Goal: Communication & Community: Connect with others

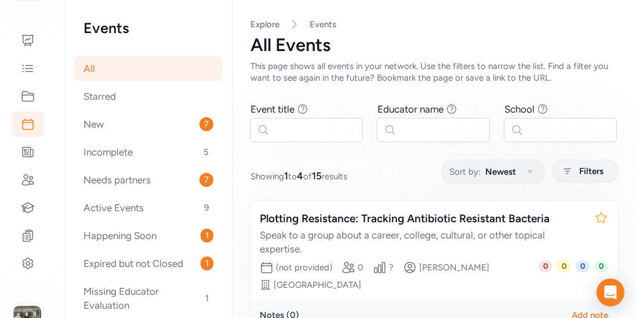
scroll to position [469, 0]
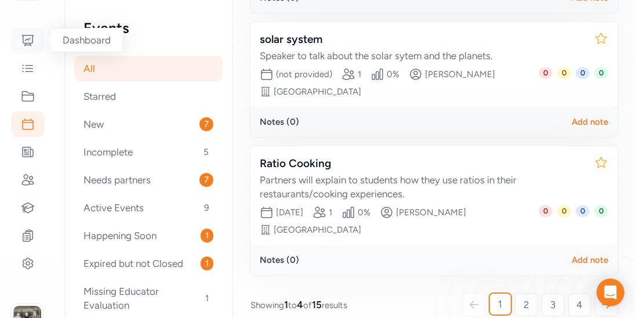
click at [24, 35] on icon at bounding box center [28, 41] width 14 height 14
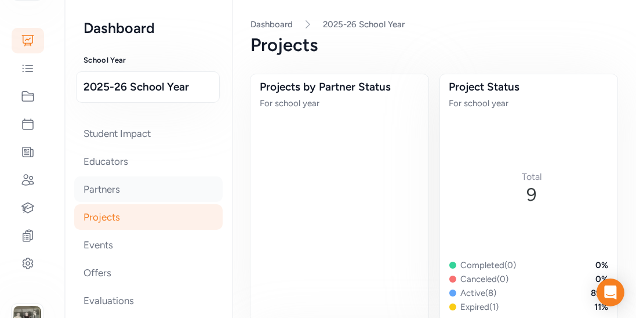
click at [107, 192] on div "Partners" at bounding box center [148, 189] width 149 height 26
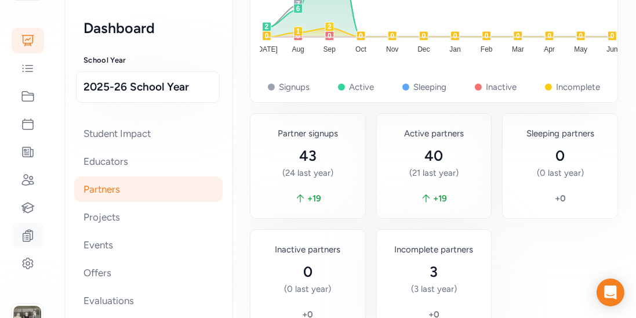
scroll to position [542, 0]
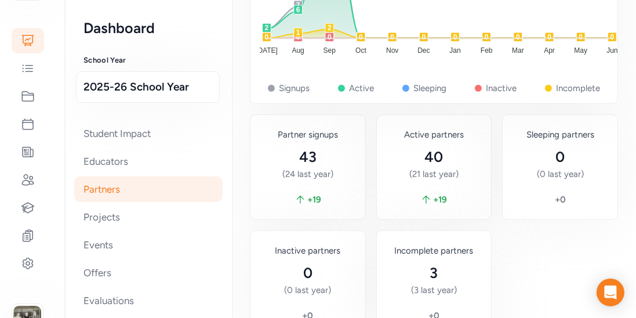
click at [78, 192] on div "Partners" at bounding box center [148, 189] width 149 height 26
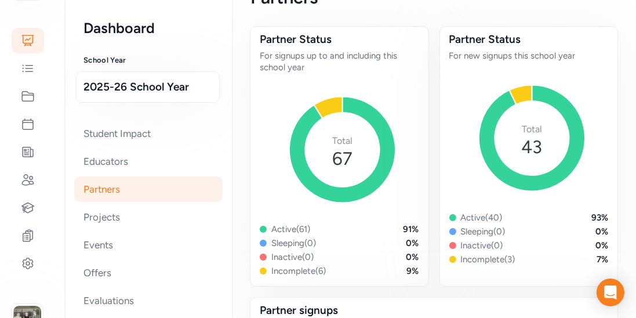
scroll to position [0, 0]
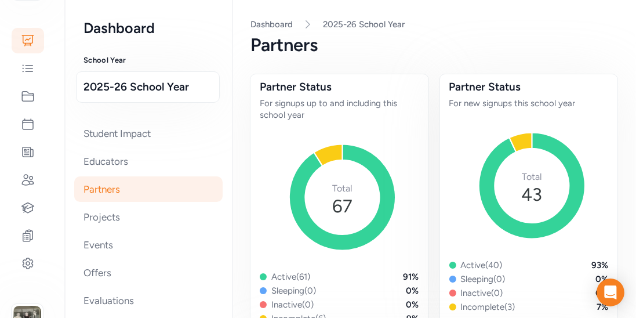
click at [100, 188] on div "Partners" at bounding box center [148, 189] width 149 height 26
click at [28, 183] on icon at bounding box center [28, 180] width 14 height 14
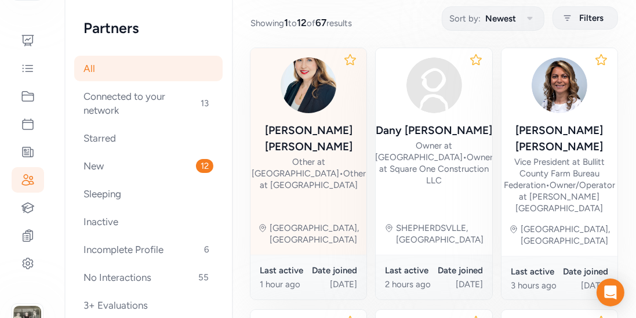
scroll to position [146, 0]
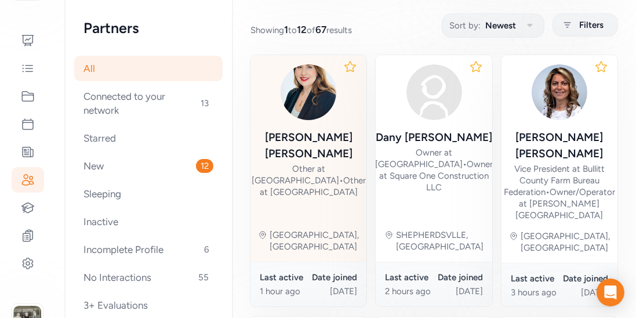
click at [301, 163] on div "Other at [GEOGRAPHIC_DATA] • Other at [GEOGRAPHIC_DATA]" at bounding box center [309, 180] width 114 height 35
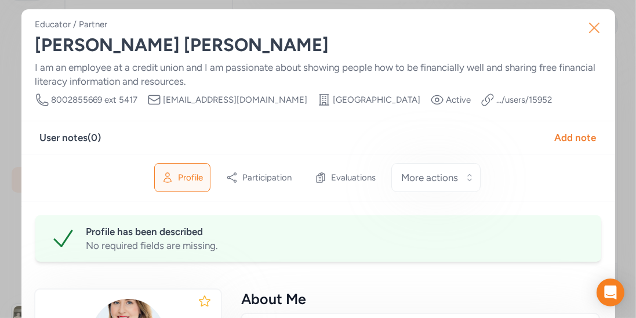
click at [593, 31] on icon "button" at bounding box center [594, 28] width 19 height 19
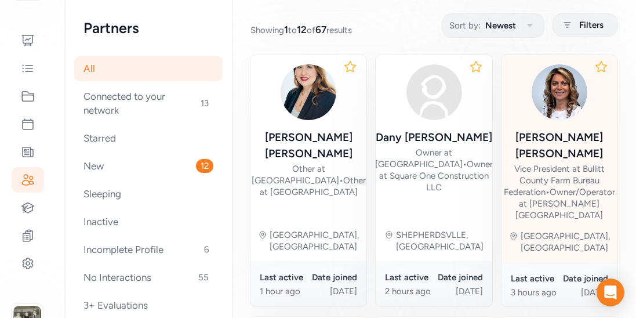
click at [545, 135] on div "[PERSON_NAME]" at bounding box center [559, 145] width 111 height 32
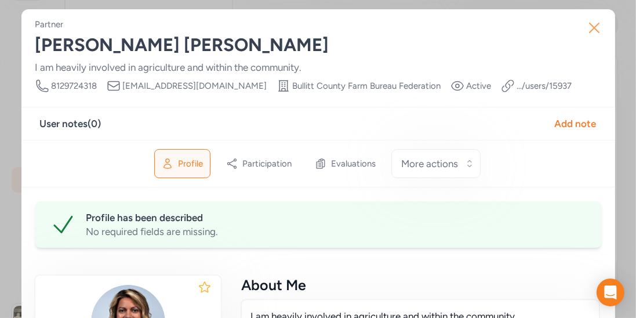
click at [594, 32] on icon "button" at bounding box center [594, 28] width 19 height 19
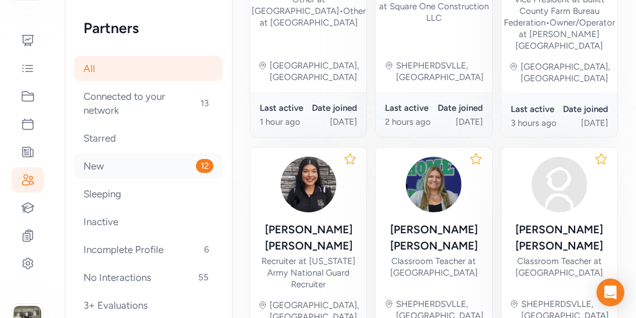
scroll to position [292, 0]
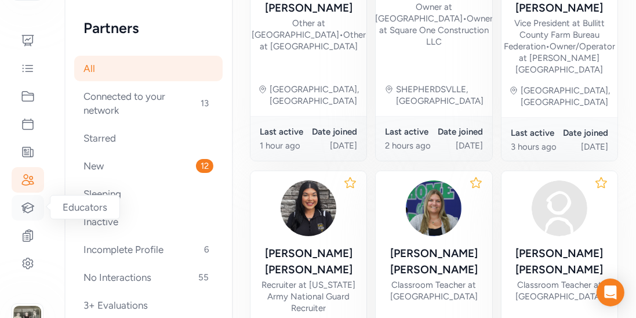
click at [20, 207] on div at bounding box center [28, 208] width 32 height 26
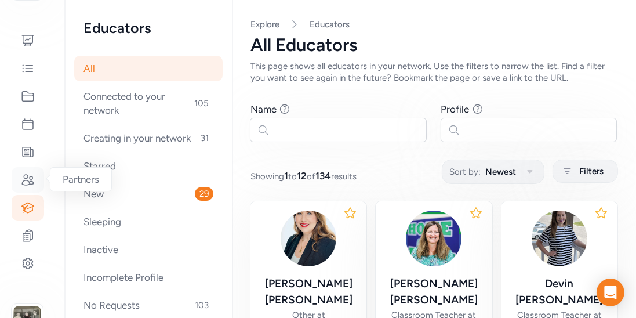
click at [27, 181] on icon at bounding box center [28, 180] width 14 height 14
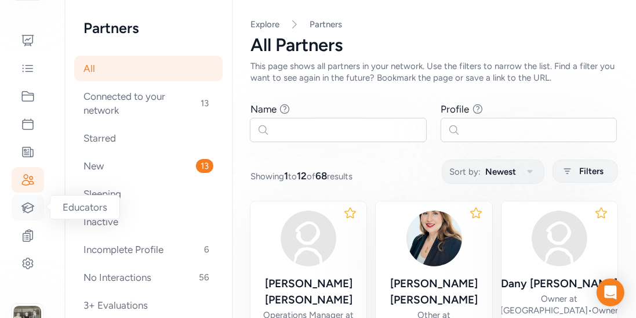
click at [29, 204] on icon at bounding box center [28, 208] width 14 height 14
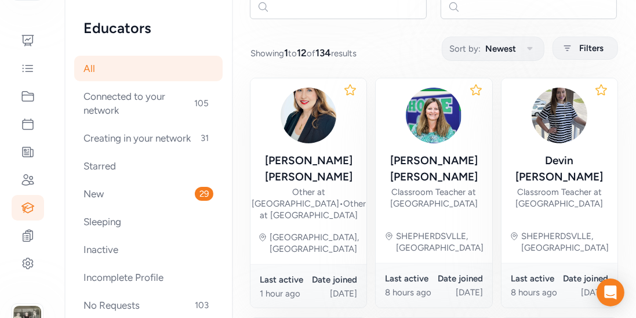
scroll to position [220, 0]
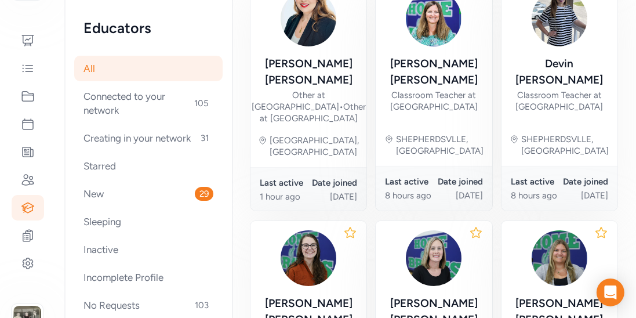
click at [338, 177] on div "Date joined" at bounding box center [333, 183] width 49 height 12
click at [34, 178] on icon at bounding box center [28, 180] width 14 height 14
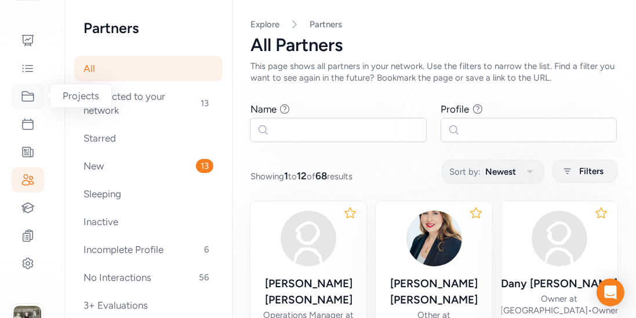
click at [32, 100] on icon at bounding box center [28, 96] width 14 height 14
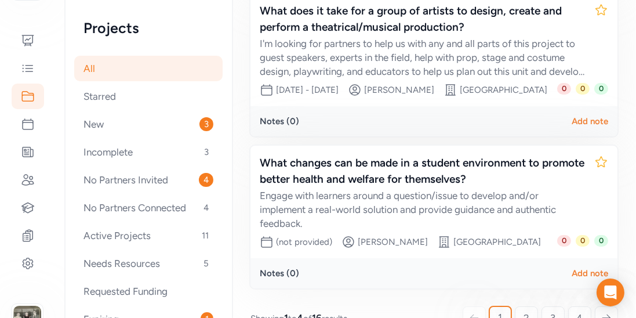
scroll to position [548, 0]
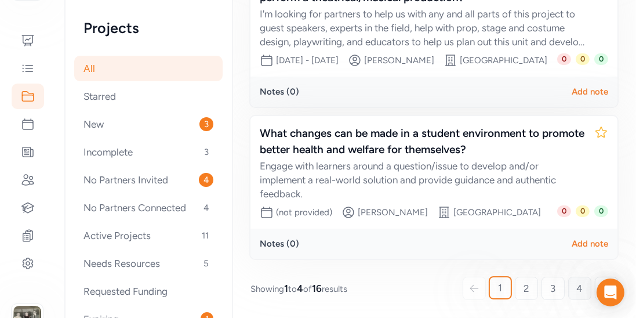
click at [580, 283] on span "4" at bounding box center [580, 288] width 6 height 14
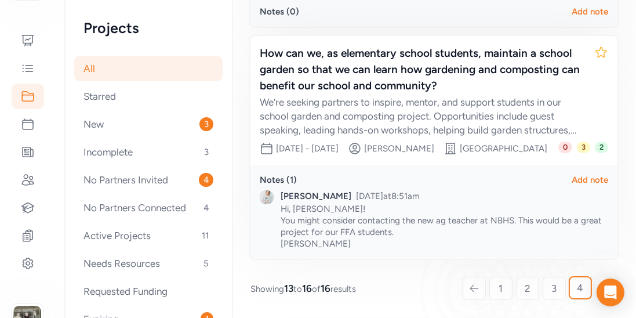
scroll to position [664, 0]
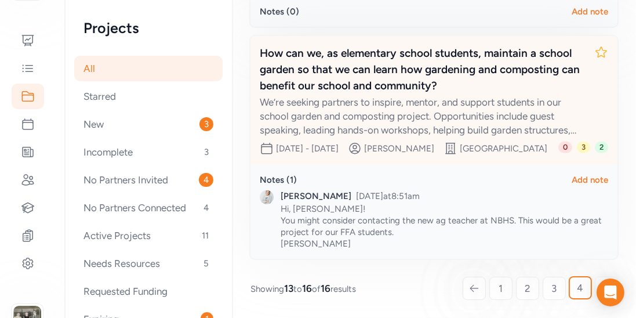
click at [425, 94] on div "How can we, as elementary school students, maintain a school garden so that we …" at bounding box center [422, 69] width 325 height 49
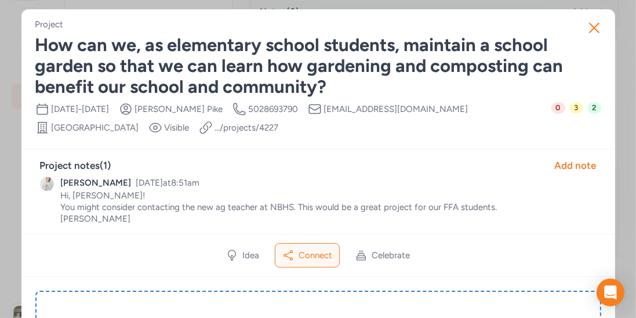
click at [320, 254] on span "Connect" at bounding box center [316, 255] width 34 height 12
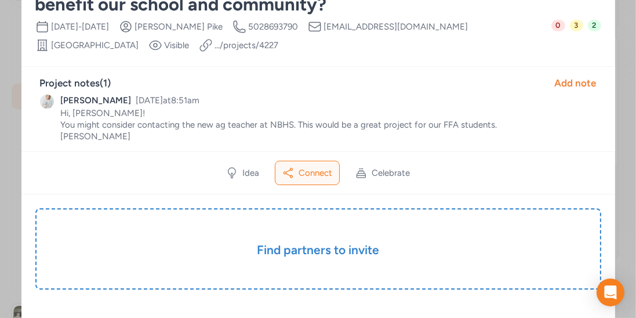
scroll to position [91, 0]
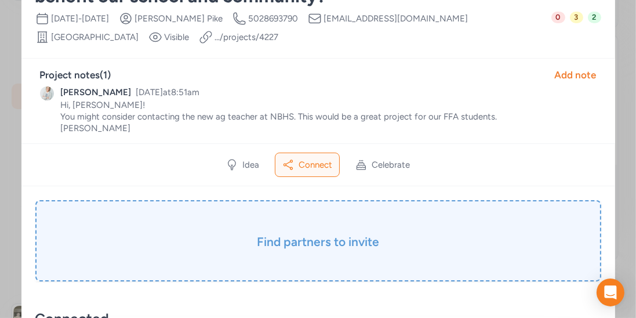
click at [338, 240] on h3 "Find partners to invite" at bounding box center [318, 242] width 508 height 16
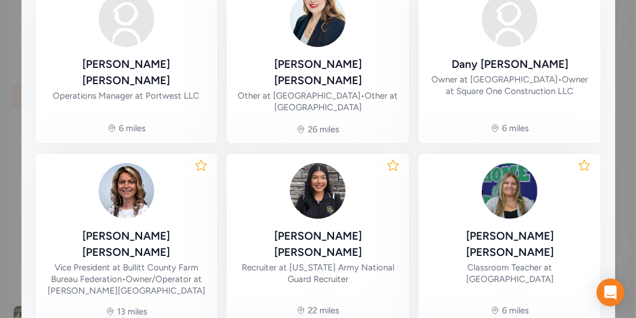
scroll to position [283, 0]
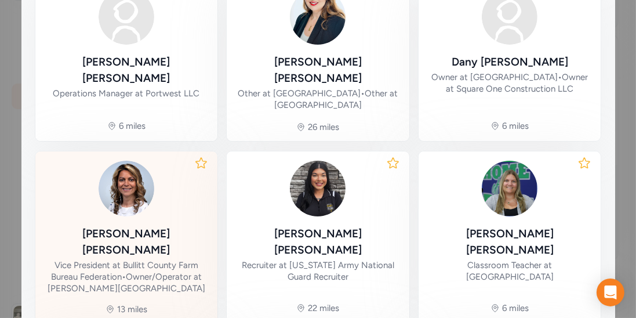
click at [147, 226] on div "[PERSON_NAME] Vice President at Bullitt County Farm Bureau Federation • Owner/O…" at bounding box center [127, 260] width 164 height 68
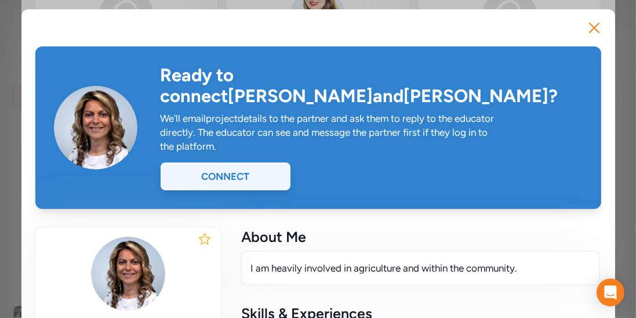
click at [227, 162] on div "Connect" at bounding box center [226, 176] width 130 height 28
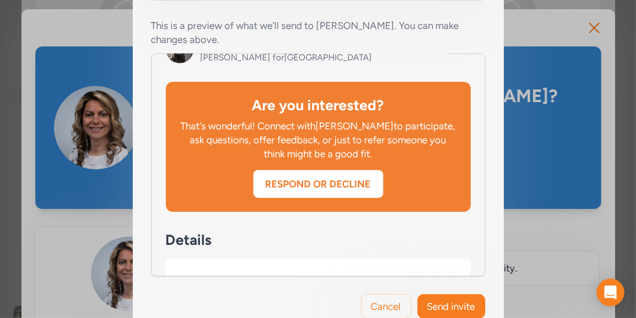
scroll to position [278, 0]
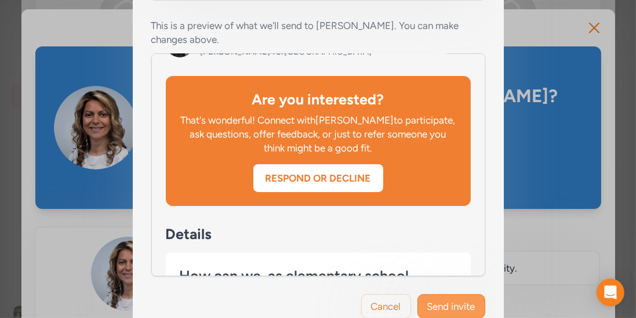
click at [452, 304] on span "Send invite" at bounding box center [452, 306] width 48 height 14
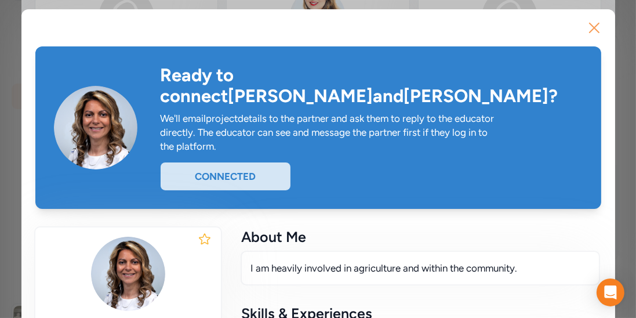
click at [602, 25] on icon "button" at bounding box center [594, 28] width 19 height 19
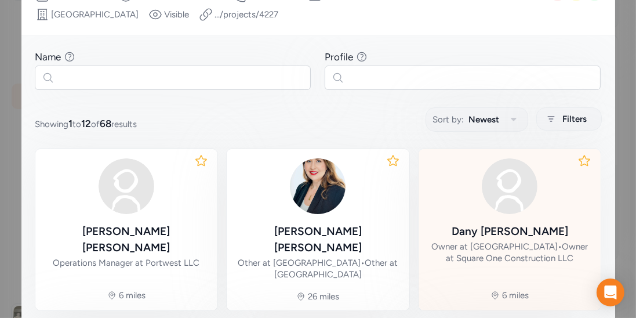
scroll to position [113, 0]
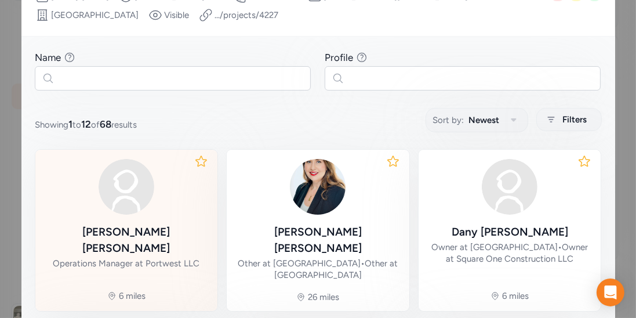
click at [154, 224] on div "[PERSON_NAME]" at bounding box center [127, 240] width 164 height 32
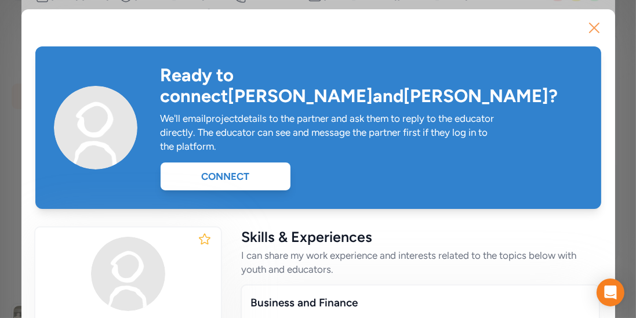
click at [591, 29] on icon "button" at bounding box center [594, 28] width 19 height 19
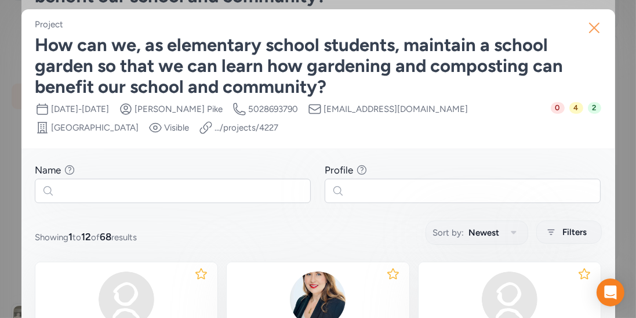
click at [592, 26] on icon "button" at bounding box center [594, 28] width 19 height 19
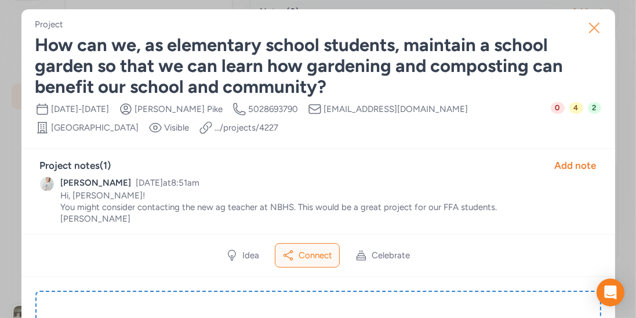
click at [591, 28] on icon "button" at bounding box center [594, 28] width 19 height 19
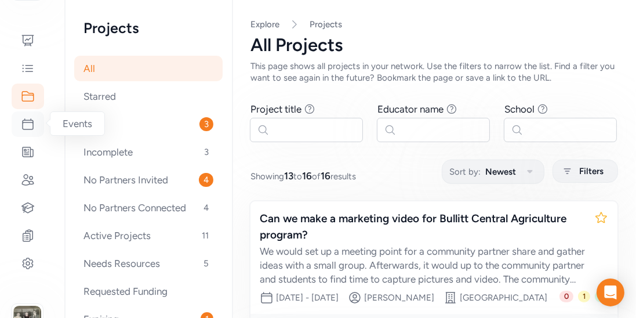
click at [28, 129] on icon at bounding box center [28, 124] width 14 height 14
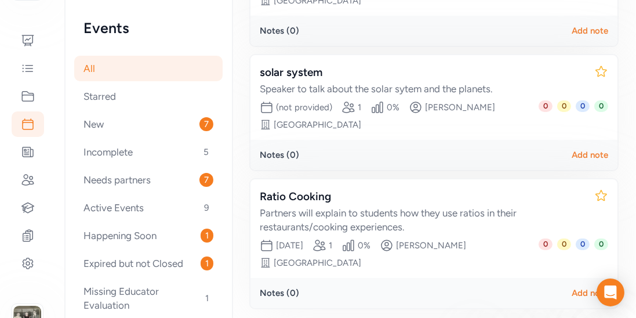
scroll to position [469, 0]
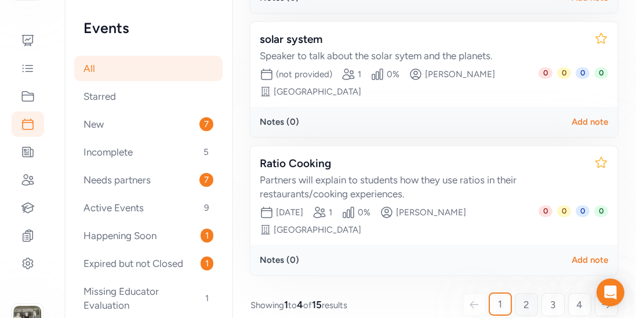
click at [525, 298] on span "2" at bounding box center [527, 305] width 6 height 14
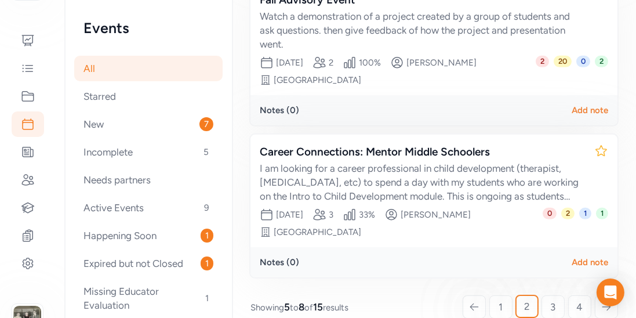
scroll to position [511, 0]
click at [558, 296] on link "3" at bounding box center [553, 307] width 23 height 23
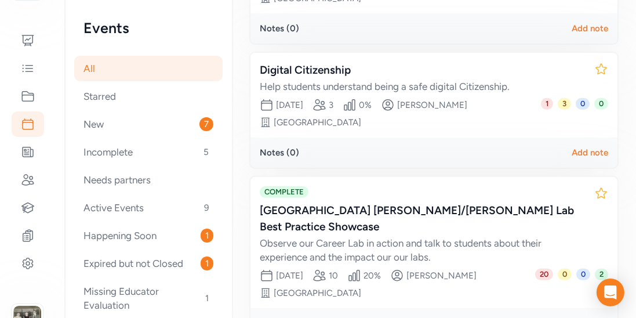
scroll to position [599, 0]
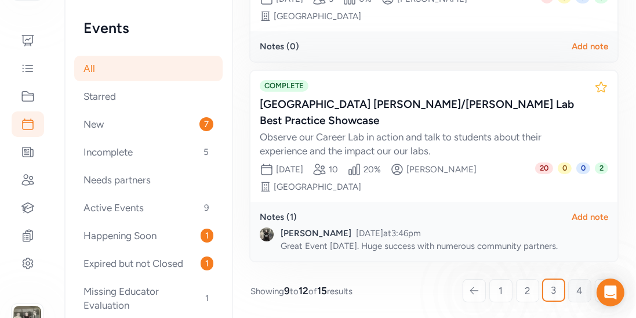
click at [585, 292] on link "4" at bounding box center [580, 290] width 23 height 23
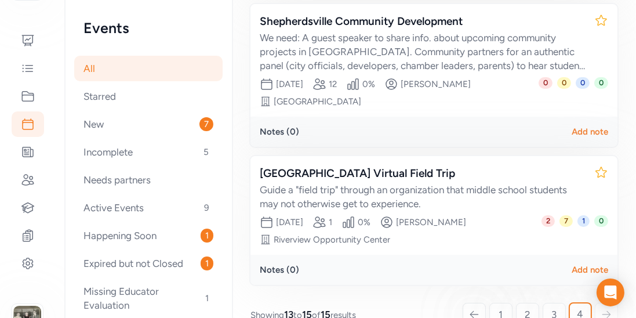
scroll to position [435, 0]
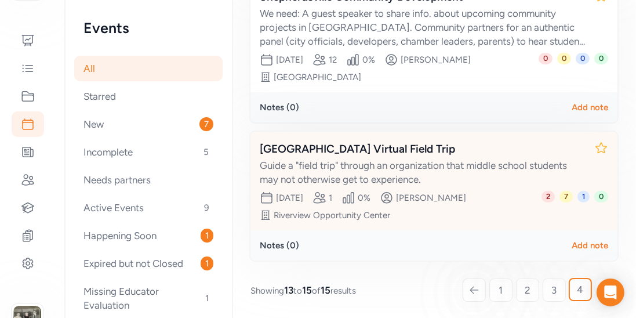
click at [423, 151] on div "[GEOGRAPHIC_DATA] Virtual Field Trip" at bounding box center [422, 149] width 325 height 16
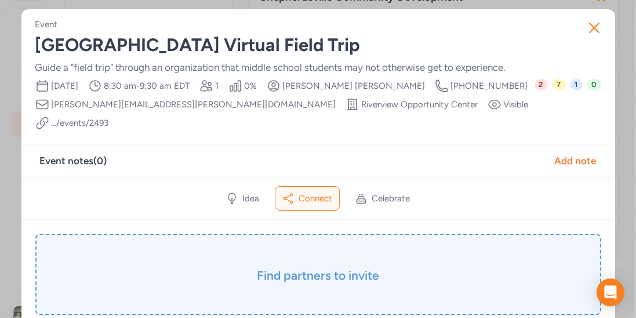
click at [313, 243] on div "Find partners to invite" at bounding box center [318, 274] width 566 height 81
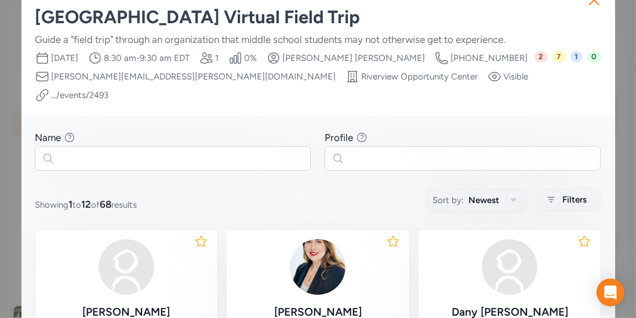
scroll to position [32, 0]
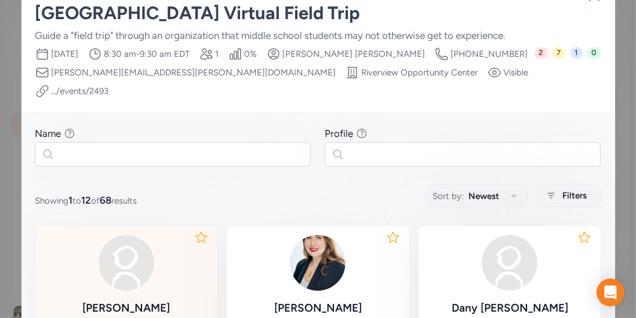
click at [148, 277] on div "[PERSON_NAME] Operations Manager at Portwest LLC" at bounding box center [127, 290] width 164 height 110
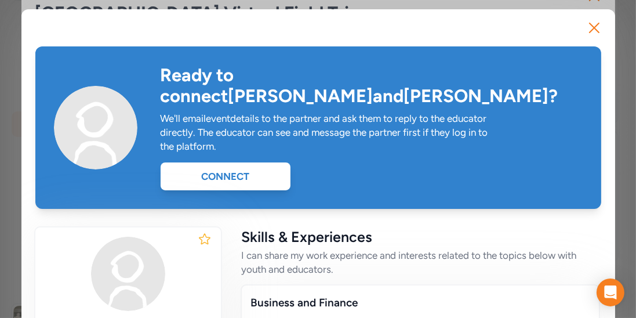
scroll to position [2, 0]
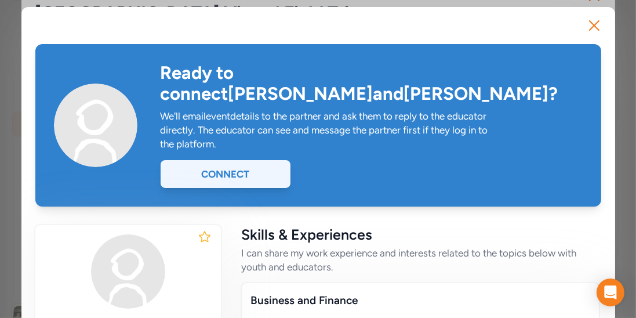
click at [238, 161] on div "Connect" at bounding box center [226, 174] width 130 height 28
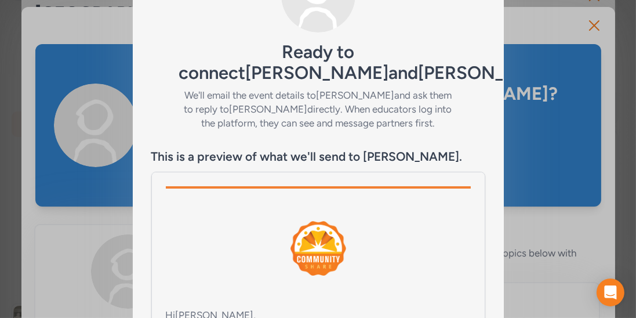
scroll to position [234, 0]
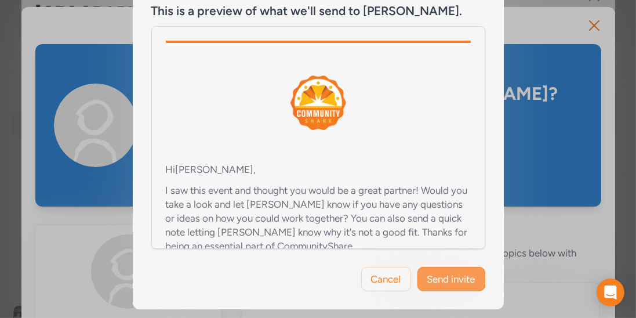
click at [453, 290] on button "Send invite" at bounding box center [452, 279] width 68 height 24
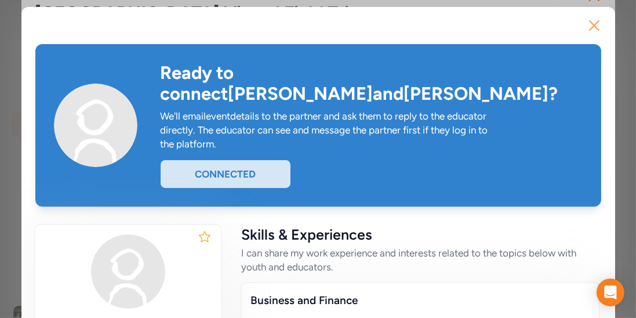
click at [600, 32] on icon "button" at bounding box center [594, 25] width 19 height 19
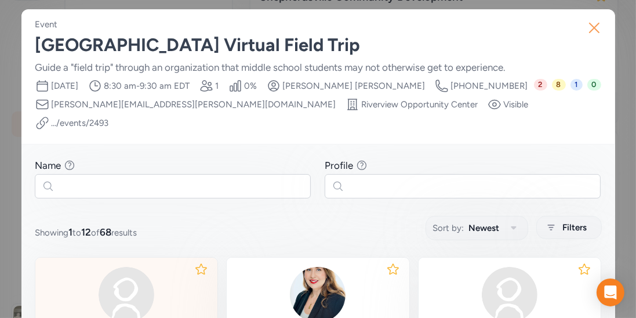
click at [589, 36] on icon "button" at bounding box center [594, 28] width 19 height 19
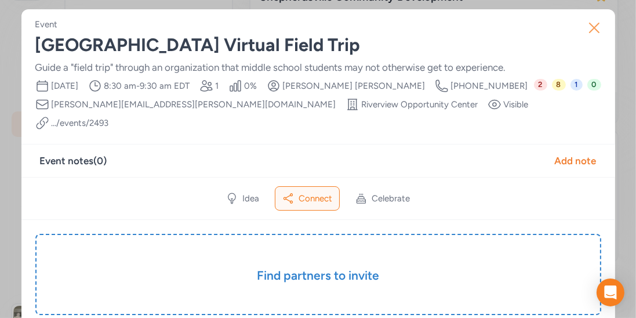
click at [598, 34] on icon "button" at bounding box center [594, 28] width 19 height 19
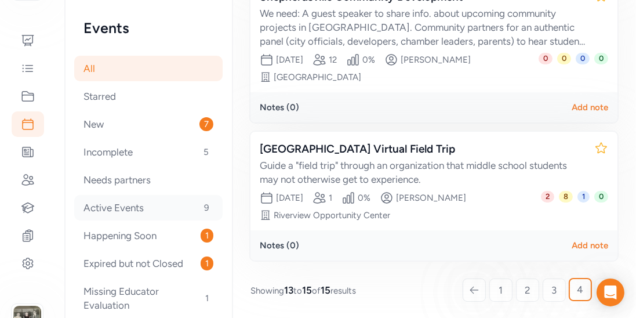
click at [112, 211] on div "Active Events 9" at bounding box center [148, 208] width 149 height 26
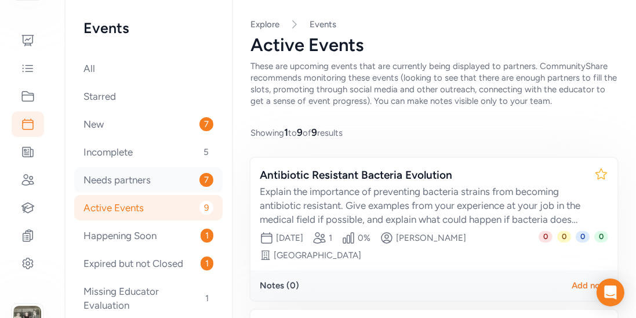
click at [113, 184] on div "Needs partners 7" at bounding box center [148, 180] width 149 height 26
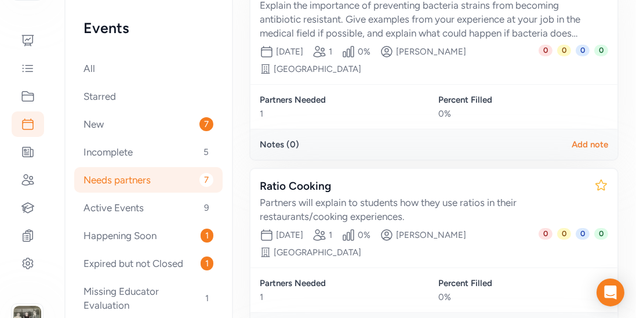
scroll to position [175, 0]
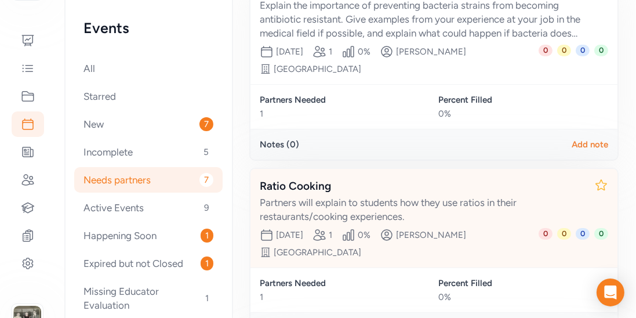
click at [360, 196] on div "Partners will explain to students how they use ratios in their restaurants/cook…" at bounding box center [422, 210] width 325 height 28
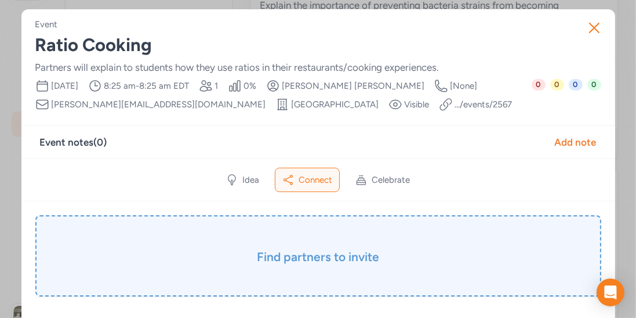
click at [296, 251] on h3 "Find partners to invite" at bounding box center [318, 257] width 508 height 16
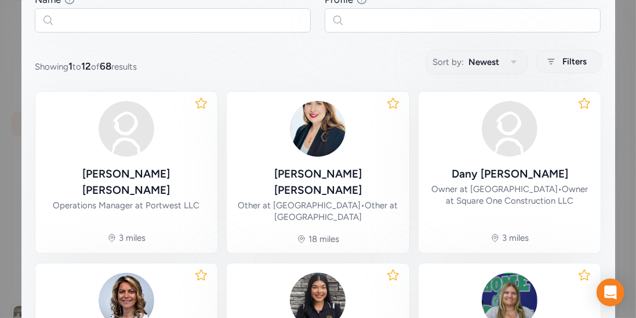
scroll to position [151, 0]
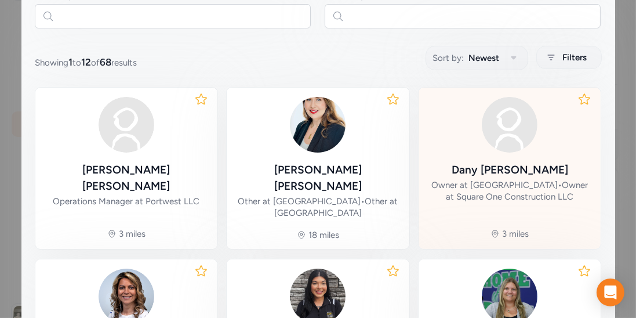
click at [487, 180] on div "Owner at [GEOGRAPHIC_DATA] • Owner at Square One Construction LLC" at bounding box center [510, 190] width 164 height 23
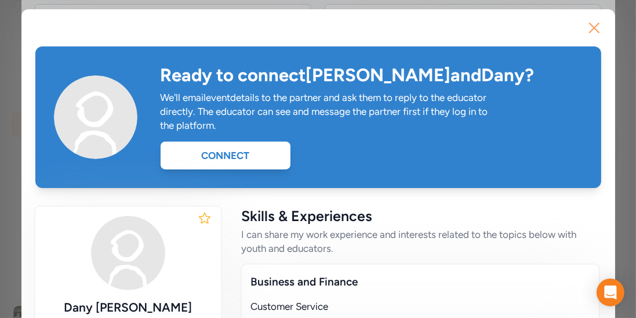
click at [603, 26] on icon "button" at bounding box center [594, 28] width 19 height 19
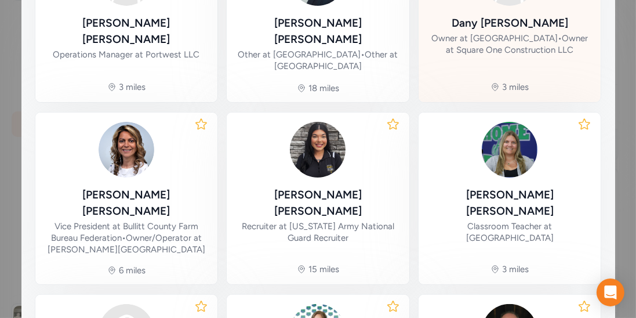
scroll to position [298, 0]
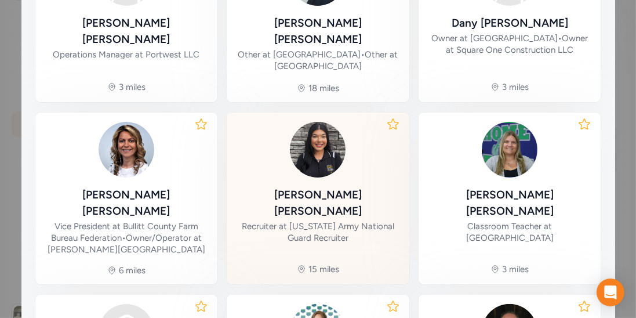
click at [339, 187] on div "[PERSON_NAME]" at bounding box center [318, 203] width 164 height 32
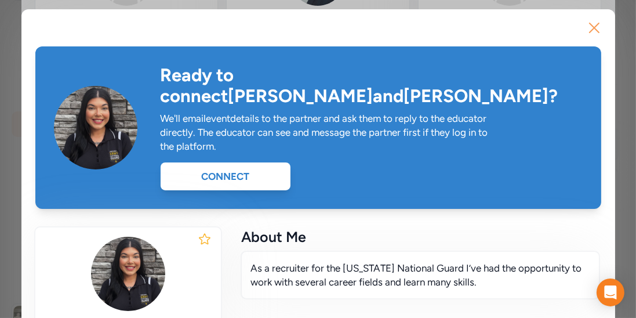
click at [599, 32] on icon "button" at bounding box center [594, 27] width 9 height 9
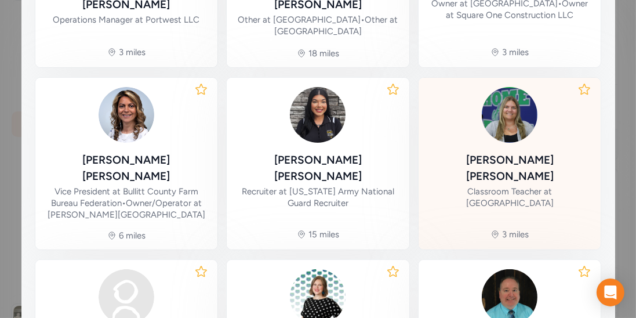
scroll to position [335, 0]
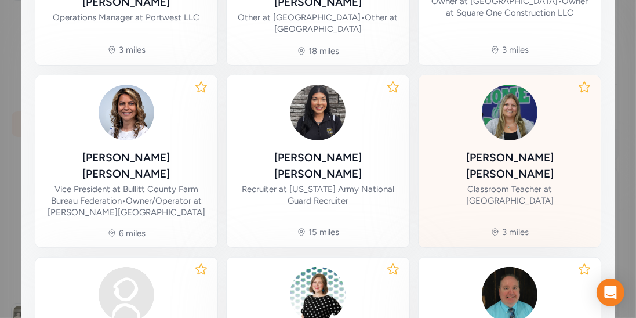
click at [505, 130] on div "[PERSON_NAME] Classroom Teacher at [GEOGRAPHIC_DATA]" at bounding box center [510, 146] width 164 height 123
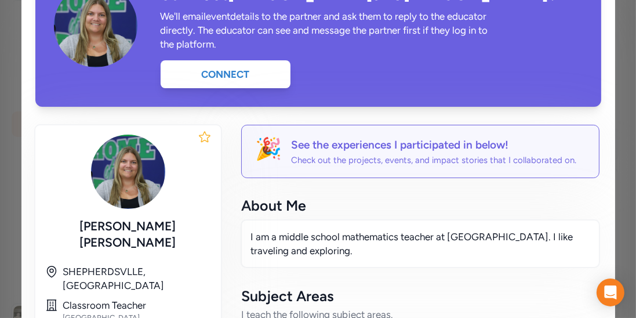
scroll to position [24, 0]
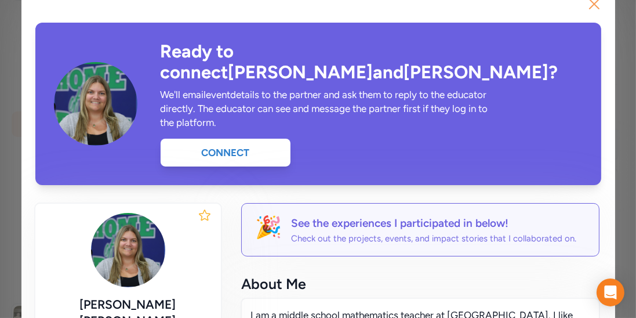
click at [594, 10] on icon "button" at bounding box center [594, 4] width 19 height 19
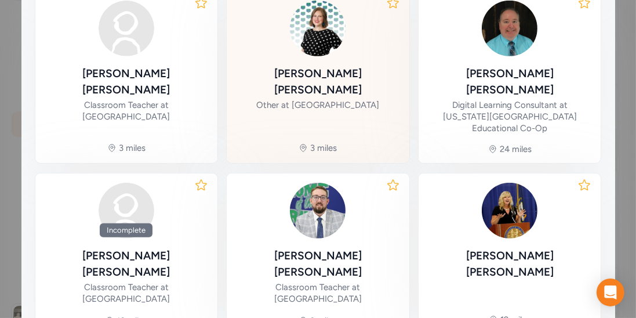
scroll to position [637, 0]
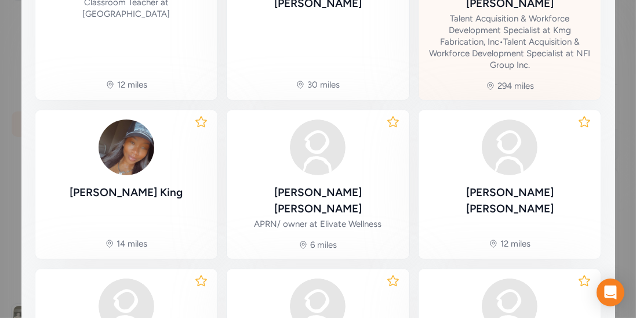
scroll to position [343, 0]
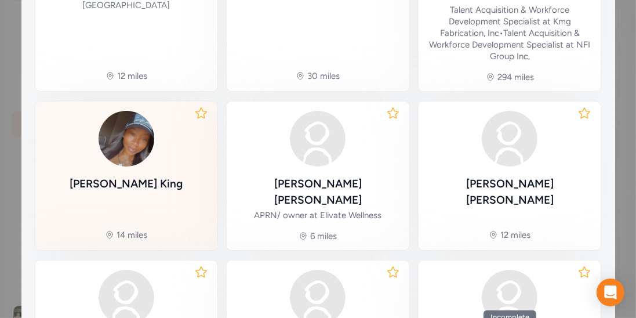
click at [133, 176] on div "[PERSON_NAME]" at bounding box center [126, 184] width 113 height 16
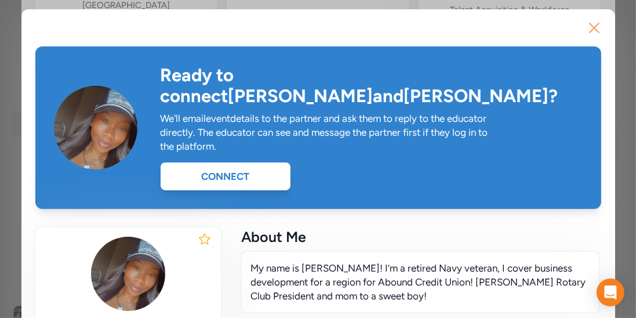
click at [587, 27] on icon "button" at bounding box center [594, 28] width 19 height 19
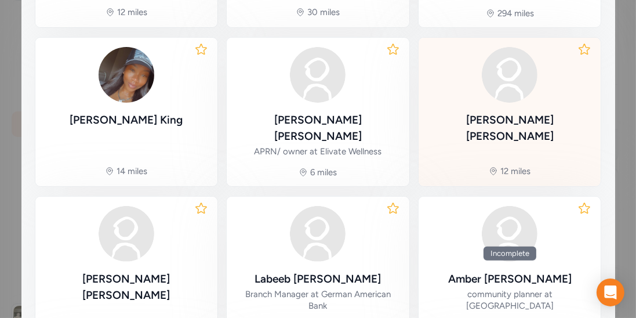
scroll to position [369, 0]
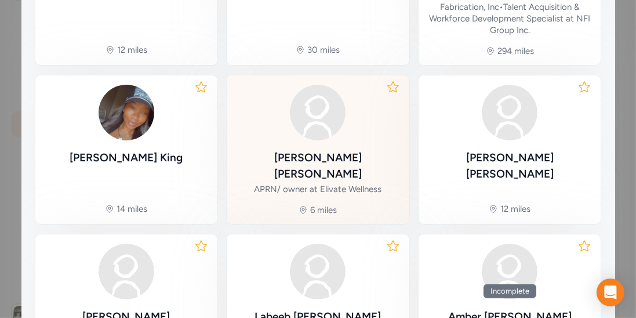
click at [312, 150] on div "[PERSON_NAME]" at bounding box center [318, 166] width 164 height 32
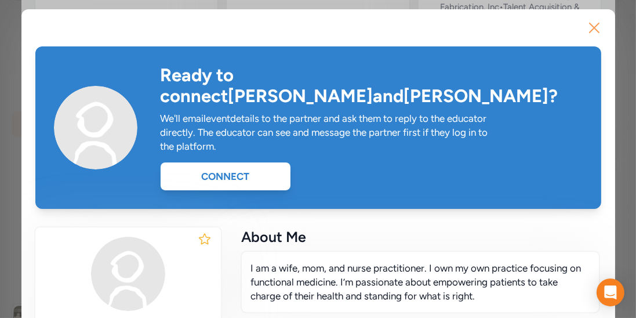
click at [596, 32] on icon "button" at bounding box center [594, 28] width 19 height 19
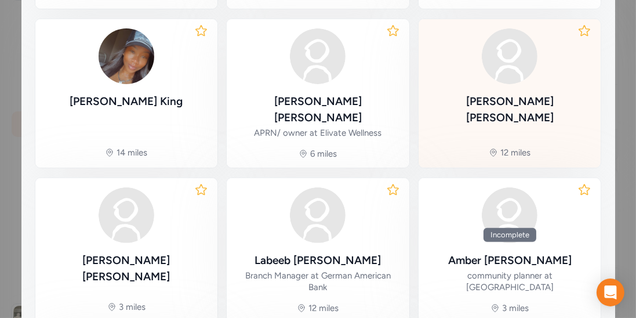
scroll to position [429, 0]
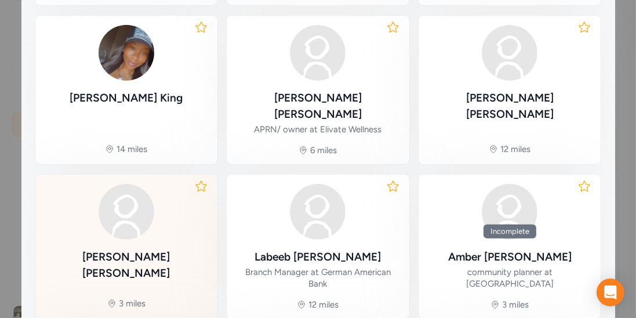
click at [151, 249] on div "[PERSON_NAME]" at bounding box center [127, 265] width 164 height 32
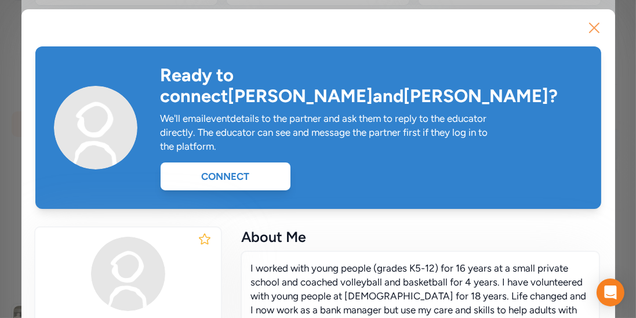
click at [602, 28] on icon "button" at bounding box center [594, 28] width 19 height 19
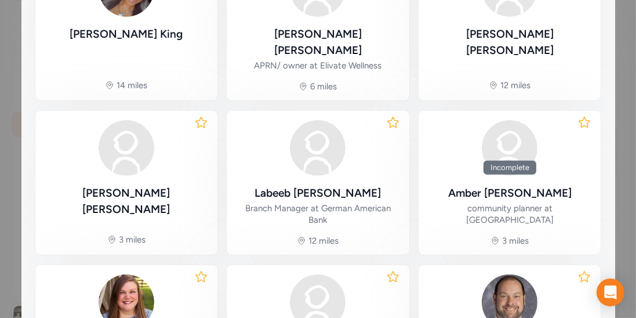
scroll to position [519, 0]
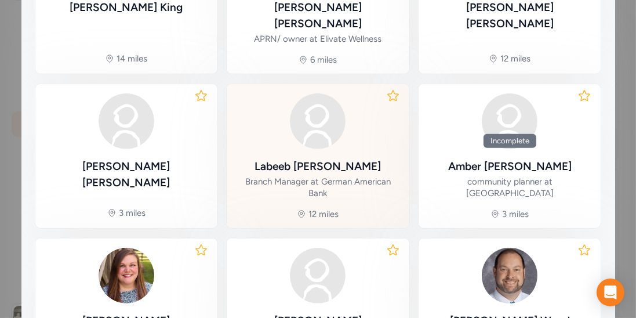
click at [338, 158] on div "[PERSON_NAME]" at bounding box center [318, 166] width 126 height 16
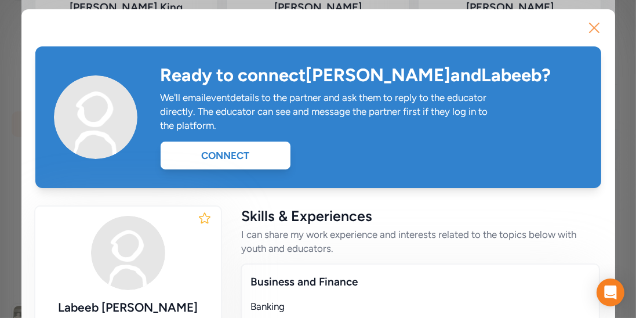
click at [590, 26] on icon "button" at bounding box center [594, 28] width 19 height 19
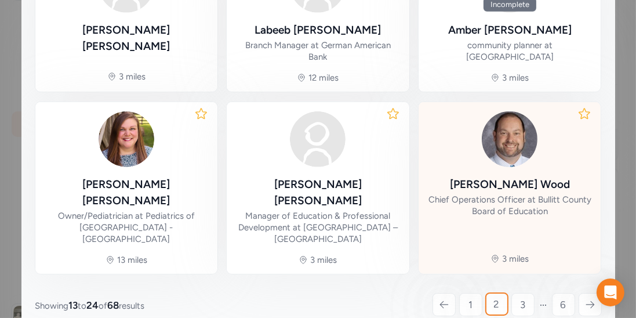
scroll to position [657, 0]
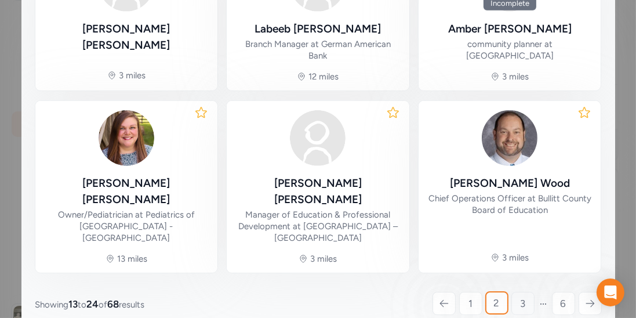
click at [516, 292] on link "3" at bounding box center [523, 303] width 23 height 23
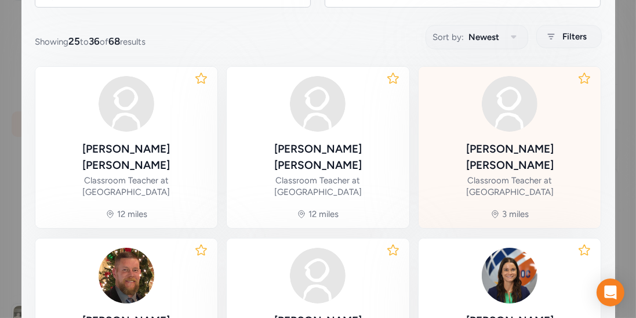
scroll to position [172, 0]
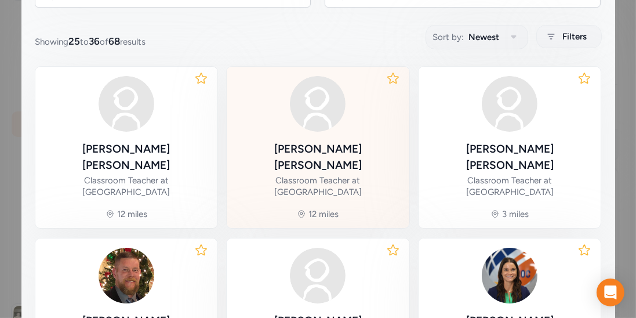
click at [323, 175] on div "Classroom Teacher at [GEOGRAPHIC_DATA]" at bounding box center [318, 186] width 164 height 23
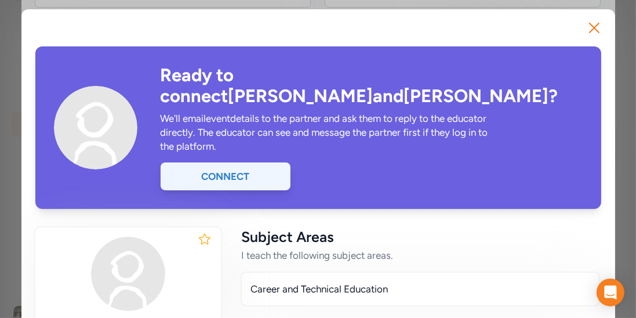
click at [251, 162] on div "Connect" at bounding box center [226, 176] width 130 height 28
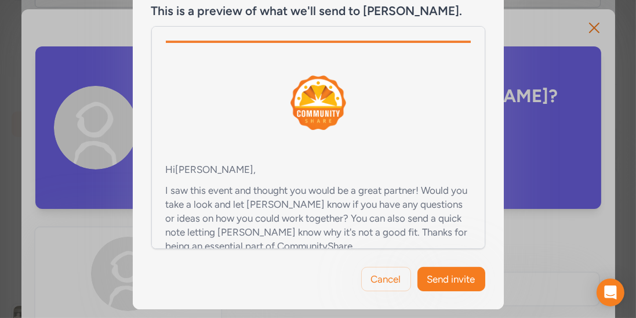
scroll to position [89, 0]
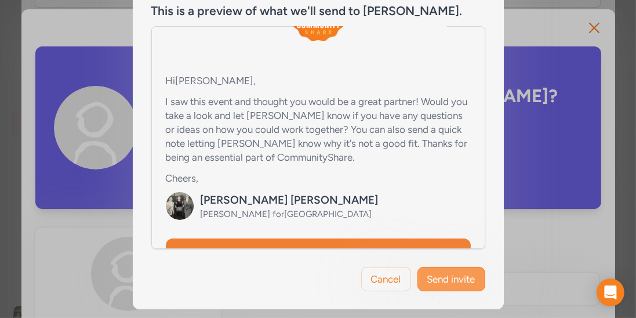
click at [446, 281] on span "Send invite" at bounding box center [452, 279] width 48 height 14
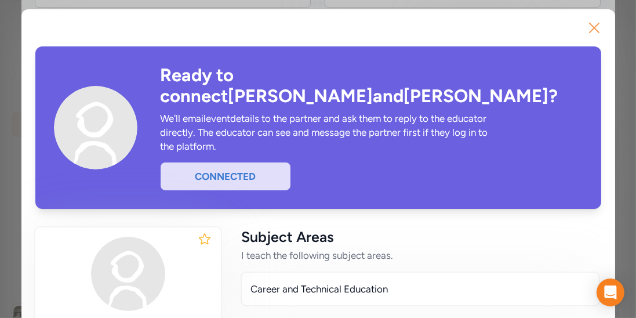
click at [596, 35] on icon "button" at bounding box center [594, 28] width 19 height 19
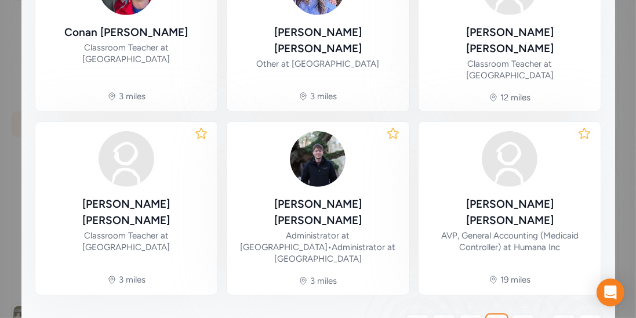
scroll to position [643, 0]
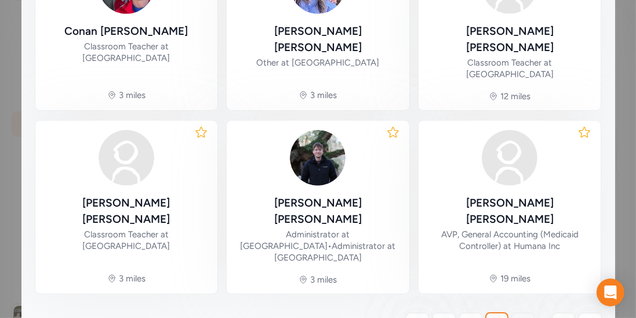
click at [521, 317] on span "4" at bounding box center [523, 324] width 6 height 14
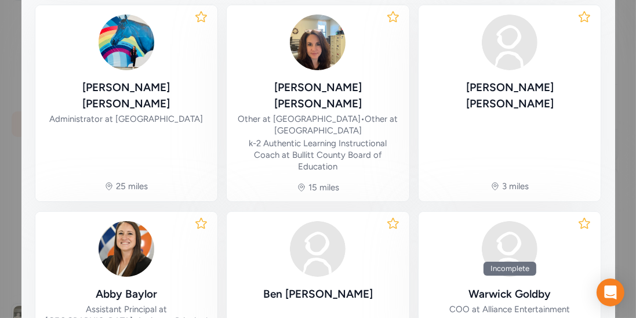
scroll to position [292, 0]
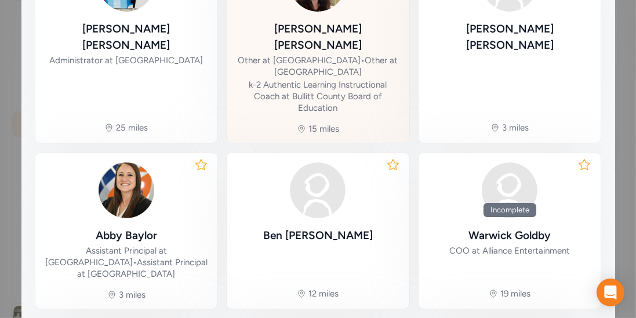
click at [313, 28] on div "[PERSON_NAME]" at bounding box center [318, 37] width 164 height 32
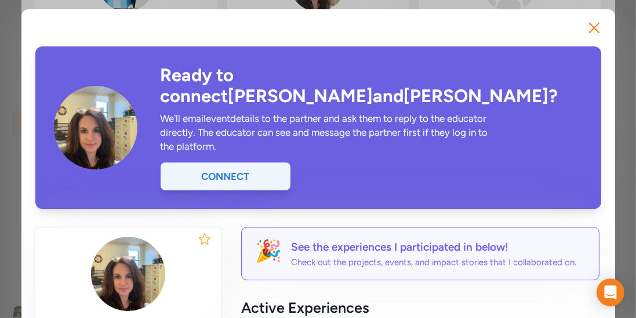
click at [248, 162] on div "Connect" at bounding box center [226, 176] width 130 height 28
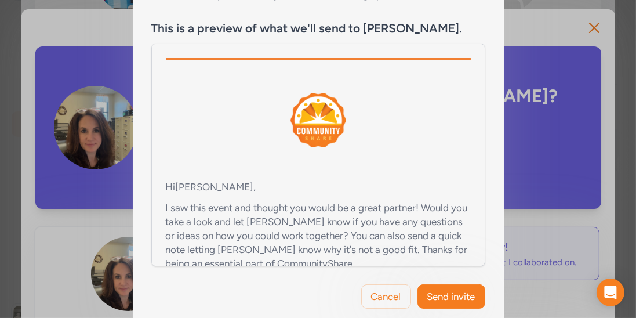
scroll to position [234, 0]
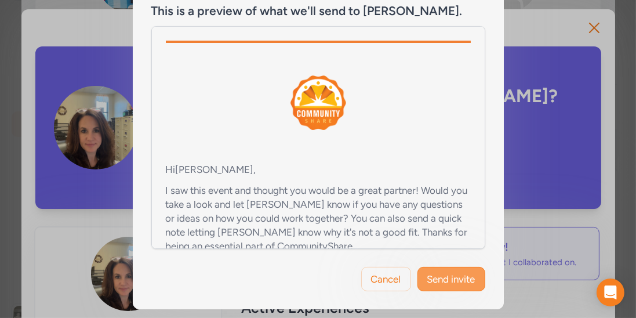
click at [443, 277] on span "Send invite" at bounding box center [452, 279] width 48 height 14
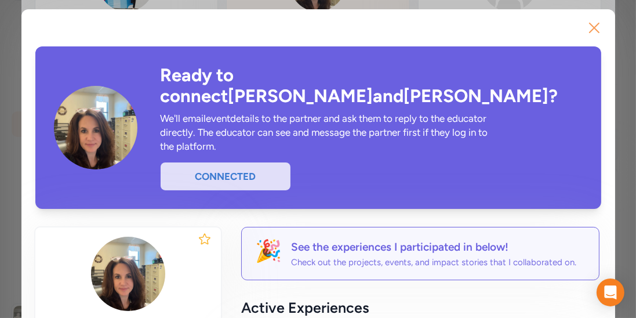
click at [583, 34] on button "Close" at bounding box center [594, 27] width 37 height 37
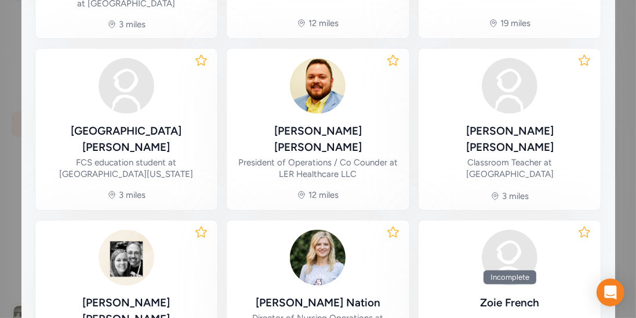
scroll to position [569, 0]
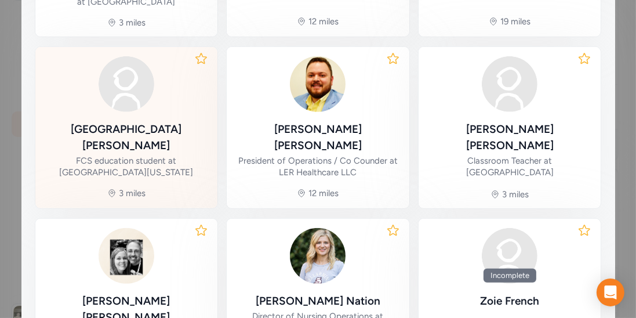
click at [155, 155] on div "FCS education student at [GEOGRAPHIC_DATA][US_STATE]" at bounding box center [127, 166] width 164 height 23
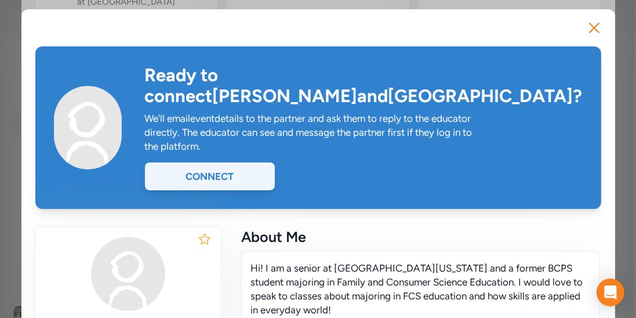
click at [189, 162] on div "Connect" at bounding box center [210, 176] width 130 height 28
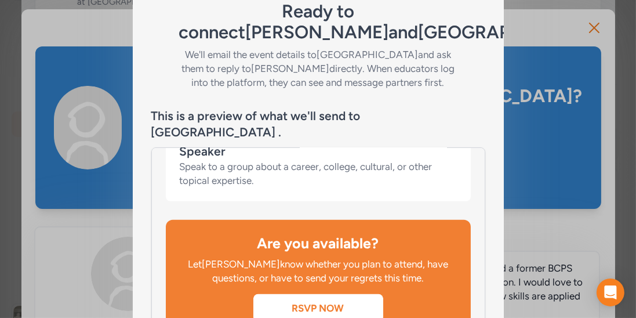
scroll to position [234, 0]
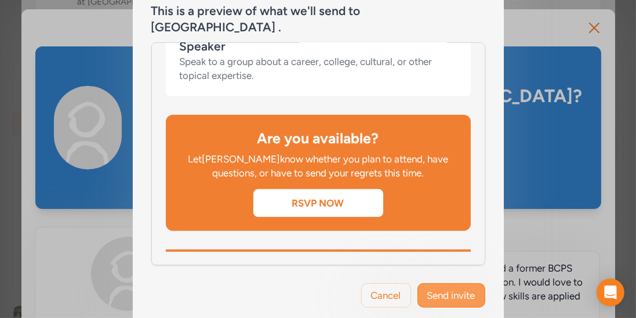
click at [438, 288] on span "Send invite" at bounding box center [452, 295] width 48 height 14
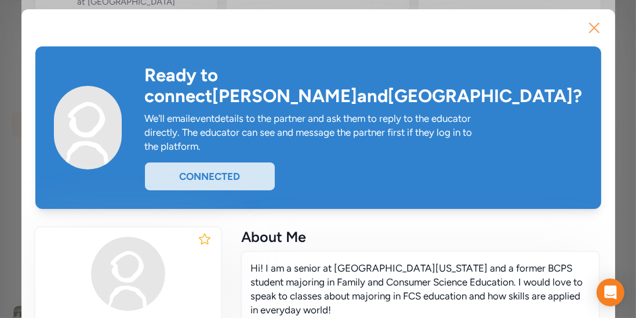
click at [584, 30] on button "Close" at bounding box center [594, 27] width 37 height 37
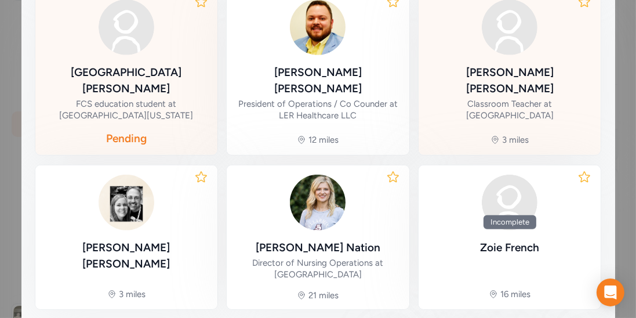
scroll to position [630, 0]
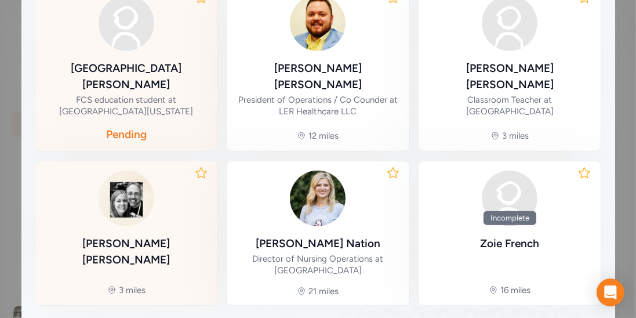
click at [127, 191] on div "[PERSON_NAME]" at bounding box center [127, 220] width 164 height 99
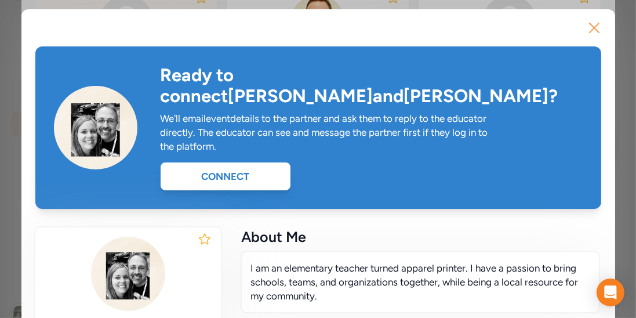
click at [591, 30] on icon "button" at bounding box center [594, 27] width 9 height 9
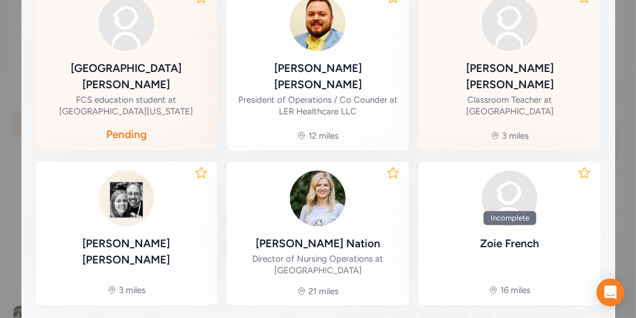
scroll to position [679, 0]
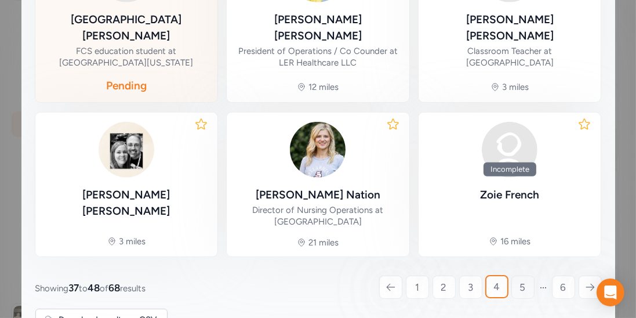
click at [522, 280] on span "5" at bounding box center [523, 287] width 6 height 14
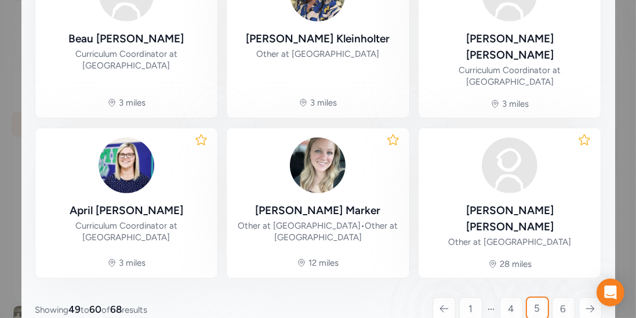
scroll to position [615, 0]
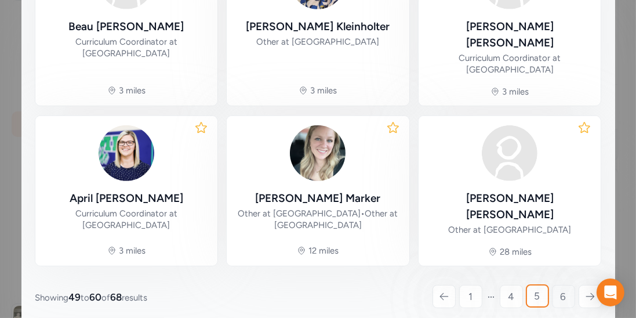
click at [565, 290] on span "6" at bounding box center [564, 297] width 6 height 14
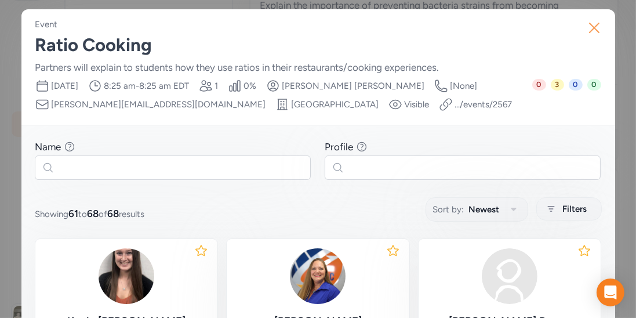
click at [597, 32] on icon "button" at bounding box center [594, 28] width 19 height 19
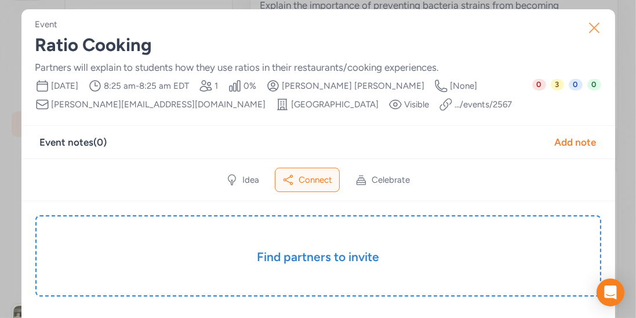
click at [595, 36] on icon "button" at bounding box center [594, 28] width 19 height 19
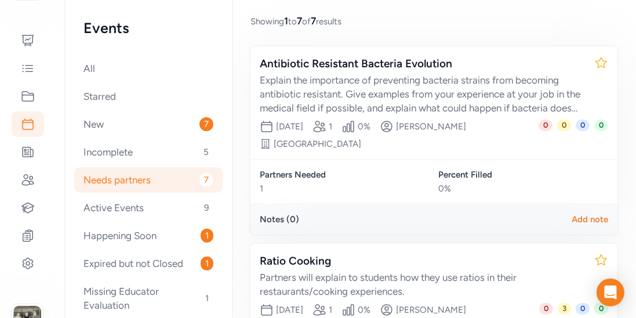
scroll to position [99, 0]
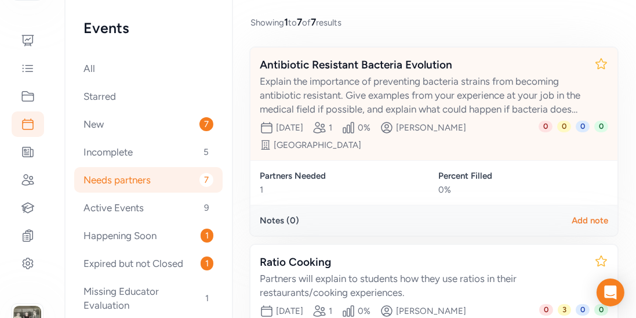
click at [403, 57] on div "Antibiotic Resistant Bacteria Evolution" at bounding box center [422, 65] width 325 height 16
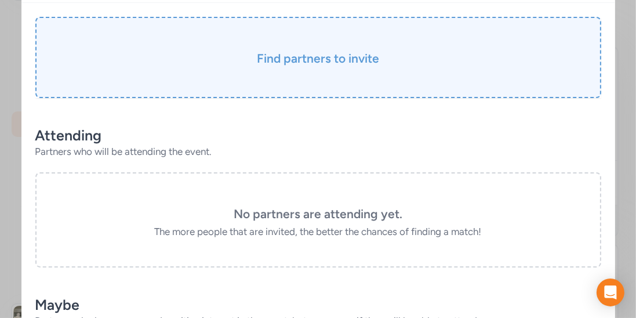
scroll to position [214, 0]
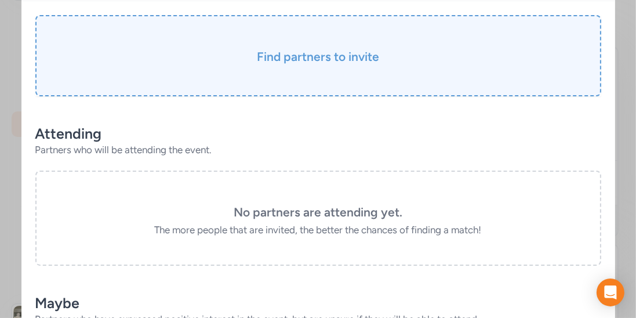
click at [372, 50] on h3 "Find partners to invite" at bounding box center [318, 57] width 508 height 16
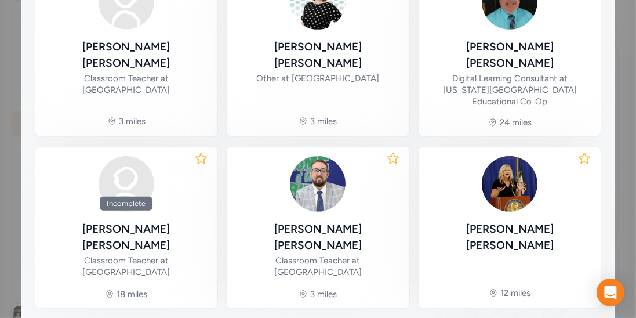
scroll to position [651, 0]
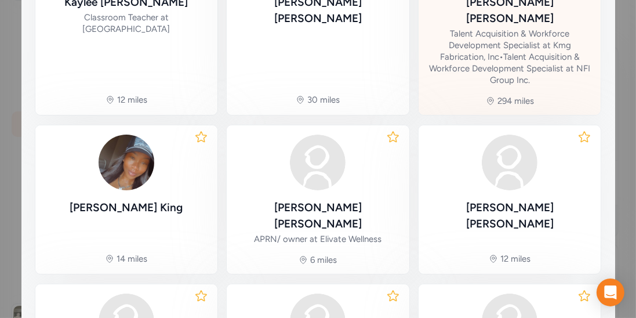
scroll to position [335, 0]
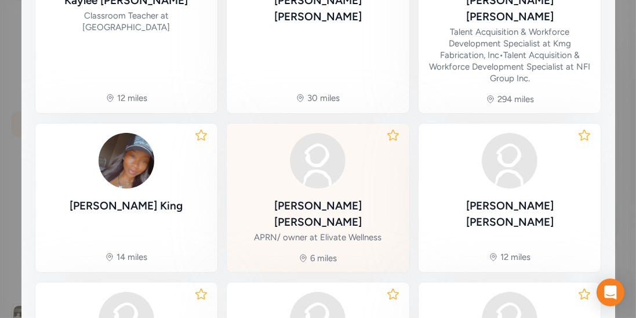
click at [339, 198] on div "[PERSON_NAME] APRN/ owner at Elivate Wellness" at bounding box center [318, 220] width 164 height 45
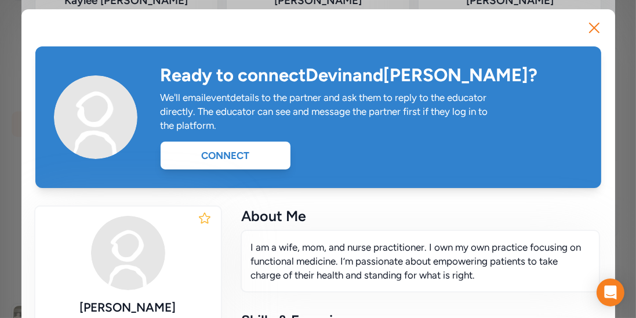
scroll to position [64, 0]
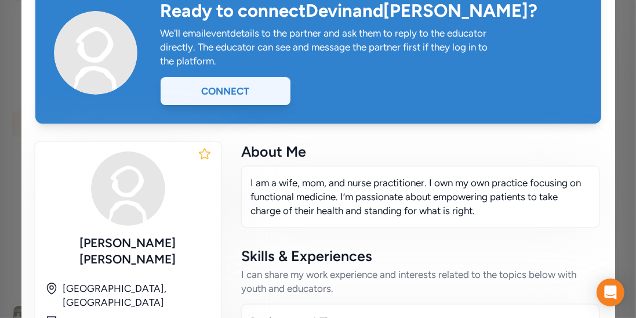
click at [246, 93] on div "Connect" at bounding box center [226, 91] width 130 height 28
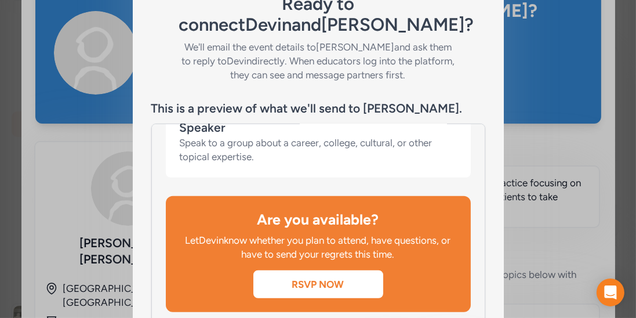
scroll to position [234, 0]
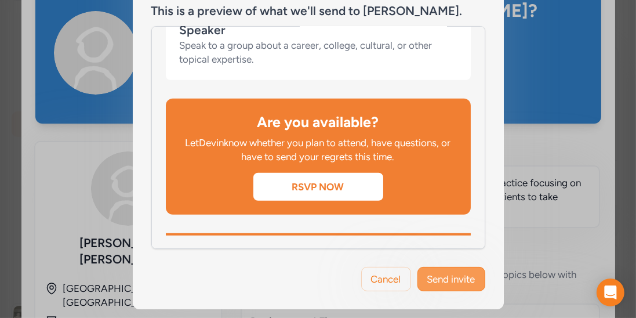
click at [446, 272] on span "Send invite" at bounding box center [452, 279] width 48 height 14
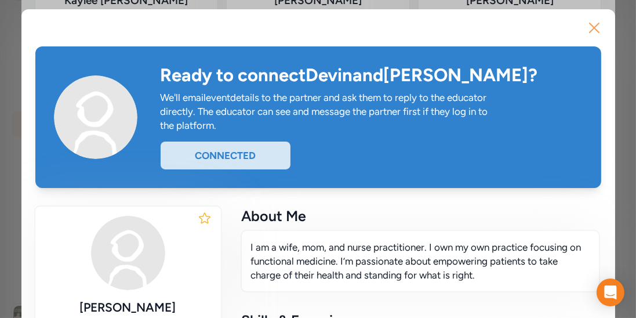
click at [589, 32] on icon "button" at bounding box center [594, 28] width 19 height 19
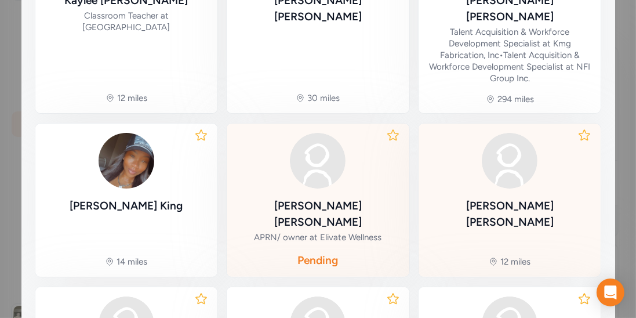
scroll to position [411, 0]
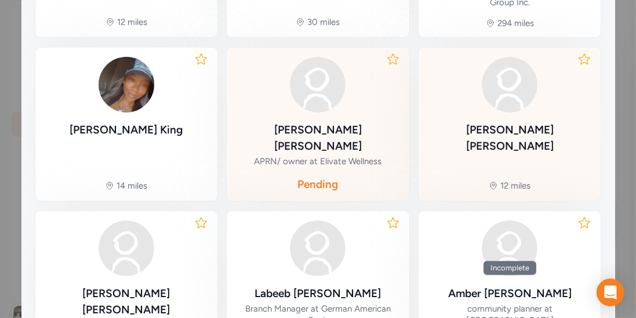
click at [525, 122] on div "[PERSON_NAME]" at bounding box center [510, 138] width 164 height 32
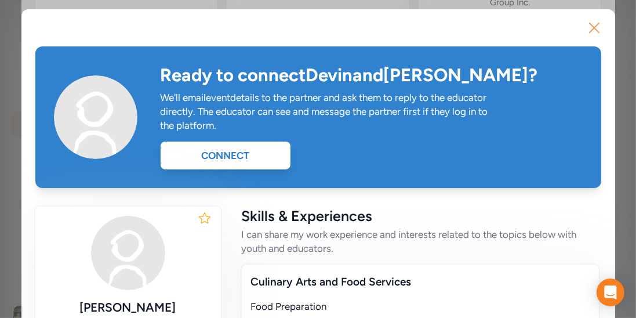
click at [601, 26] on icon "button" at bounding box center [594, 28] width 19 height 19
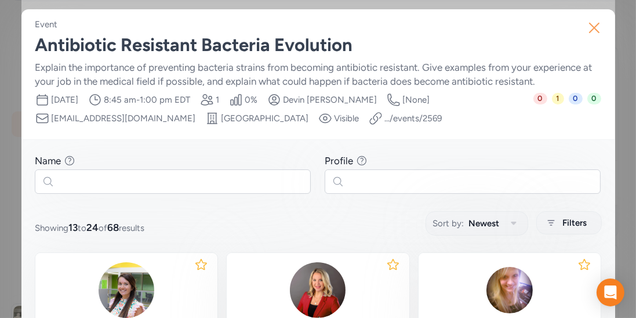
click at [588, 30] on icon "button" at bounding box center [594, 28] width 19 height 19
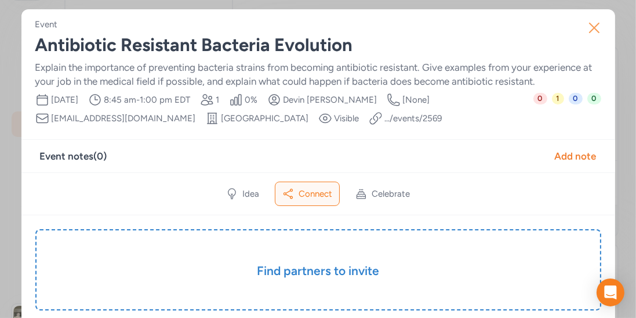
click at [590, 31] on icon "button" at bounding box center [594, 27] width 9 height 9
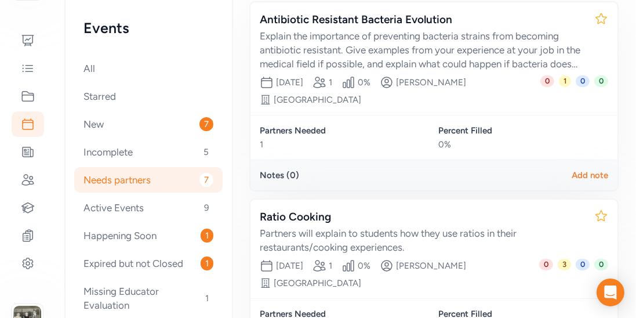
scroll to position [143, 0]
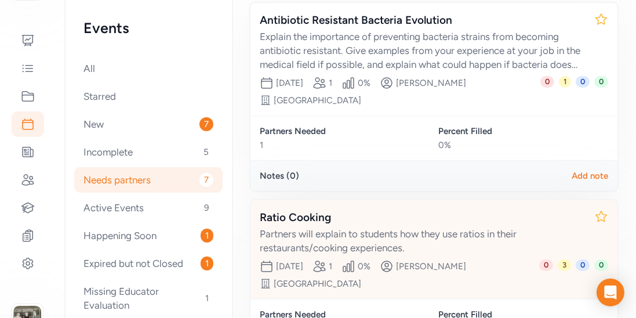
click at [328, 209] on div "Ratio Cooking" at bounding box center [422, 217] width 325 height 16
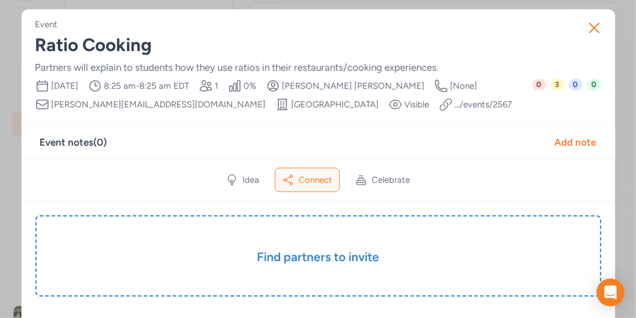
scroll to position [59, 0]
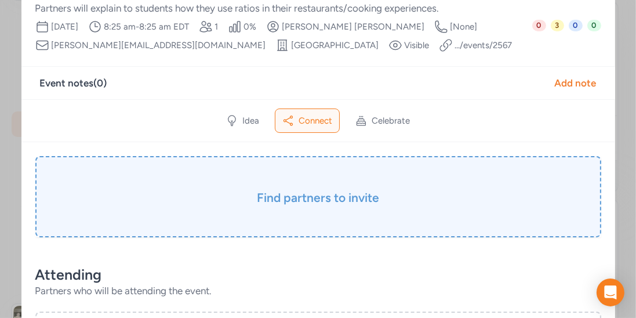
click at [325, 200] on h3 "Find partners to invite" at bounding box center [318, 198] width 508 height 16
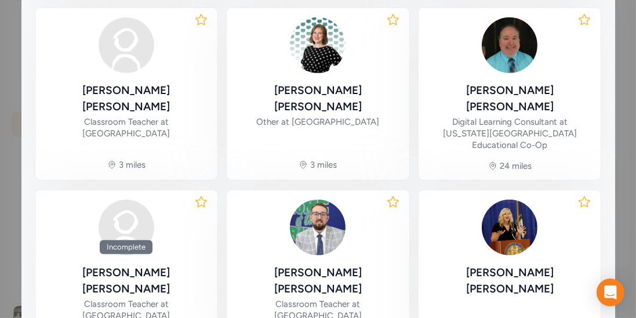
scroll to position [637, 0]
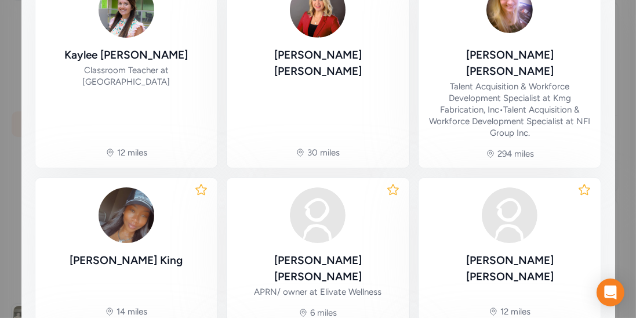
scroll to position [281, 0]
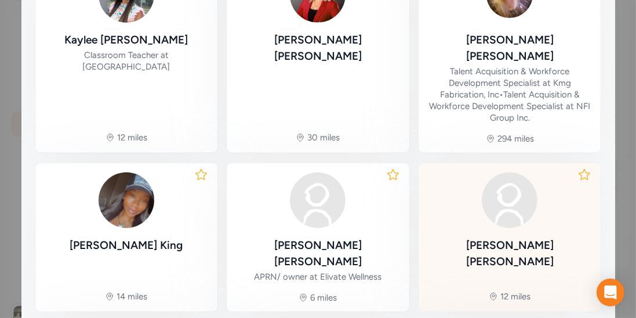
click at [517, 237] on div "[PERSON_NAME]" at bounding box center [510, 253] width 164 height 32
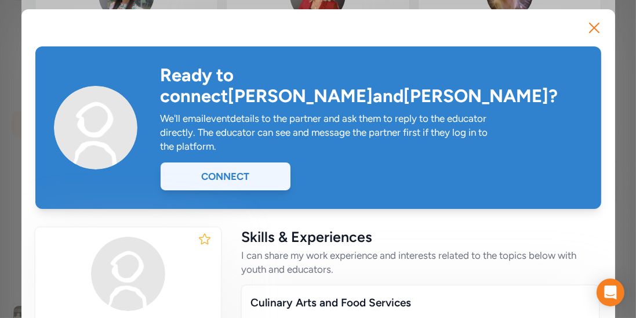
click at [264, 169] on div "Connect" at bounding box center [226, 176] width 130 height 28
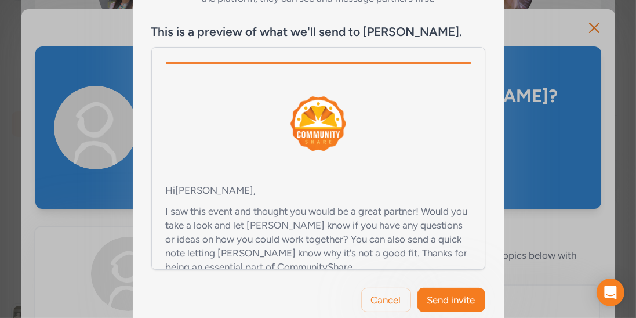
scroll to position [69, 0]
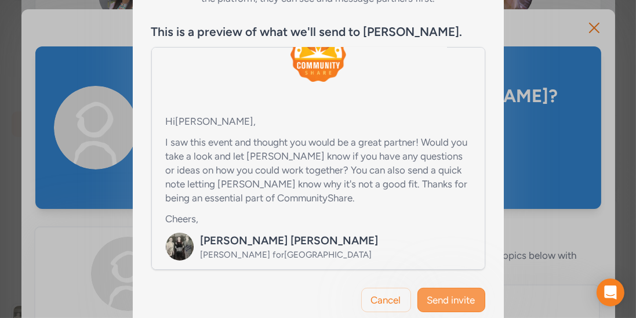
click at [436, 293] on span "Send invite" at bounding box center [452, 300] width 48 height 14
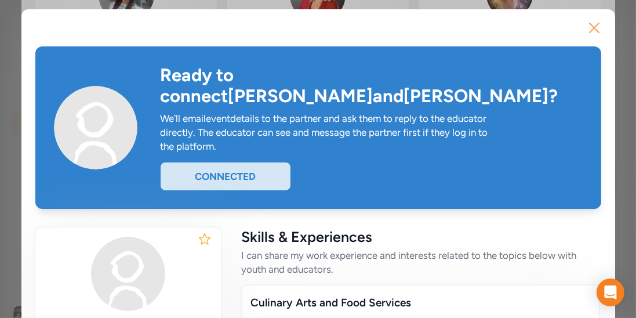
click at [599, 30] on icon "button" at bounding box center [594, 28] width 19 height 19
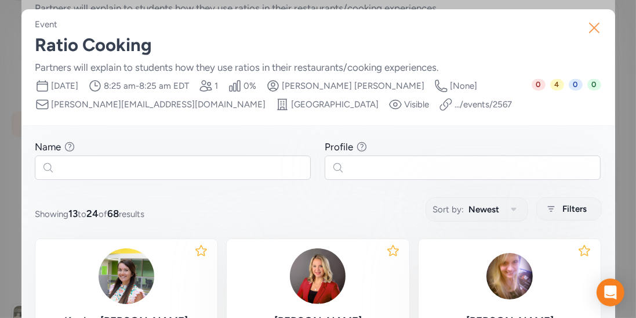
click at [596, 36] on icon "button" at bounding box center [594, 28] width 19 height 19
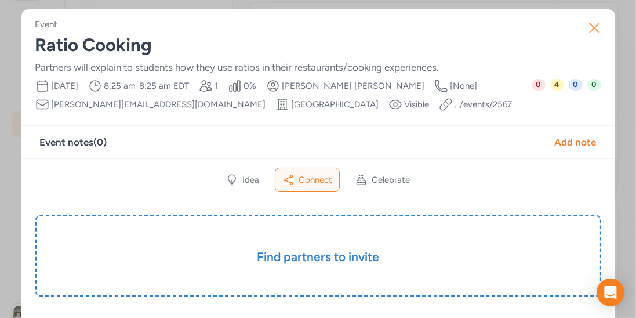
click at [600, 35] on icon "button" at bounding box center [594, 28] width 19 height 19
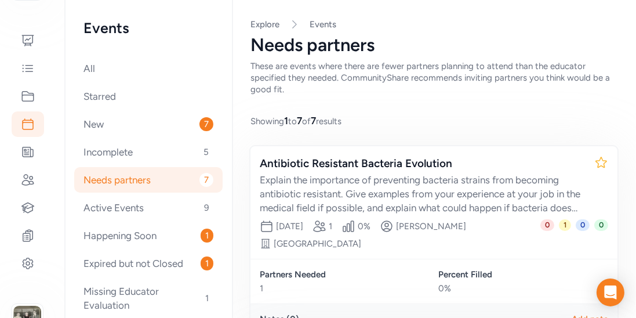
scroll to position [20, 0]
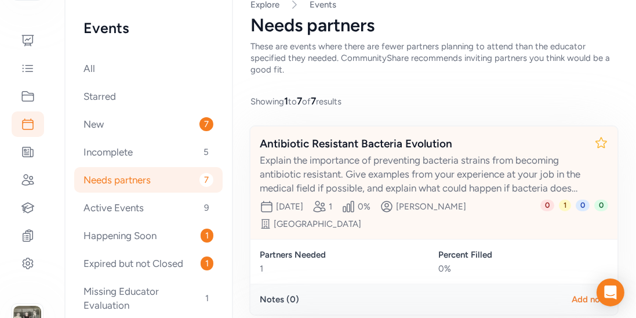
click at [440, 136] on div "Antibiotic Resistant Bacteria Evolution" at bounding box center [422, 144] width 325 height 16
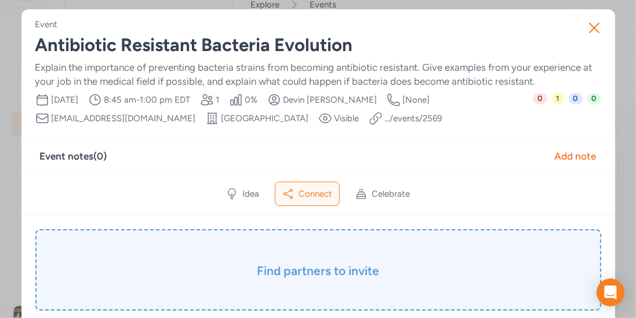
click at [374, 258] on div "Find partners to invite" at bounding box center [318, 269] width 566 height 81
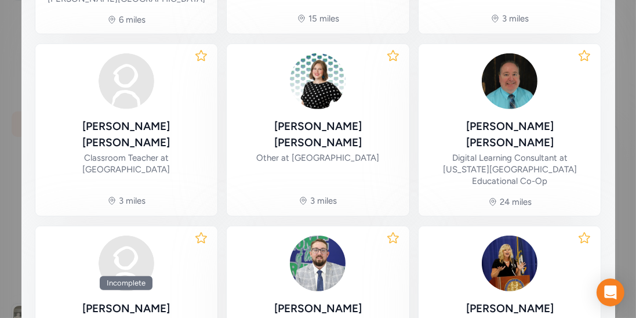
scroll to position [651, 0]
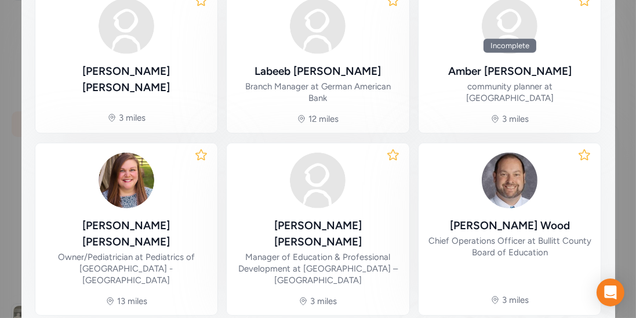
scroll to position [675, 0]
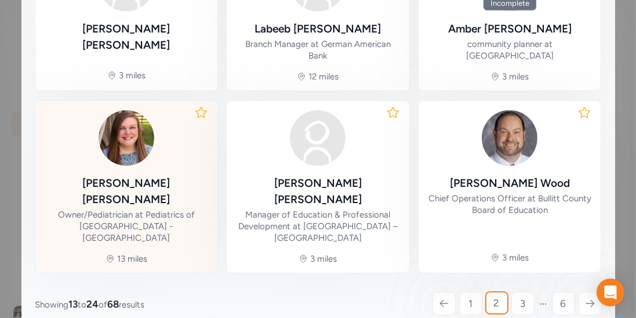
click at [136, 175] on div "[PERSON_NAME]" at bounding box center [127, 191] width 164 height 32
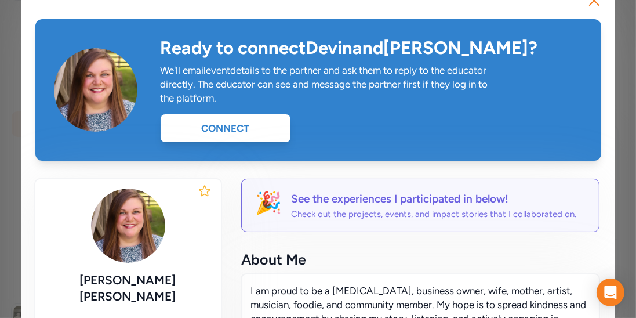
scroll to position [27, 0]
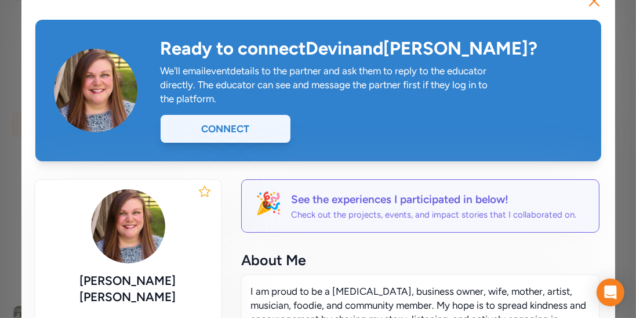
click at [263, 128] on div "Connect" at bounding box center [226, 129] width 130 height 28
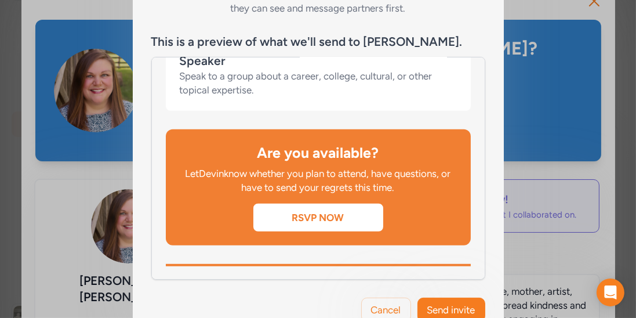
scroll to position [234, 0]
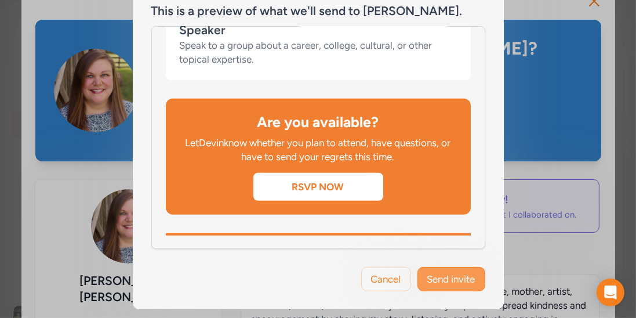
click at [459, 276] on span "Send invite" at bounding box center [452, 279] width 48 height 14
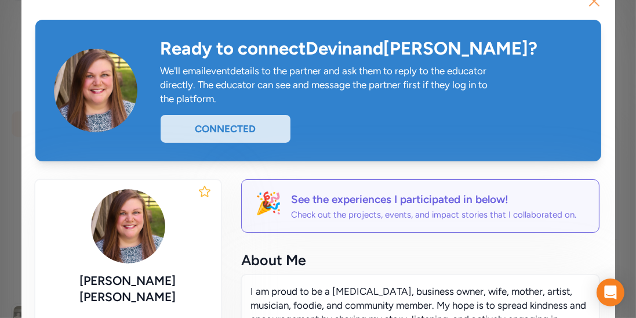
click at [599, 6] on icon "button" at bounding box center [594, 1] width 19 height 19
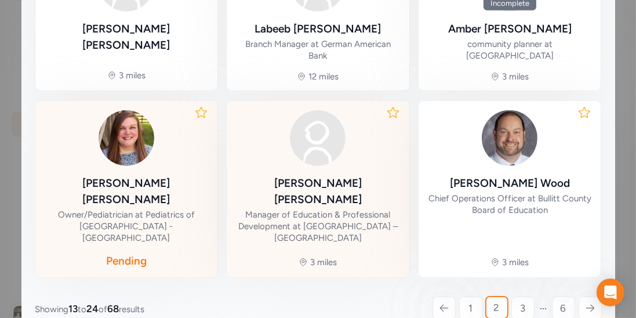
click at [316, 209] on div "Manager of Education & Professional Development at [GEOGRAPHIC_DATA] – [GEOGRAP…" at bounding box center [318, 226] width 164 height 35
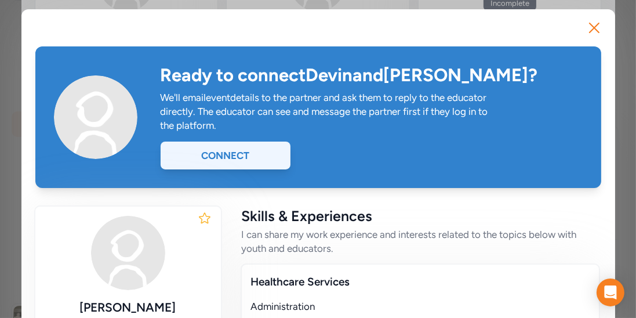
click at [271, 157] on div "Connect" at bounding box center [226, 156] width 130 height 28
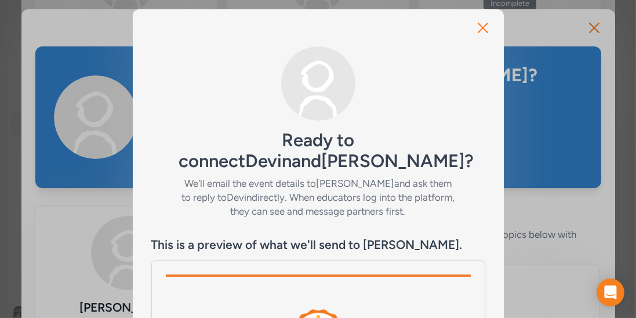
scroll to position [213, 0]
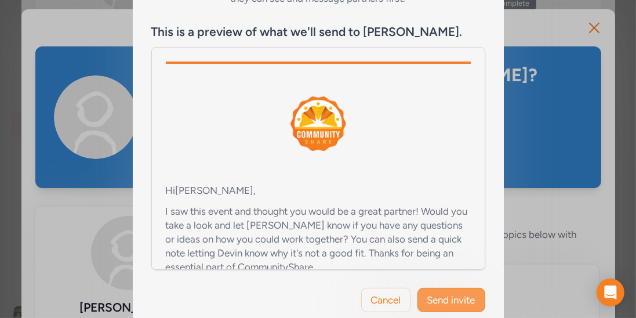
click at [442, 293] on span "Send invite" at bounding box center [452, 300] width 48 height 14
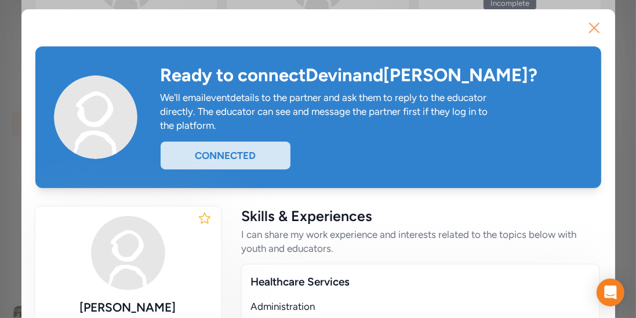
click at [601, 37] on icon "button" at bounding box center [594, 28] width 19 height 19
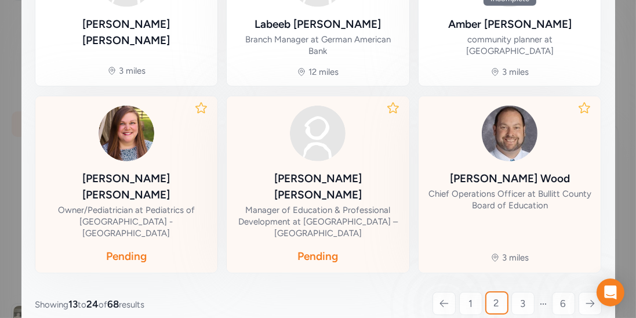
scroll to position [679, 0]
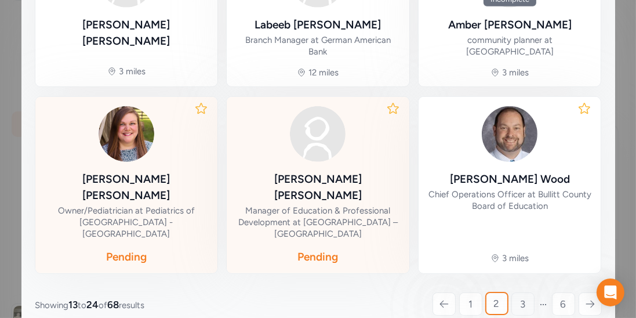
click at [527, 292] on link "3" at bounding box center [523, 303] width 23 height 23
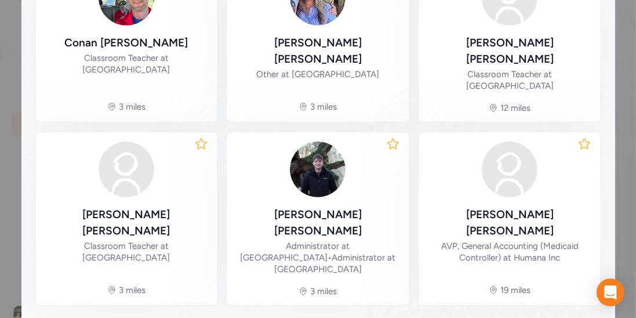
scroll to position [651, 0]
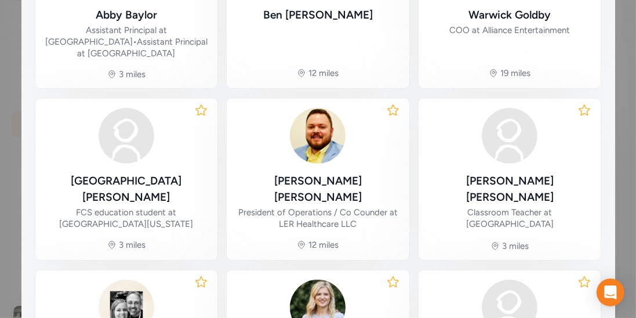
scroll to position [549, 0]
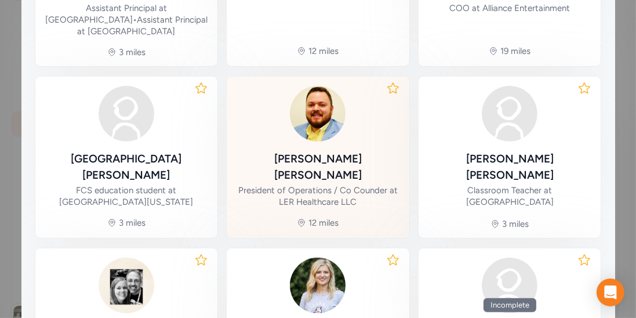
click at [314, 184] on div "President of Operations / Co Counder at LER Healthcare LLC" at bounding box center [318, 195] width 164 height 23
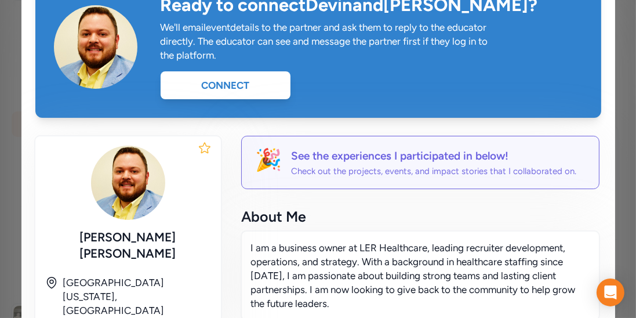
scroll to position [74, 0]
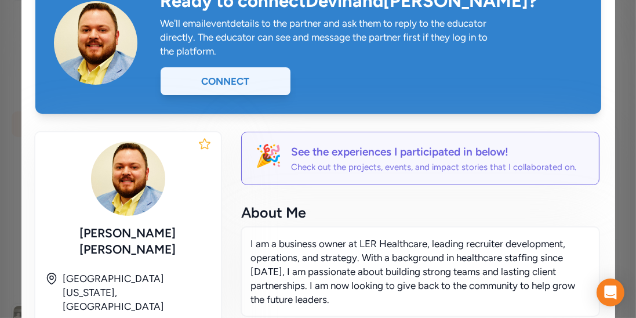
click at [246, 82] on div "Connect" at bounding box center [226, 81] width 130 height 28
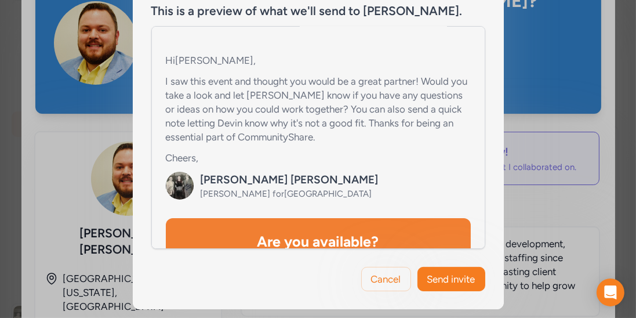
scroll to position [133, 0]
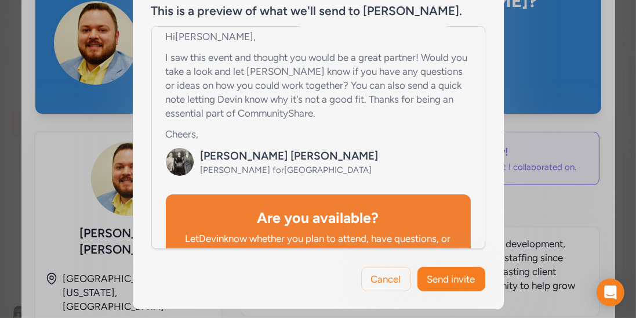
click at [454, 266] on div "Cancel Send invite" at bounding box center [318, 279] width 371 height 60
click at [451, 278] on span "Send invite" at bounding box center [452, 279] width 48 height 14
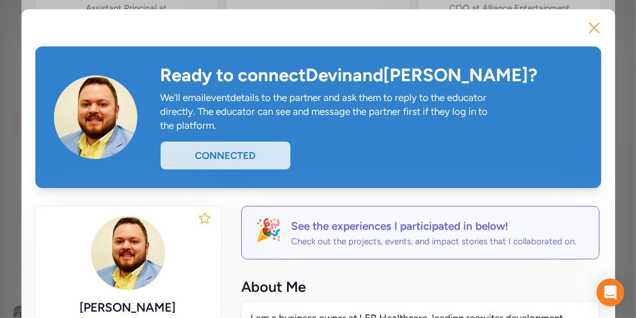
click at [599, 28] on icon "button" at bounding box center [594, 28] width 19 height 19
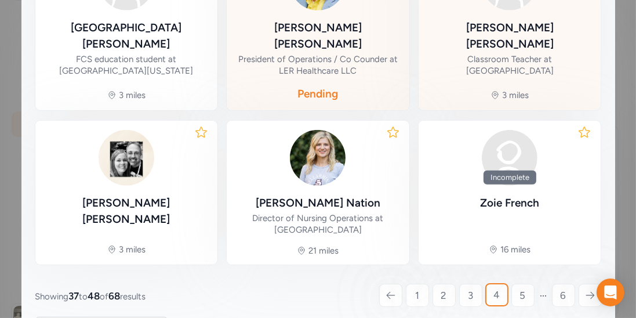
scroll to position [688, 0]
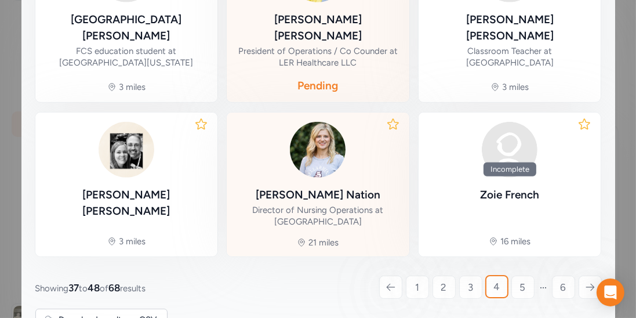
click at [316, 204] on div "Director of Nursing Operations at [GEOGRAPHIC_DATA]" at bounding box center [318, 215] width 164 height 23
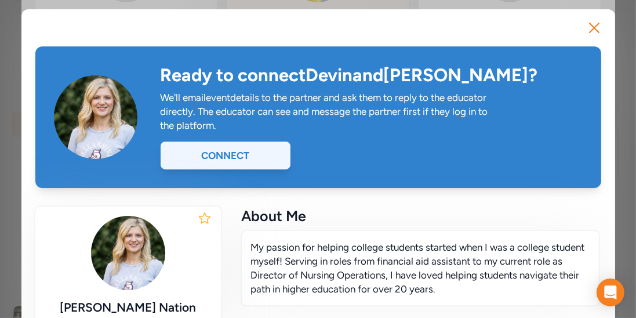
click at [215, 151] on div "Connect" at bounding box center [226, 156] width 130 height 28
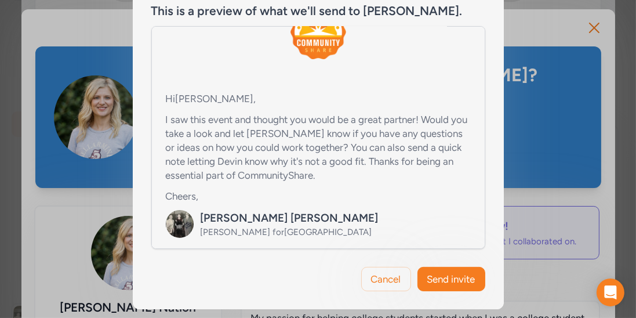
scroll to position [77, 0]
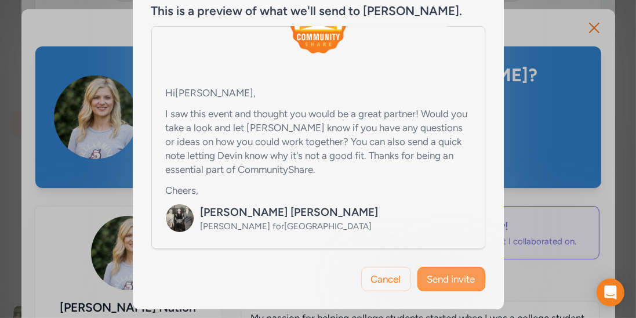
click at [436, 272] on span "Send invite" at bounding box center [452, 279] width 48 height 14
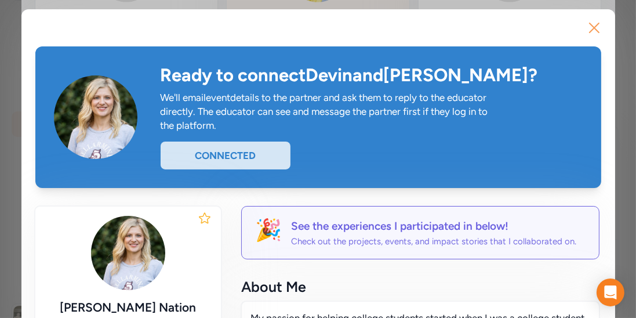
click at [594, 22] on icon "button" at bounding box center [594, 28] width 19 height 19
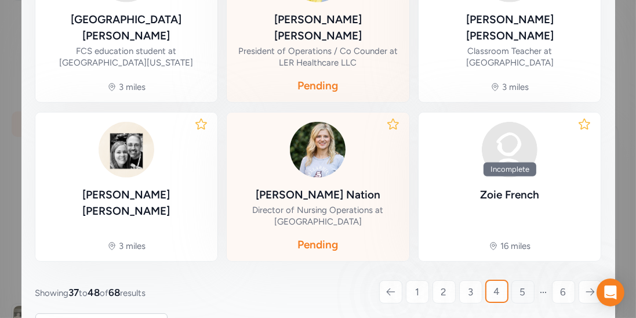
click at [520, 285] on span "5" at bounding box center [523, 292] width 6 height 14
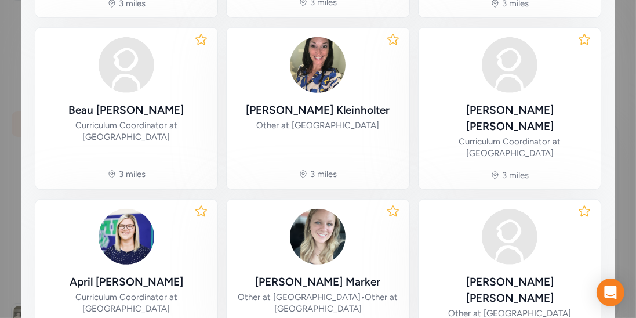
scroll to position [629, 0]
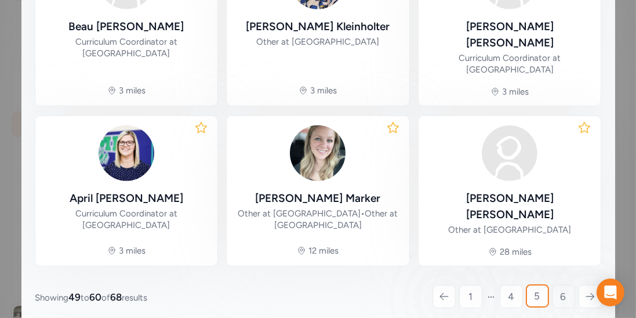
click at [569, 285] on link "6" at bounding box center [563, 296] width 23 height 23
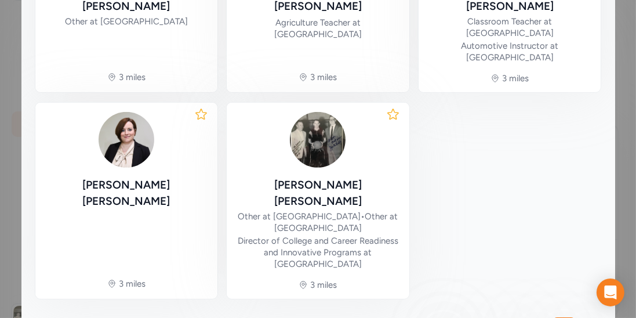
scroll to position [519, 0]
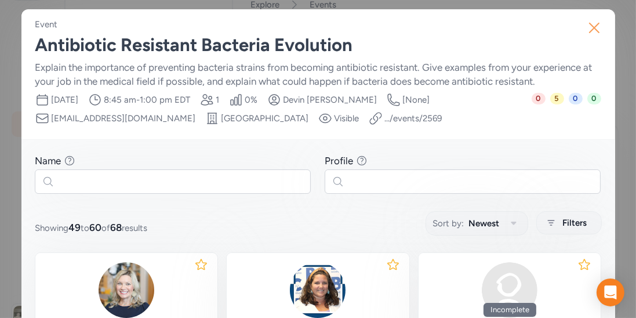
click at [591, 35] on icon "button" at bounding box center [594, 28] width 19 height 19
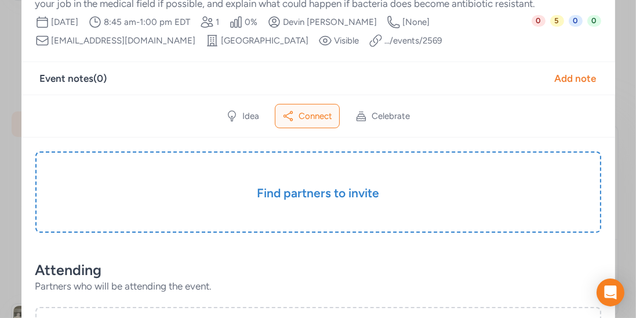
scroll to position [89, 0]
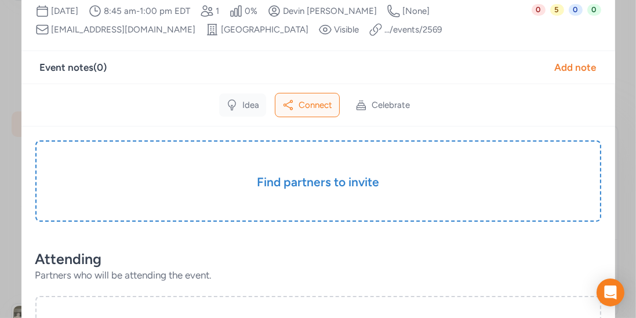
click at [259, 110] on span "Idea" at bounding box center [251, 105] width 17 height 12
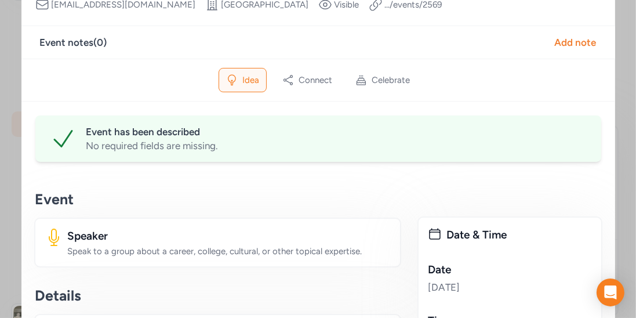
scroll to position [135, 0]
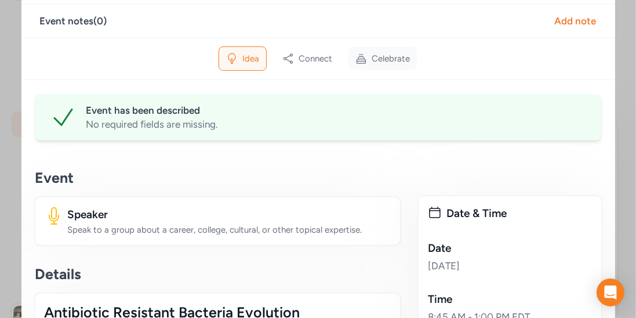
click at [387, 61] on span "Celebrate" at bounding box center [391, 59] width 38 height 12
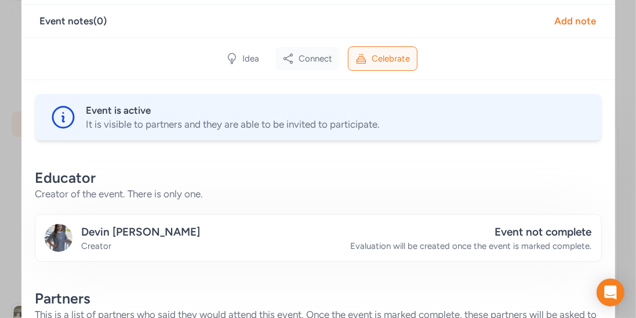
click at [326, 60] on span "Connect" at bounding box center [316, 59] width 34 height 12
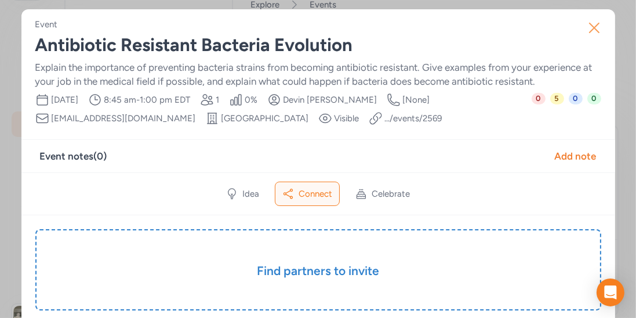
click at [597, 27] on icon "button" at bounding box center [594, 28] width 19 height 19
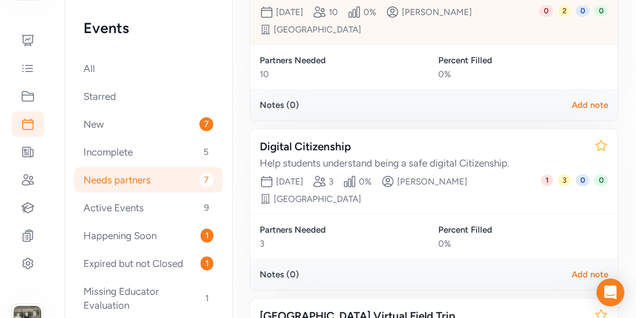
scroll to position [1016, 0]
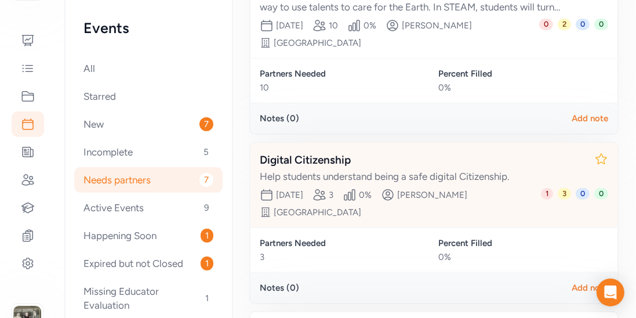
click at [332, 152] on div "Digital Citizenship" at bounding box center [422, 160] width 325 height 16
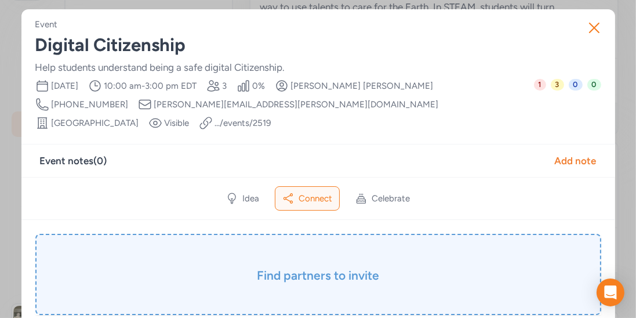
click at [310, 245] on div "Find partners to invite" at bounding box center [318, 274] width 566 height 81
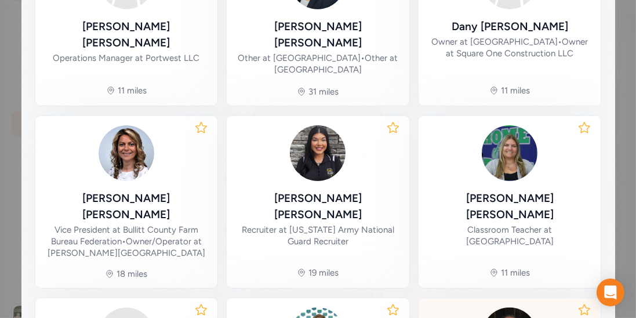
scroll to position [316, 0]
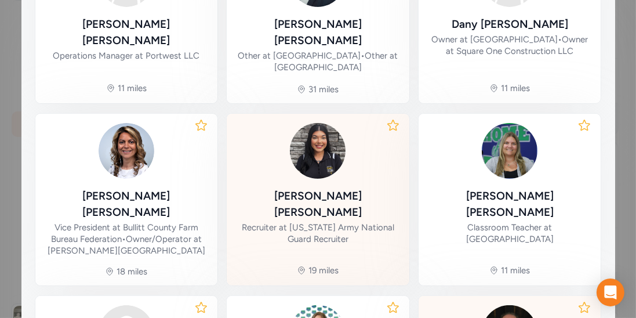
click at [334, 222] on div "Recruiter at [US_STATE] Army National Guard Recruiter" at bounding box center [318, 233] width 164 height 23
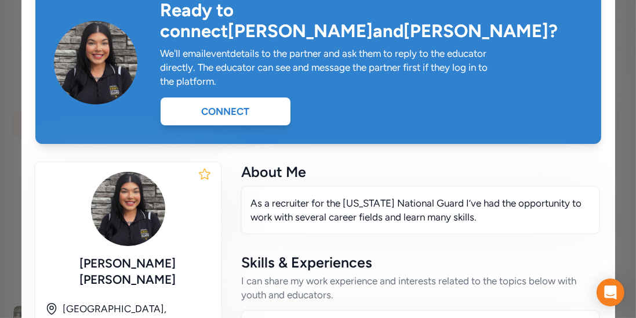
scroll to position [66, 0]
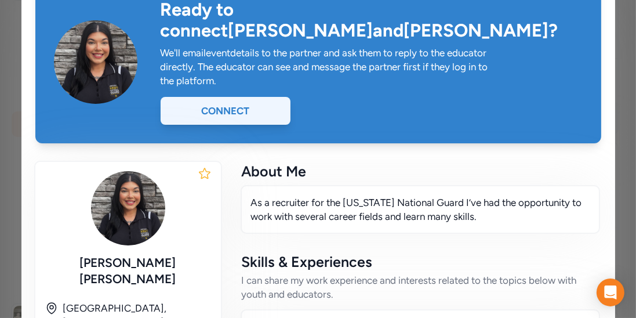
click at [252, 97] on div "Connect" at bounding box center [226, 111] width 130 height 28
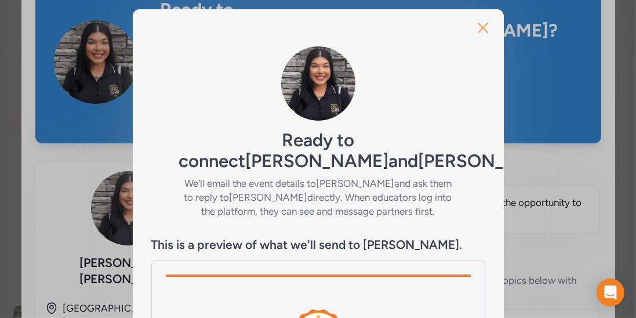
click at [483, 28] on icon "button" at bounding box center [483, 28] width 19 height 19
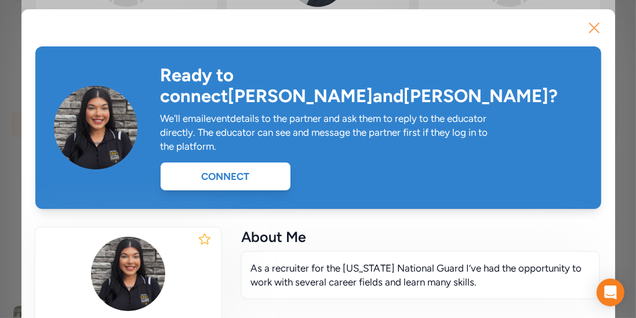
click at [599, 33] on icon "button" at bounding box center [594, 28] width 19 height 19
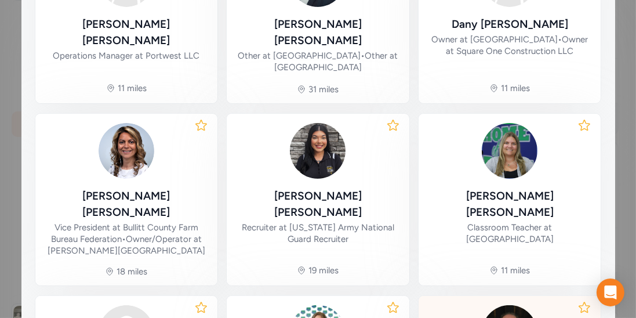
click at [599, 33] on div "[PERSON_NAME] Owner at [GEOGRAPHIC_DATA] • Owner at Square One Construction LLC…" at bounding box center [510, 22] width 183 height 161
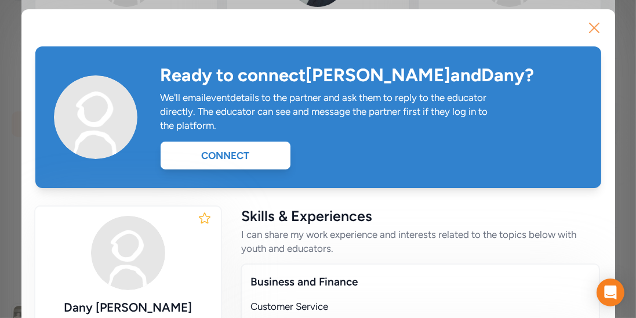
click at [597, 26] on icon "button" at bounding box center [594, 28] width 19 height 19
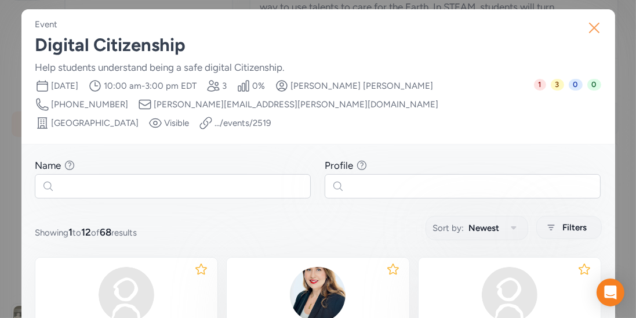
click at [600, 26] on icon "button" at bounding box center [594, 28] width 19 height 19
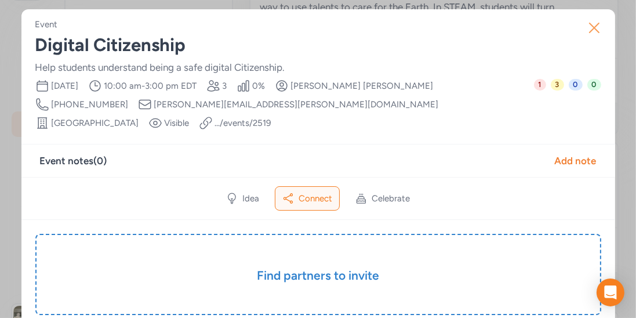
click at [588, 32] on icon "button" at bounding box center [594, 28] width 19 height 19
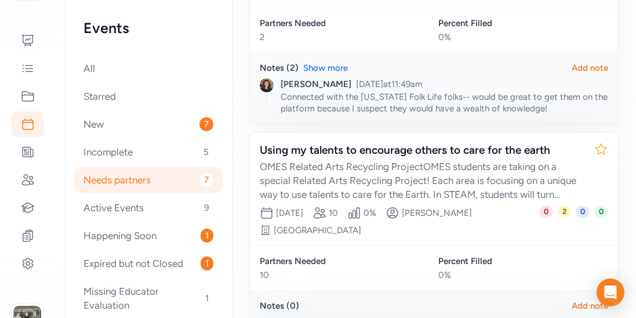
scroll to position [780, 0]
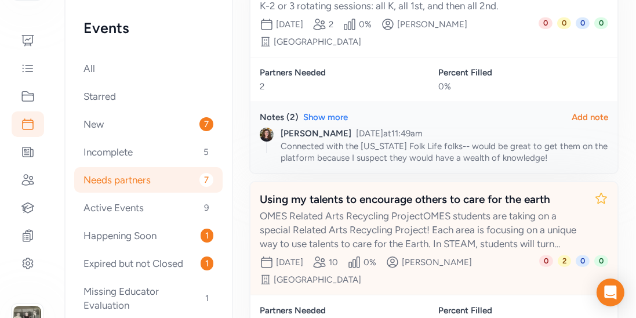
click at [363, 191] on div "Using my talents to encourage others to care for the earth" at bounding box center [422, 199] width 325 height 16
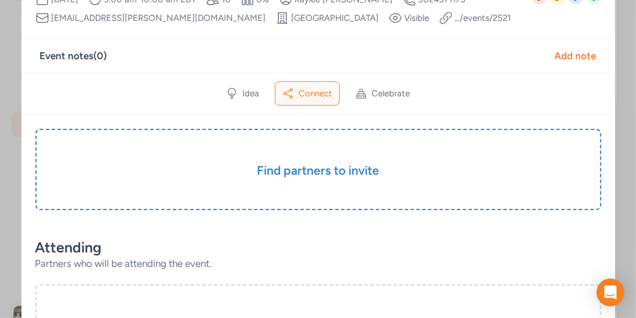
scroll to position [135, 0]
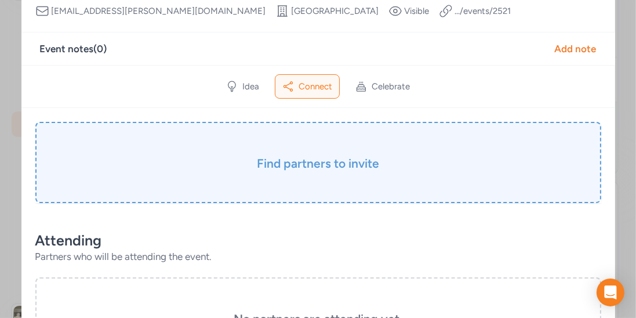
click at [353, 172] on h3 "Find partners to invite" at bounding box center [318, 163] width 508 height 16
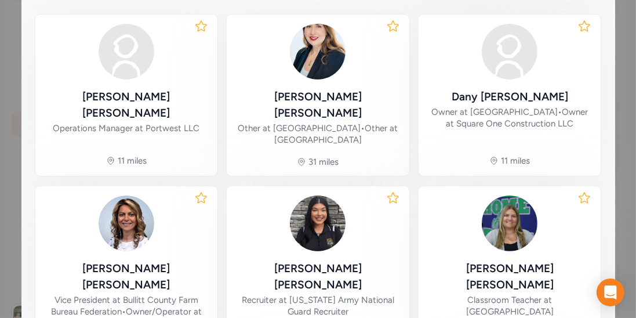
scroll to position [267, 0]
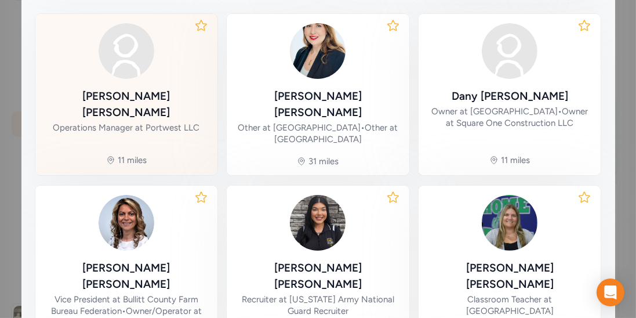
click at [132, 114] on div "[PERSON_NAME]" at bounding box center [127, 104] width 164 height 32
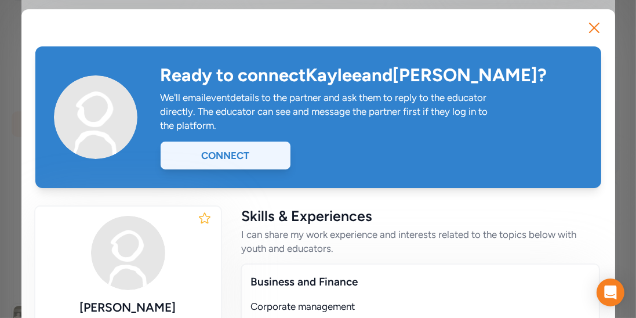
click at [239, 153] on div "Connect" at bounding box center [226, 156] width 130 height 28
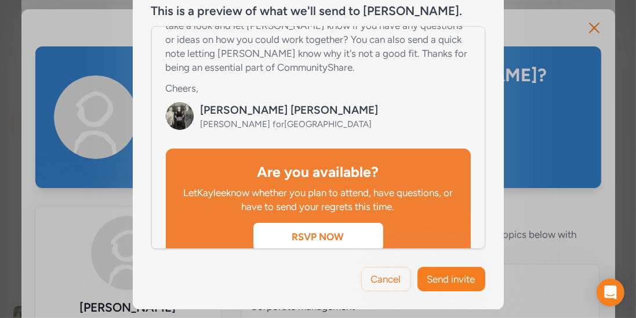
scroll to position [179, 0]
click at [438, 272] on span "Send invite" at bounding box center [452, 279] width 48 height 14
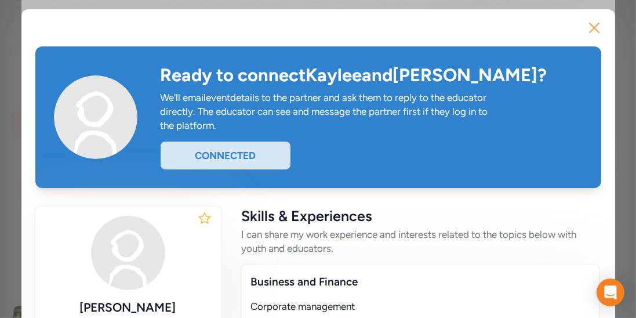
click at [600, 27] on icon "button" at bounding box center [594, 28] width 19 height 19
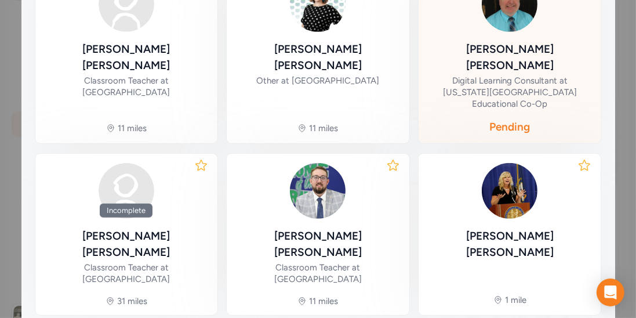
scroll to position [696, 0]
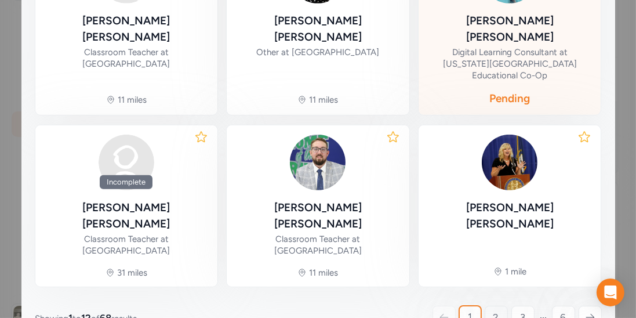
click at [494, 310] on span "2" at bounding box center [497, 317] width 6 height 14
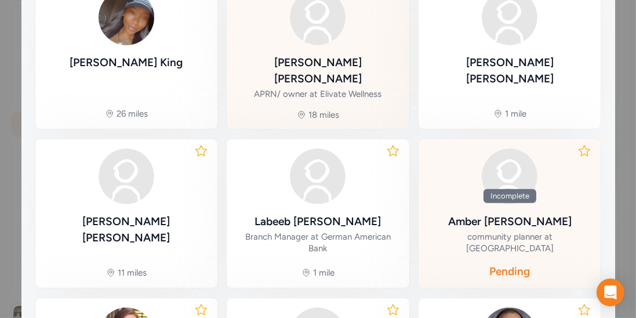
scroll to position [514, 0]
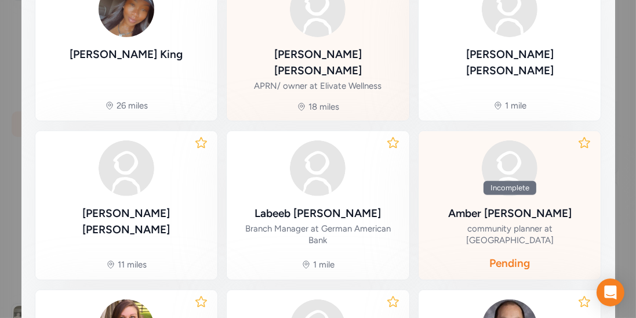
click at [353, 205] on div "[PERSON_NAME]" at bounding box center [318, 213] width 126 height 16
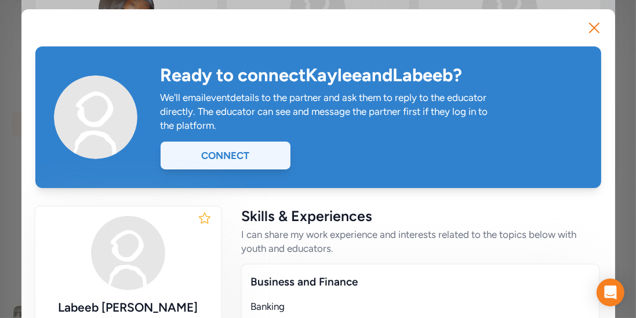
click at [245, 160] on div "Connect" at bounding box center [226, 156] width 130 height 28
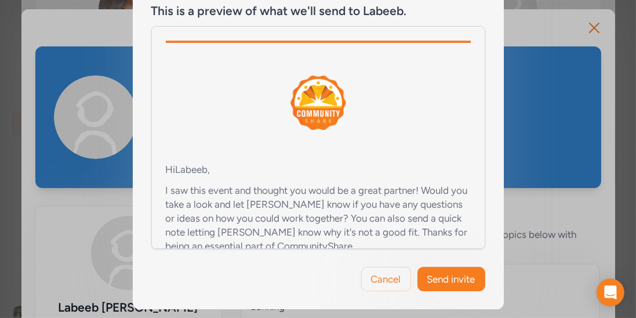
scroll to position [233, 0]
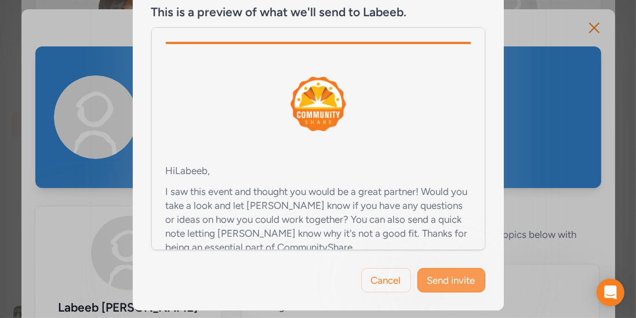
click at [453, 280] on span "Send invite" at bounding box center [452, 280] width 48 height 14
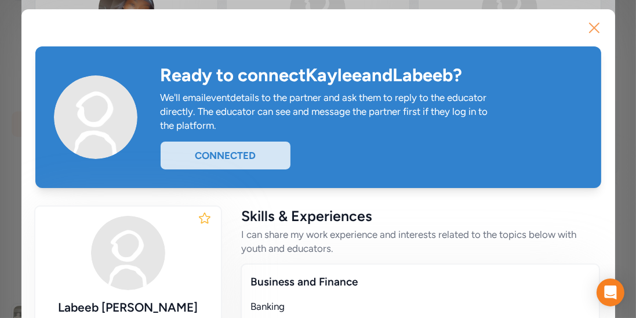
click at [588, 29] on icon "button" at bounding box center [594, 28] width 19 height 19
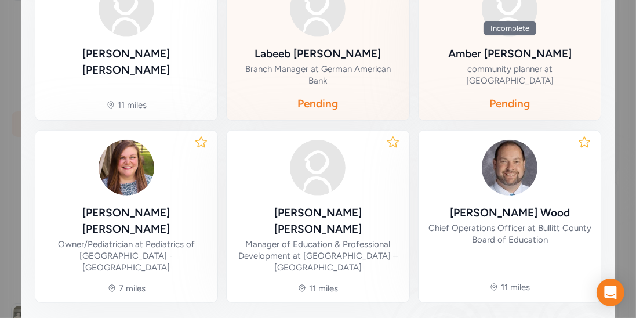
scroll to position [717, 0]
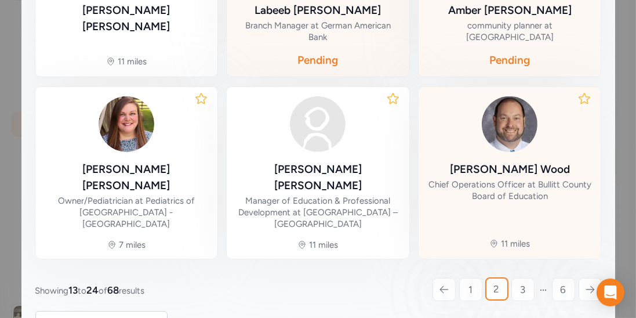
click at [503, 161] on div "[PERSON_NAME]" at bounding box center [510, 169] width 120 height 16
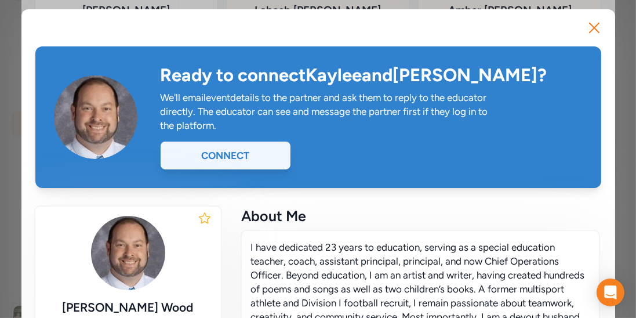
click at [256, 144] on div "Connect" at bounding box center [226, 156] width 130 height 28
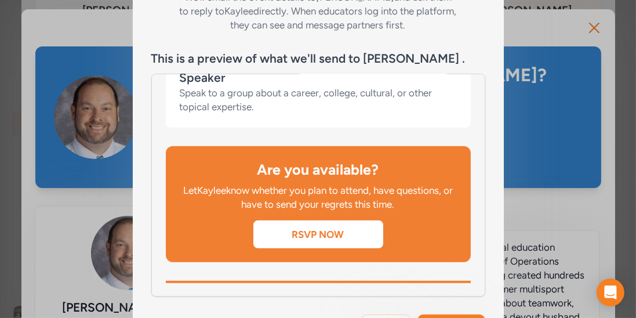
scroll to position [234, 0]
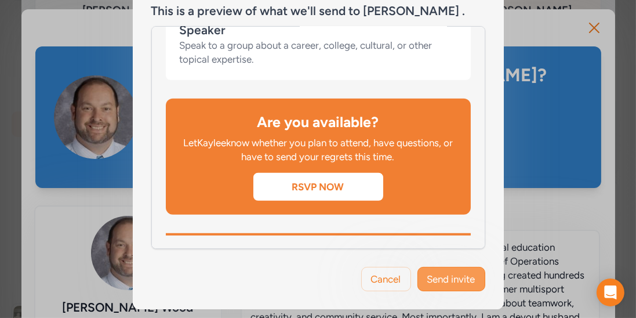
click at [430, 269] on button "Send invite" at bounding box center [452, 279] width 68 height 24
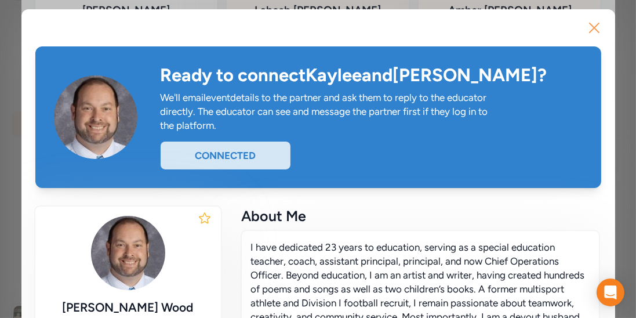
click at [589, 30] on icon "button" at bounding box center [594, 28] width 19 height 19
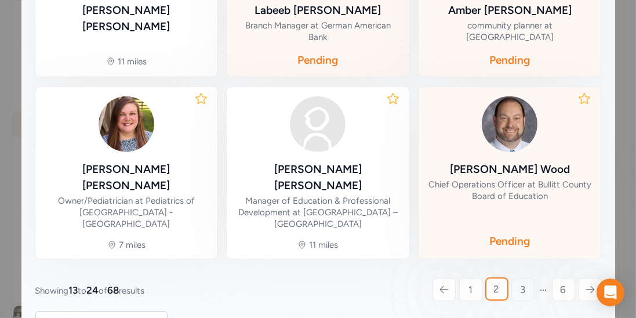
click at [524, 283] on span "3" at bounding box center [522, 290] width 5 height 14
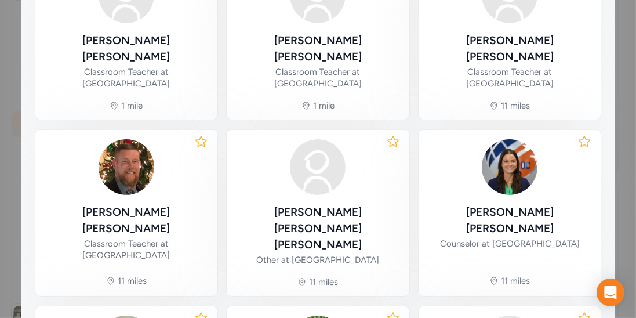
scroll to position [323, 0]
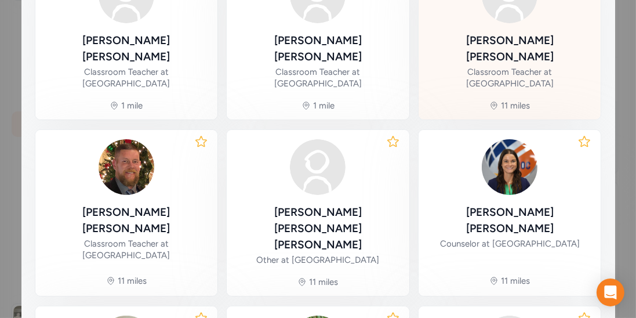
click at [512, 53] on div "[PERSON_NAME]" at bounding box center [510, 48] width 164 height 32
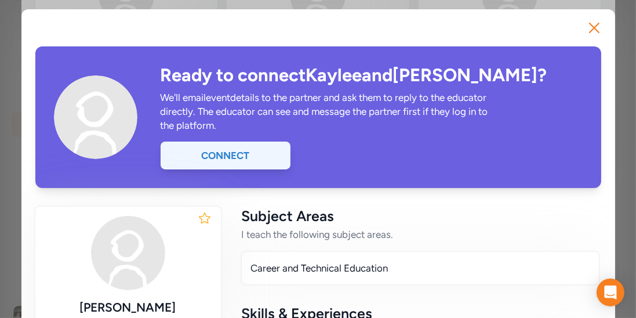
click at [247, 159] on div "Connect" at bounding box center [226, 156] width 130 height 28
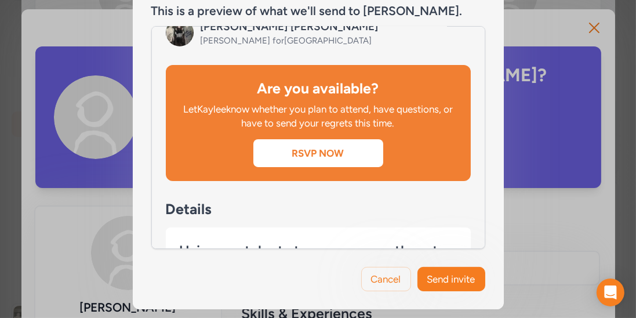
scroll to position [319, 0]
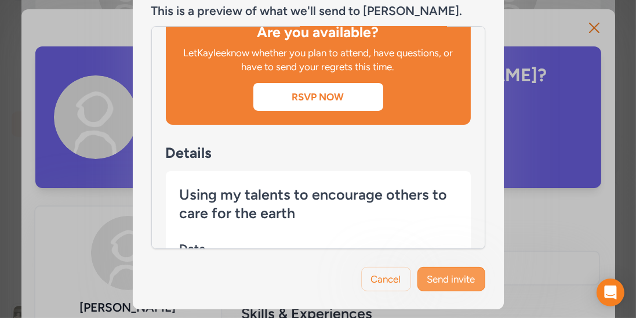
click at [449, 282] on span "Send invite" at bounding box center [452, 279] width 48 height 14
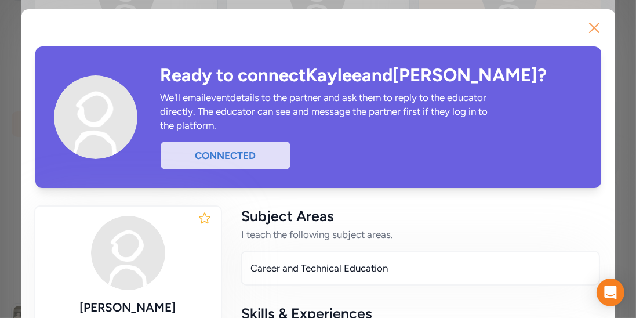
click at [598, 21] on icon "button" at bounding box center [594, 28] width 19 height 19
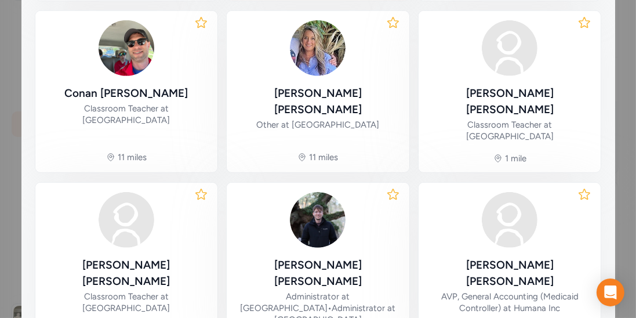
scroll to position [624, 0]
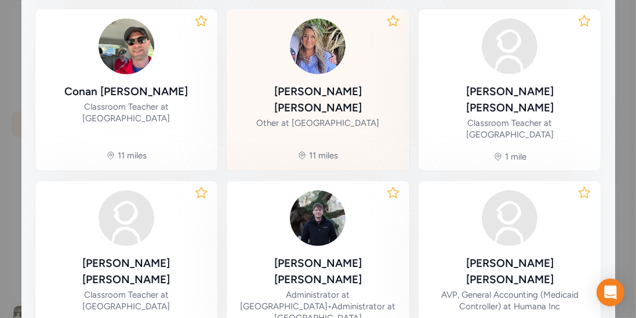
click at [323, 84] on div "[PERSON_NAME]" at bounding box center [318, 100] width 164 height 32
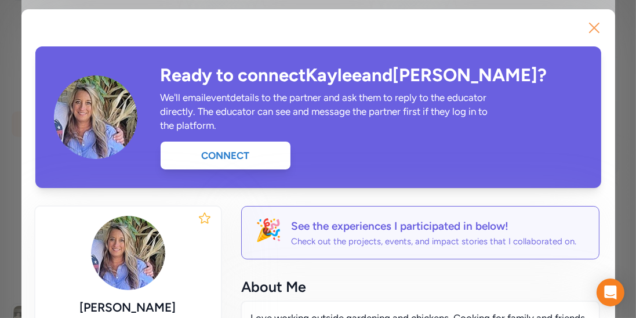
click at [596, 30] on icon "button" at bounding box center [594, 27] width 9 height 9
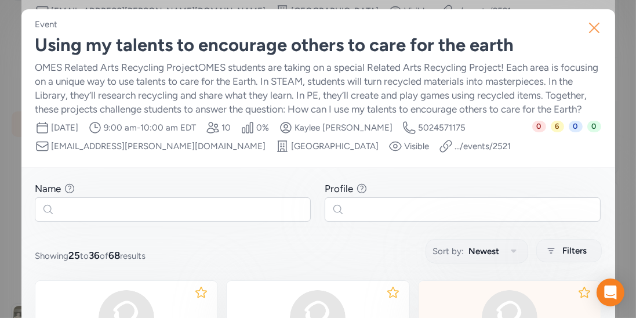
click at [595, 34] on icon "button" at bounding box center [594, 28] width 19 height 19
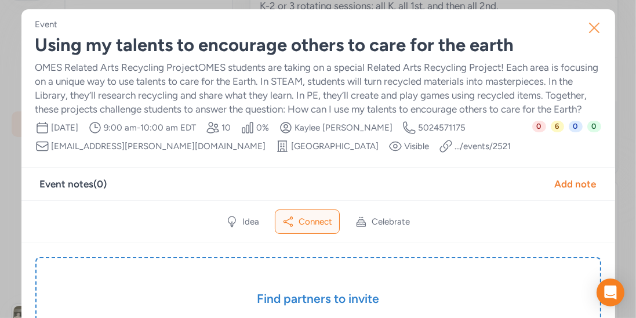
click at [594, 26] on icon "button" at bounding box center [594, 28] width 19 height 19
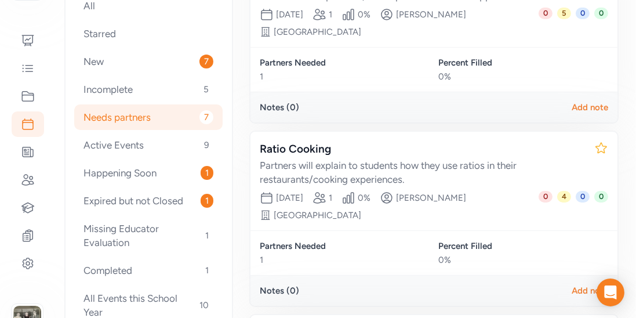
scroll to position [212, 0]
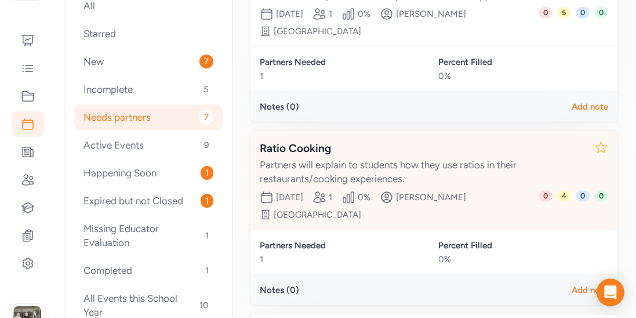
click at [299, 140] on div "Ratio Cooking" at bounding box center [422, 148] width 325 height 16
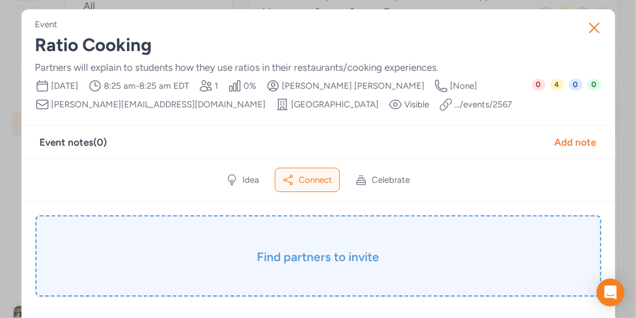
click at [357, 251] on h3 "Find partners to invite" at bounding box center [318, 257] width 508 height 16
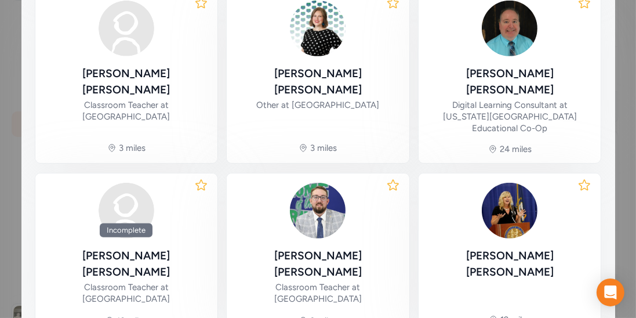
scroll to position [637, 0]
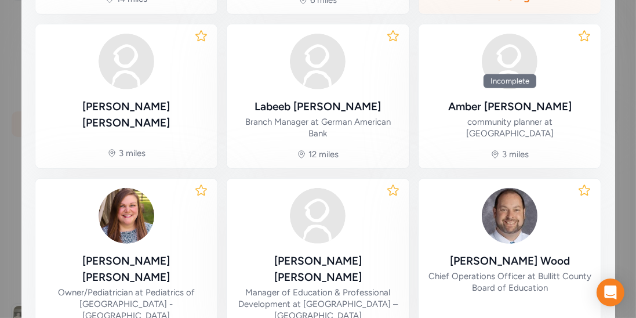
scroll to position [657, 0]
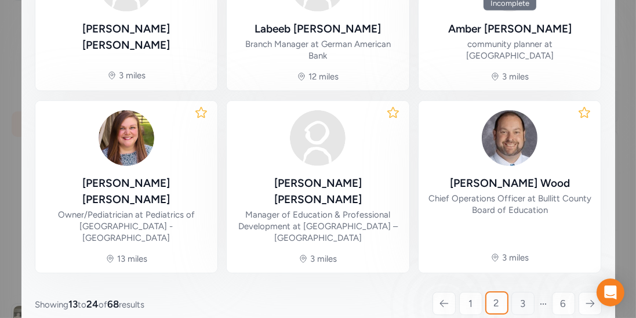
click at [516, 292] on link "3" at bounding box center [523, 303] width 23 height 23
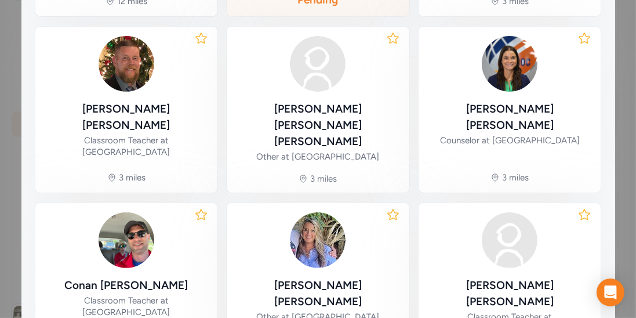
scroll to position [390, 0]
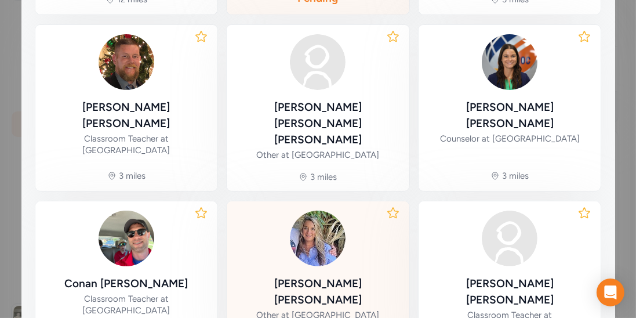
click at [360, 276] on div "[PERSON_NAME]" at bounding box center [318, 292] width 164 height 32
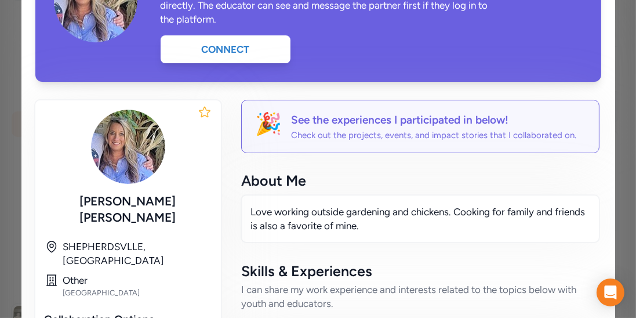
scroll to position [121, 0]
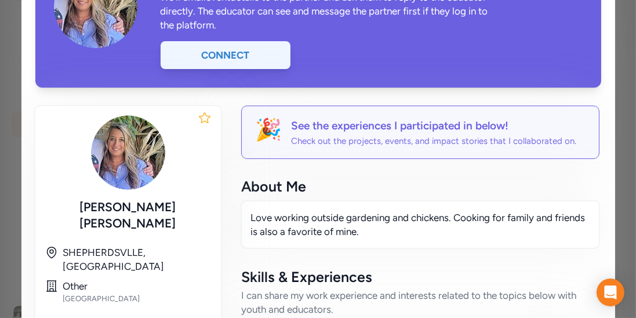
click at [236, 43] on div "Connect" at bounding box center [226, 55] width 130 height 28
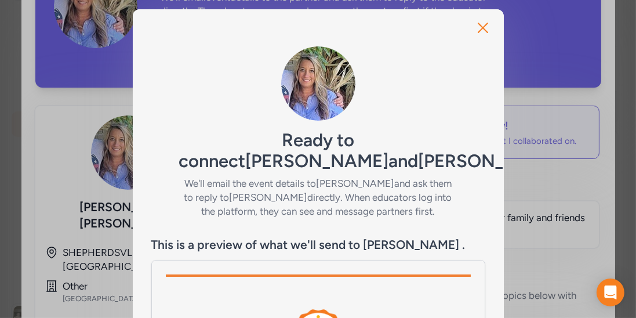
scroll to position [234, 0]
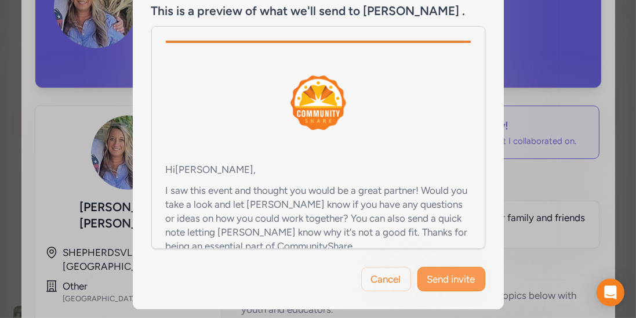
click at [447, 281] on span "Send invite" at bounding box center [452, 279] width 48 height 14
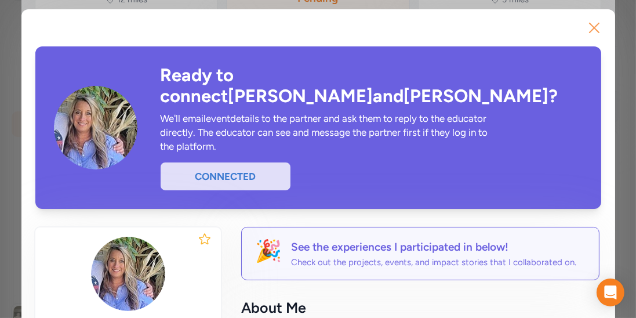
click at [598, 31] on icon "button" at bounding box center [594, 27] width 9 height 9
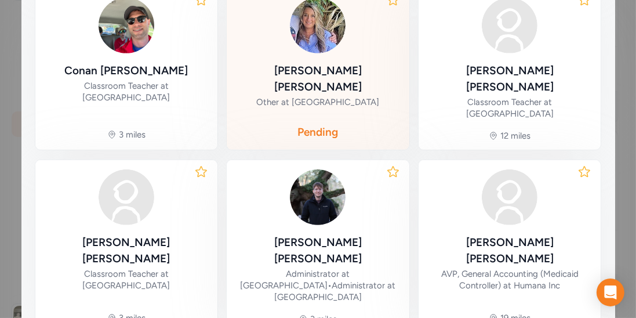
scroll to position [606, 0]
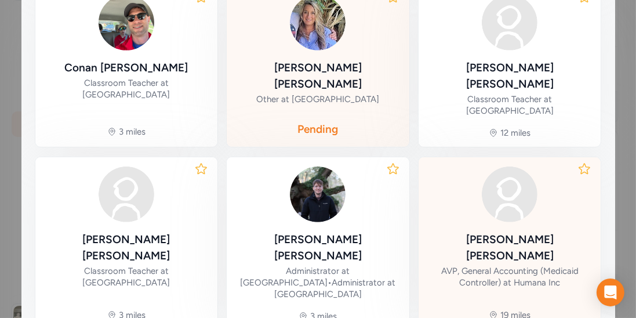
click at [510, 231] on div "[PERSON_NAME]" at bounding box center [510, 247] width 164 height 32
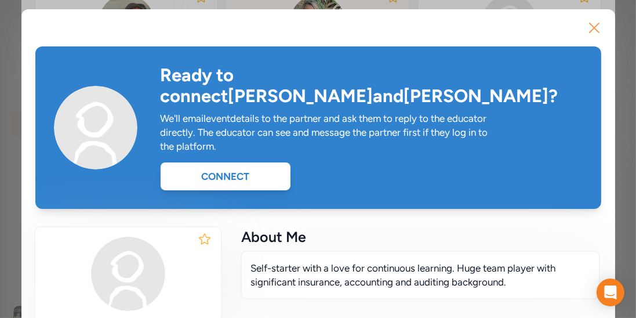
click at [593, 26] on icon "button" at bounding box center [594, 28] width 19 height 19
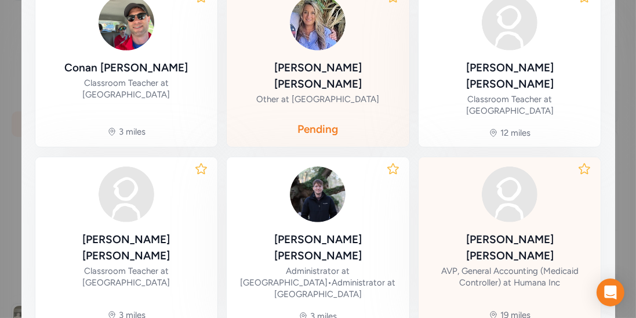
scroll to position [643, 0]
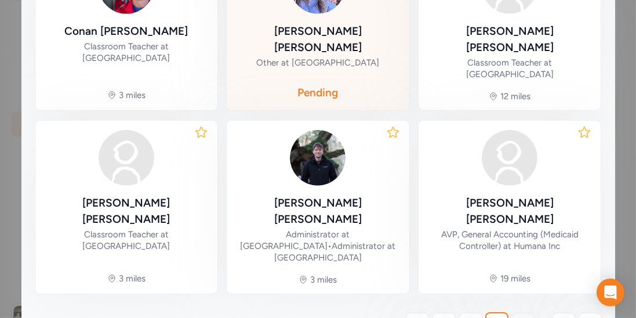
click at [522, 317] on span "4" at bounding box center [523, 324] width 6 height 14
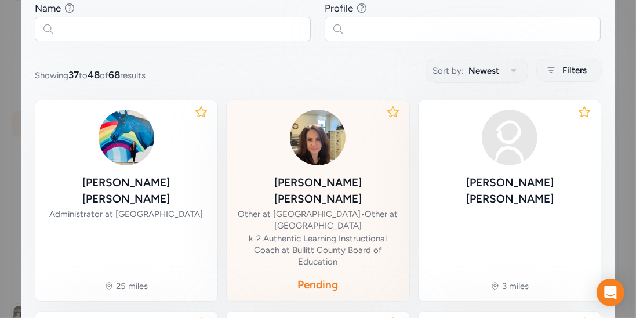
scroll to position [142, 0]
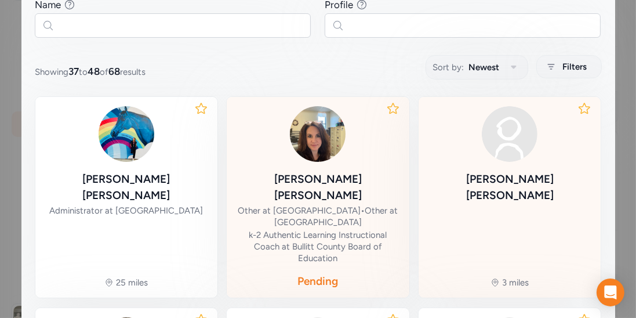
click at [521, 178] on div "[PERSON_NAME]" at bounding box center [510, 187] width 164 height 32
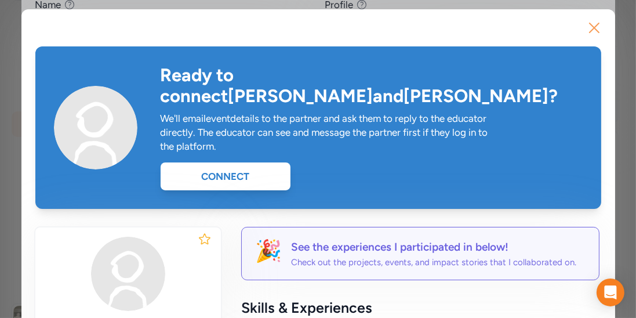
click at [589, 29] on icon "button" at bounding box center [594, 28] width 19 height 19
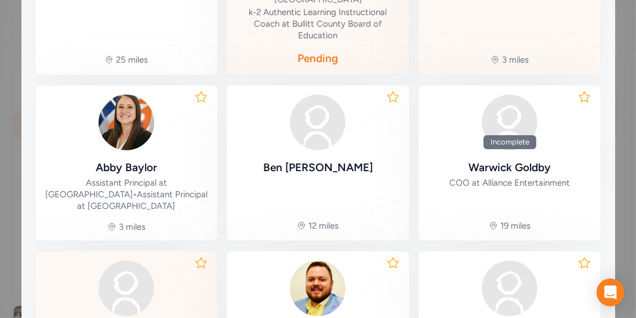
scroll to position [234, 0]
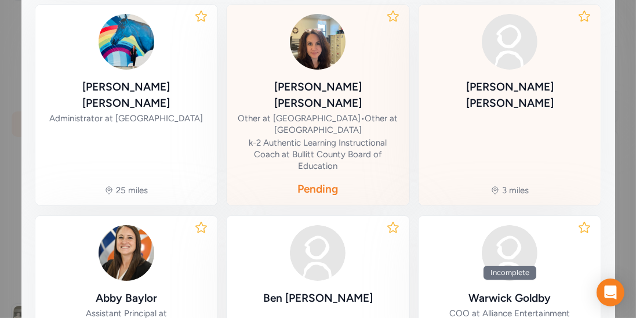
click at [521, 95] on div "[PERSON_NAME]" at bounding box center [510, 96] width 164 height 34
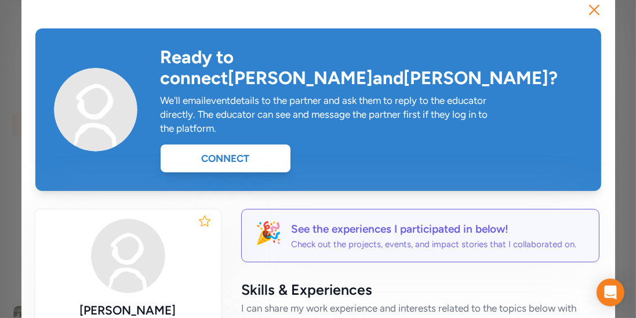
scroll to position [21, 0]
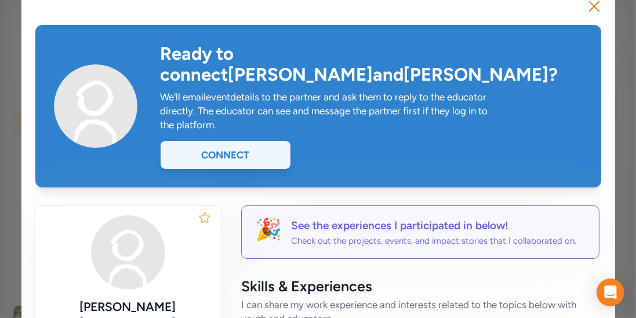
click at [259, 141] on div "Connect" at bounding box center [226, 155] width 130 height 28
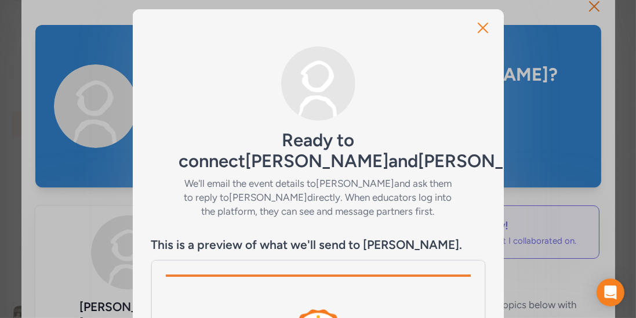
scroll to position [234, 0]
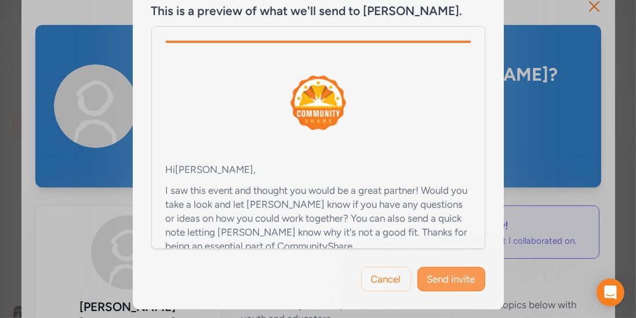
click at [450, 273] on span "Send invite" at bounding box center [452, 279] width 48 height 14
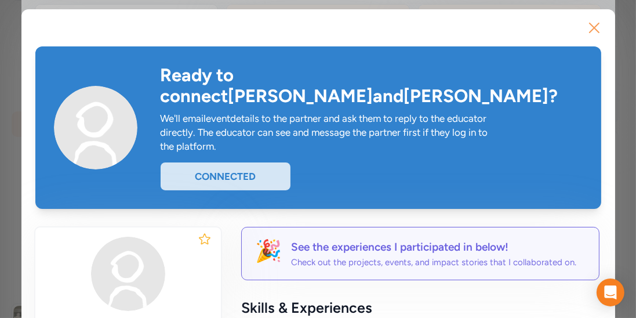
click at [600, 30] on icon "button" at bounding box center [594, 28] width 19 height 19
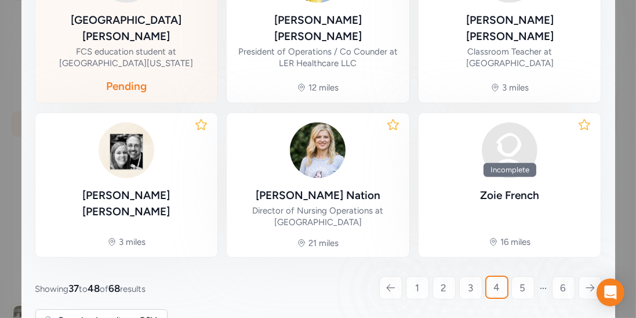
scroll to position [679, 0]
click at [529, 276] on link "5" at bounding box center [523, 287] width 23 height 23
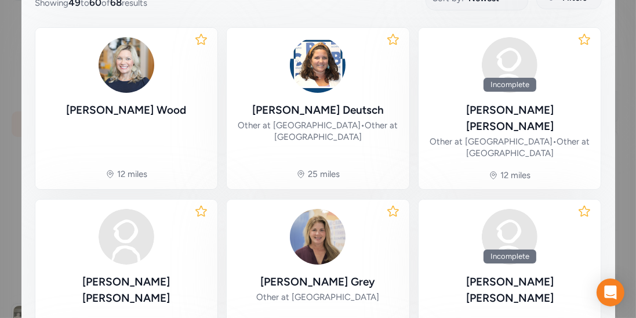
scroll to position [226, 0]
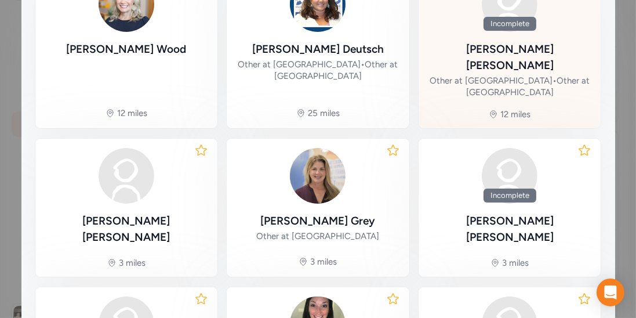
scroll to position [256, 0]
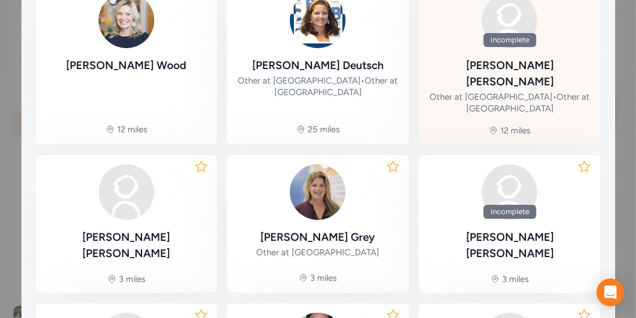
click at [509, 53] on div "Incomplete [PERSON_NAME] Other at [GEOGRAPHIC_DATA] • Other at [GEOGRAPHIC_DATA]" at bounding box center [510, 53] width 164 height 123
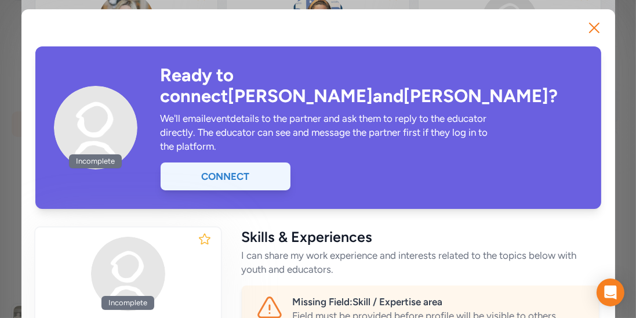
click at [253, 162] on div "Connect" at bounding box center [226, 176] width 130 height 28
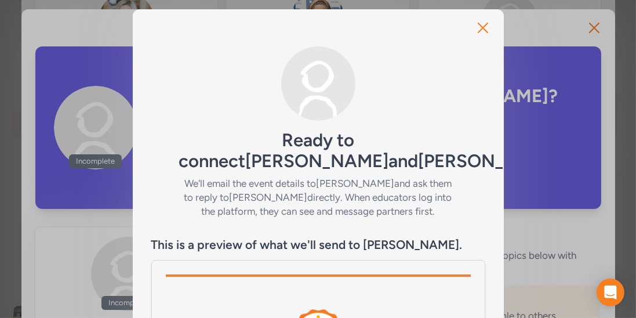
scroll to position [234, 0]
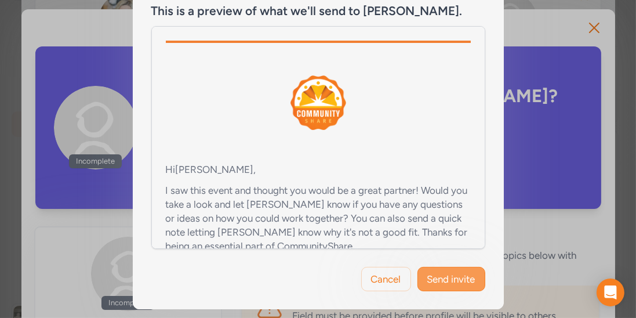
click at [458, 273] on span "Send invite" at bounding box center [452, 279] width 48 height 14
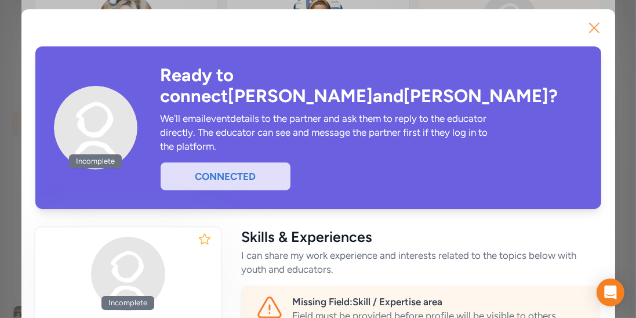
click at [602, 32] on icon "button" at bounding box center [594, 28] width 19 height 19
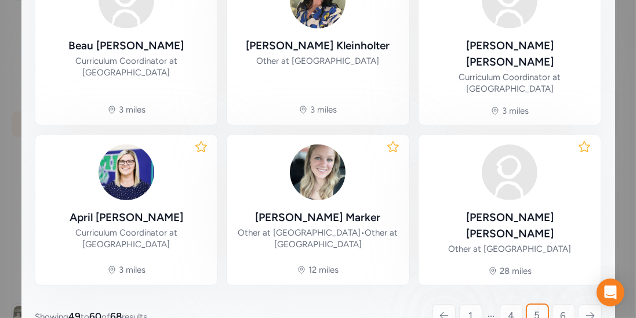
scroll to position [620, 0]
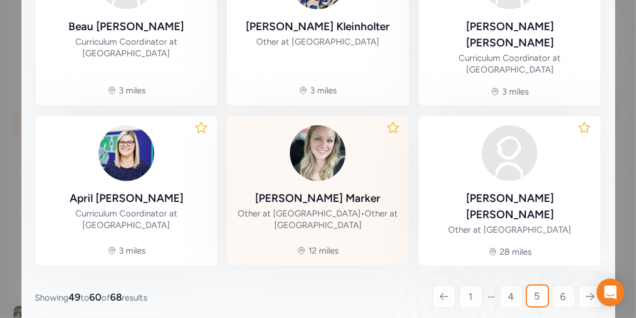
click at [324, 143] on div "Ashley Marker Other at Bullitt County Public Schools • Other at Old Mill Elemen…" at bounding box center [318, 178] width 164 height 107
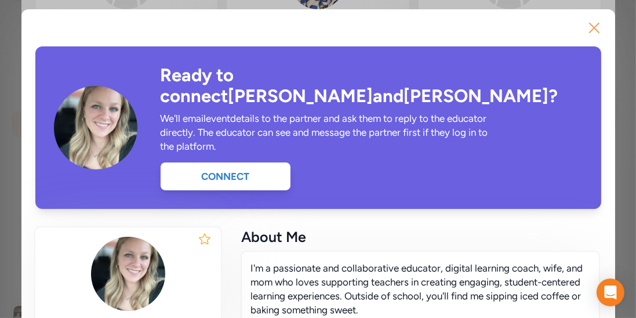
click at [600, 30] on icon "button" at bounding box center [594, 28] width 19 height 19
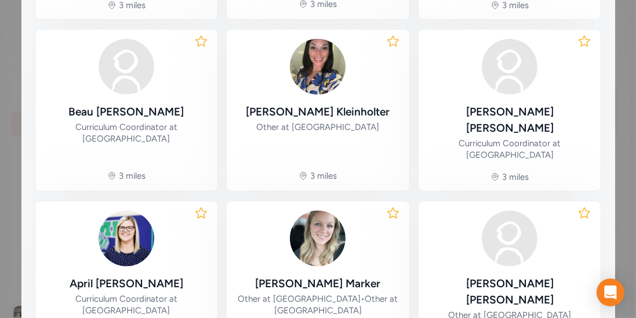
scroll to position [620, 0]
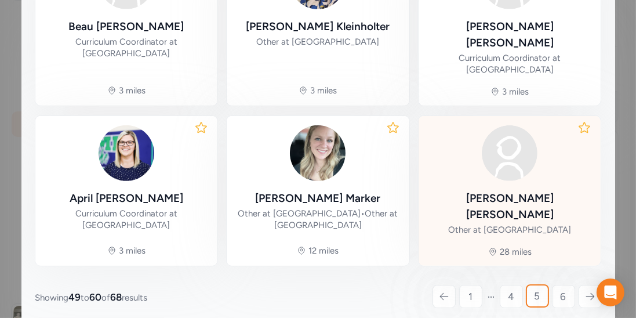
click at [510, 190] on div "Ashlee McDonough" at bounding box center [510, 206] width 164 height 32
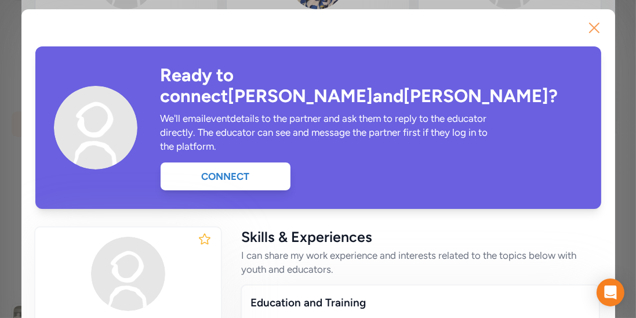
click at [600, 38] on button "Close" at bounding box center [594, 27] width 37 height 37
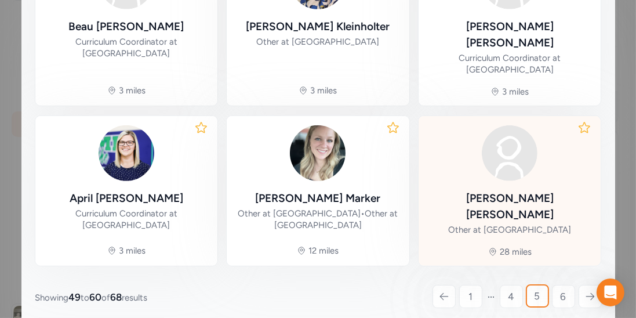
click at [512, 224] on div "Other at [GEOGRAPHIC_DATA]" at bounding box center [509, 230] width 123 height 12
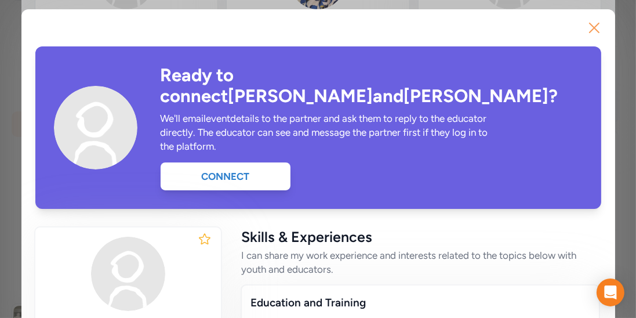
click at [598, 28] on icon "button" at bounding box center [594, 28] width 19 height 19
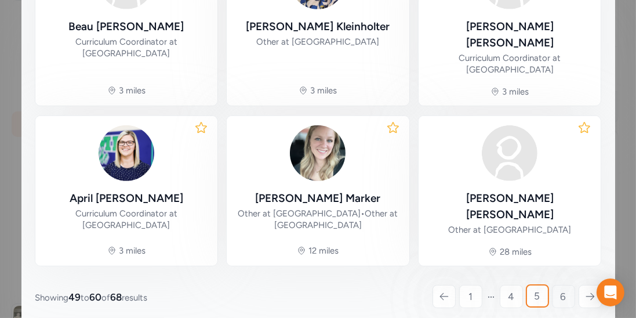
click at [561, 290] on span "6" at bounding box center [564, 297] width 6 height 14
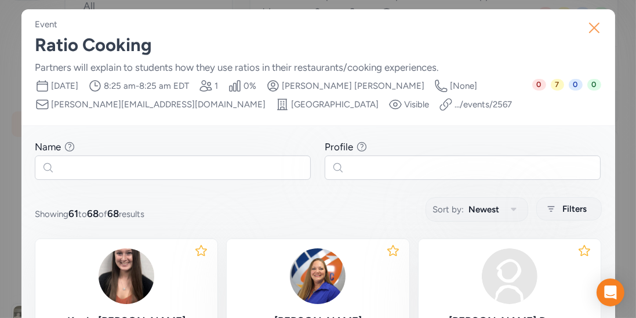
click at [594, 17] on button "Close" at bounding box center [594, 27] width 37 height 37
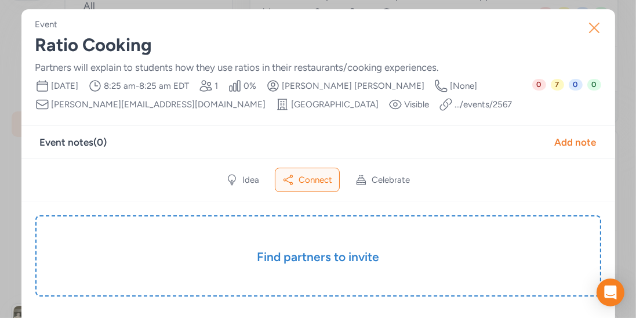
click at [594, 23] on icon "button" at bounding box center [594, 28] width 19 height 19
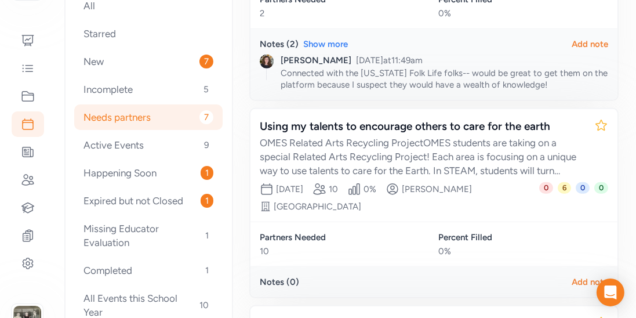
scroll to position [854, 0]
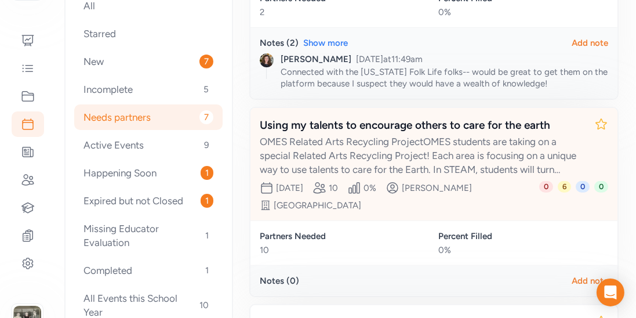
click at [399, 117] on div "Using my talents to encourage others to care for the earth" at bounding box center [422, 125] width 325 height 16
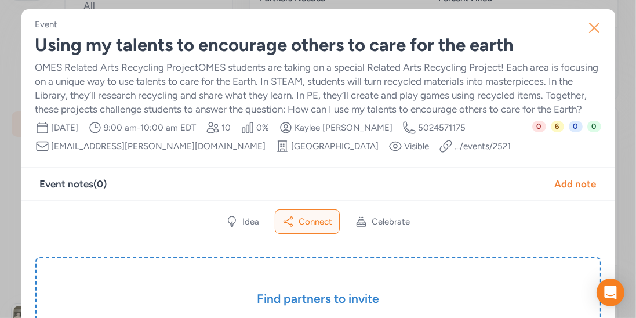
click at [594, 28] on icon "button" at bounding box center [594, 27] width 9 height 9
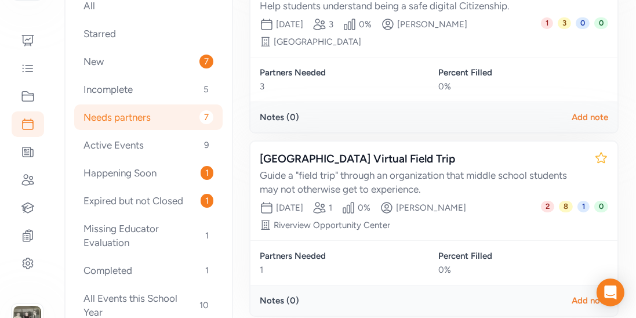
scroll to position [1218, 0]
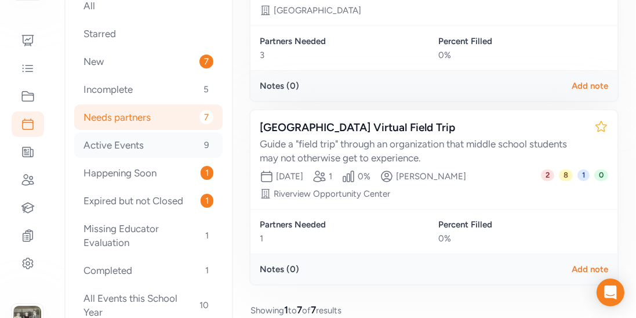
click at [119, 145] on div "Active Events 9" at bounding box center [148, 145] width 149 height 26
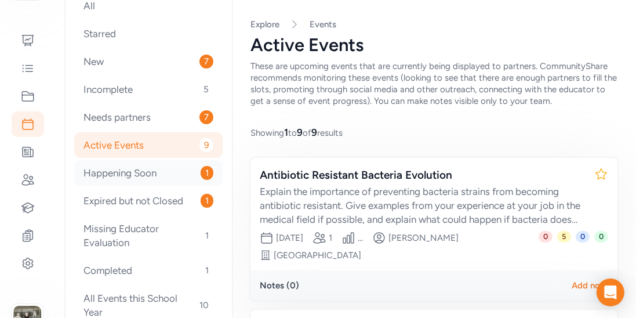
scroll to position [88, 0]
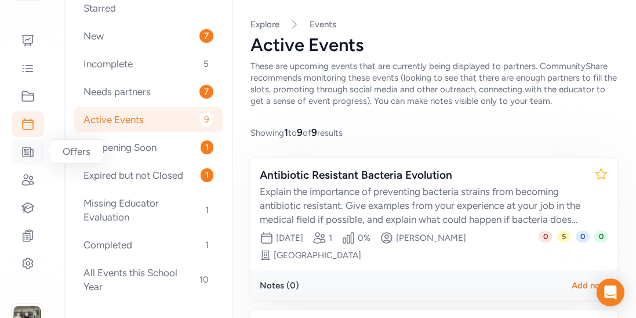
click at [38, 150] on div at bounding box center [28, 152] width 32 height 26
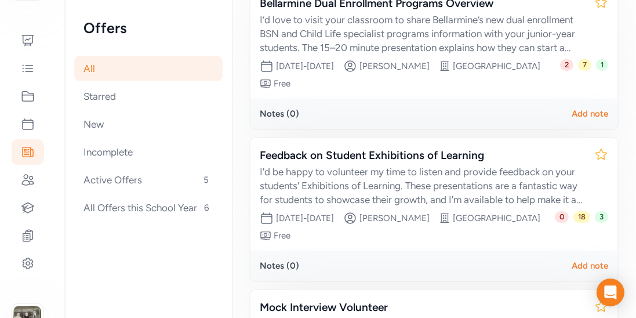
scroll to position [221, 0]
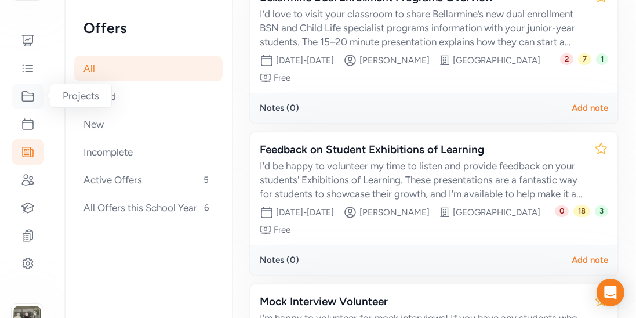
click at [38, 95] on div at bounding box center [28, 97] width 32 height 26
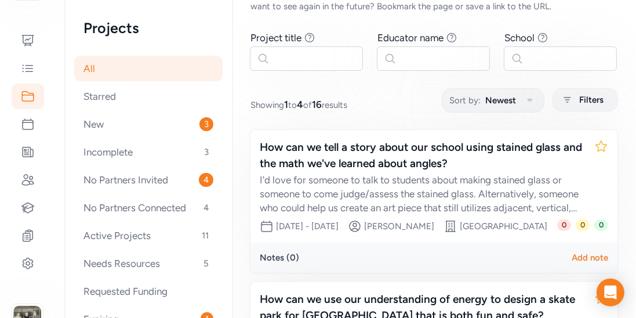
scroll to position [145, 0]
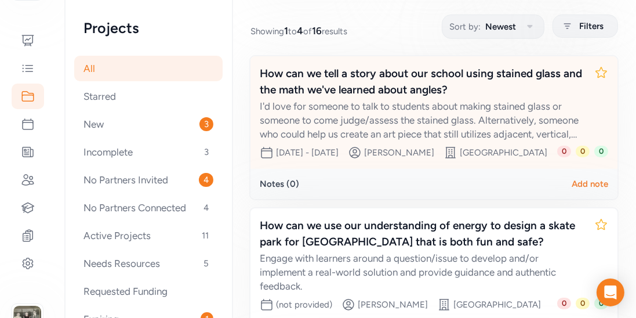
click at [351, 74] on div "How can we tell a story about our school using stained glass and the math we've…" at bounding box center [422, 82] width 325 height 32
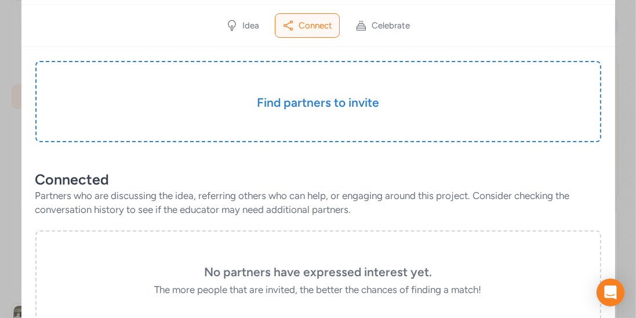
scroll to position [209, 0]
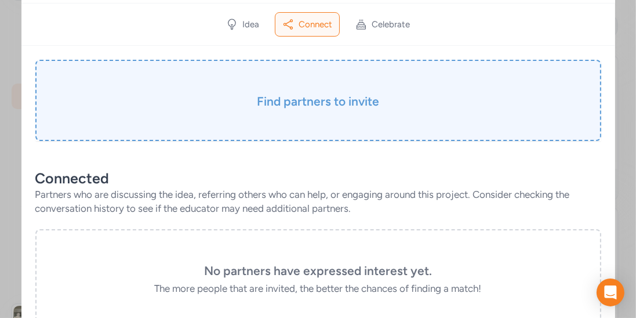
click at [355, 93] on h3 "Find partners to invite" at bounding box center [318, 101] width 508 height 16
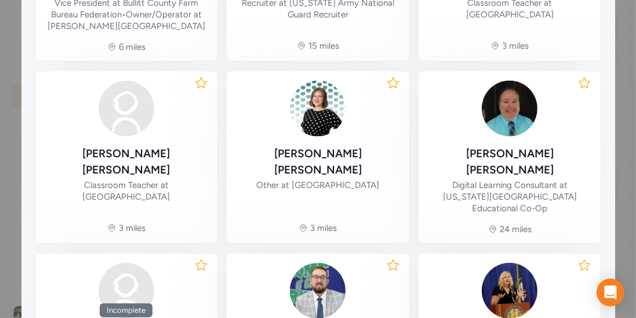
scroll to position [672, 0]
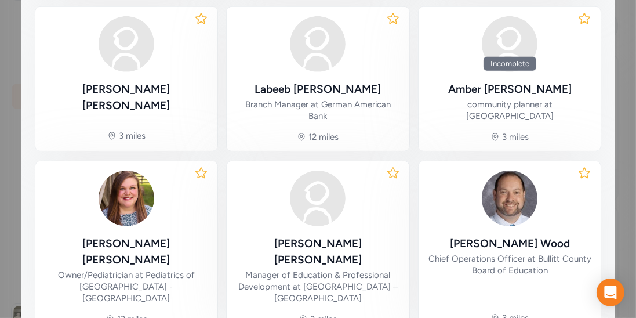
scroll to position [650, 0]
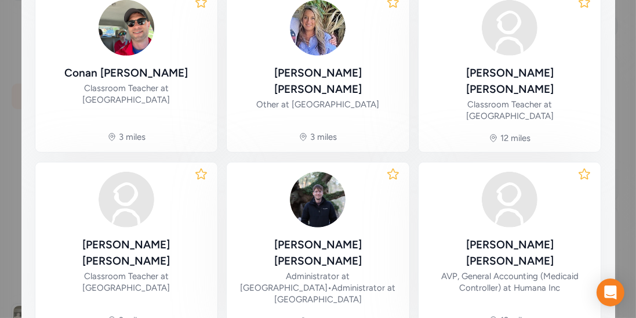
scroll to position [650, 0]
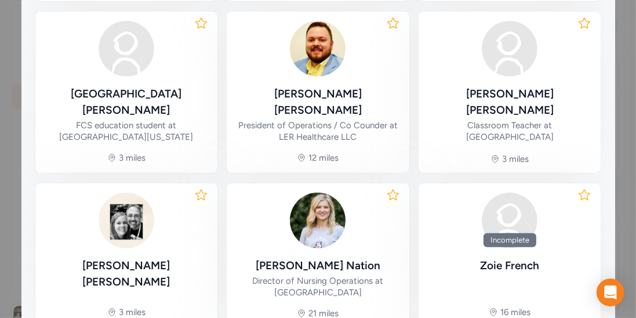
scroll to position [657, 0]
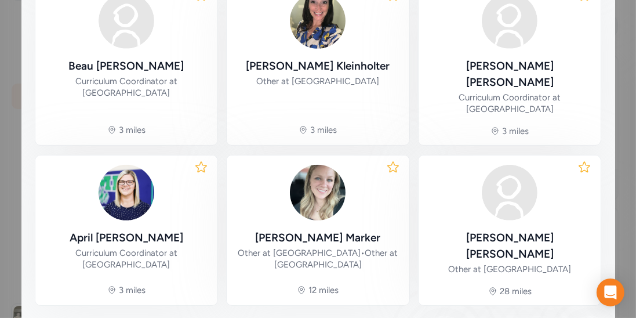
scroll to position [630, 0]
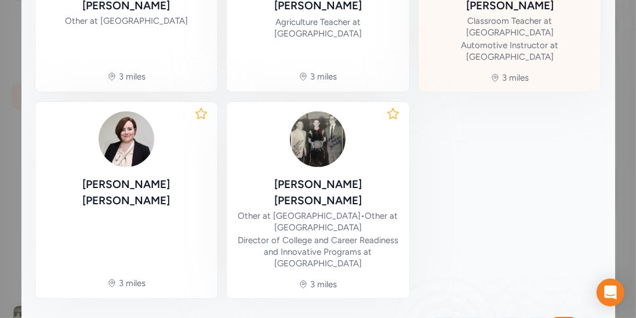
scroll to position [565, 0]
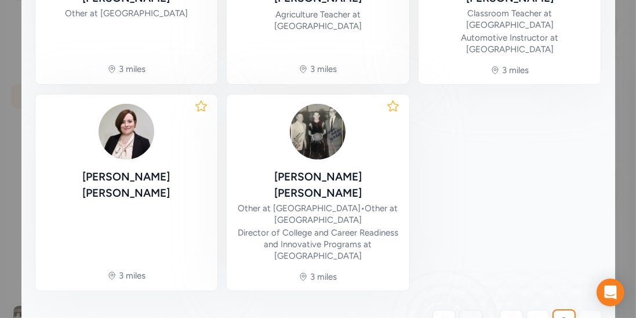
click at [465, 310] on link "1" at bounding box center [471, 321] width 23 height 23
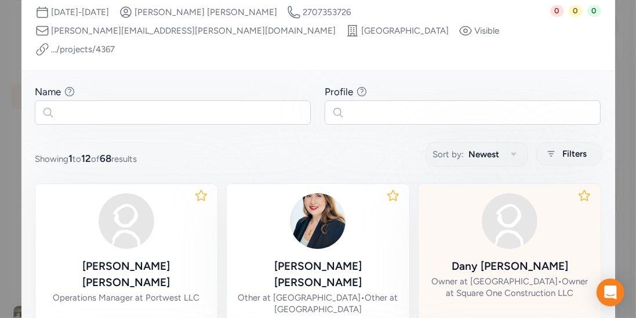
scroll to position [156, 0]
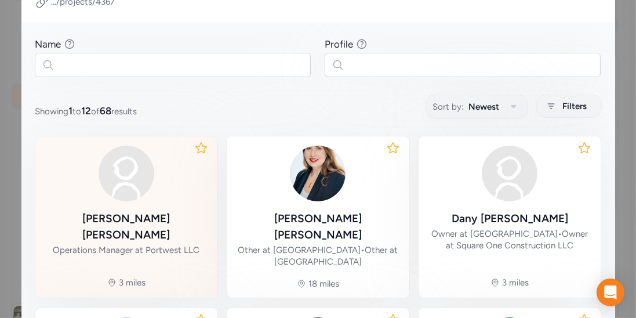
click at [145, 211] on div "[PERSON_NAME]" at bounding box center [127, 227] width 164 height 32
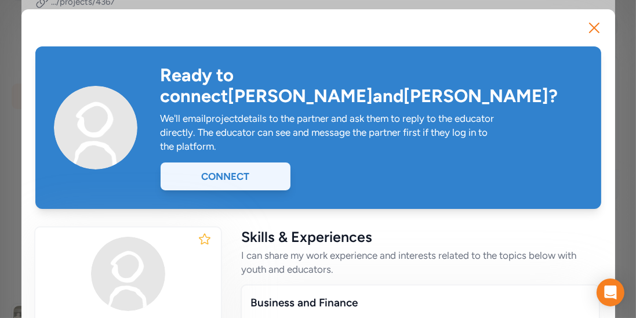
click at [256, 162] on div "Connect" at bounding box center [226, 176] width 130 height 28
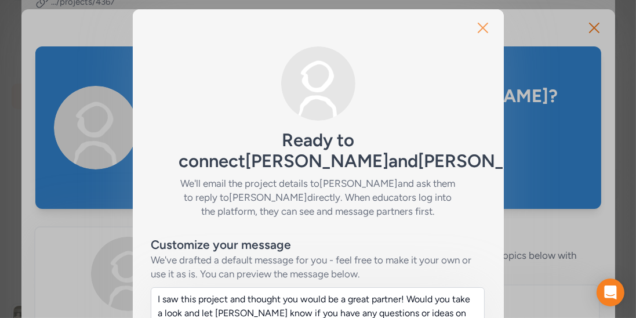
click at [480, 37] on icon "button" at bounding box center [483, 28] width 19 height 19
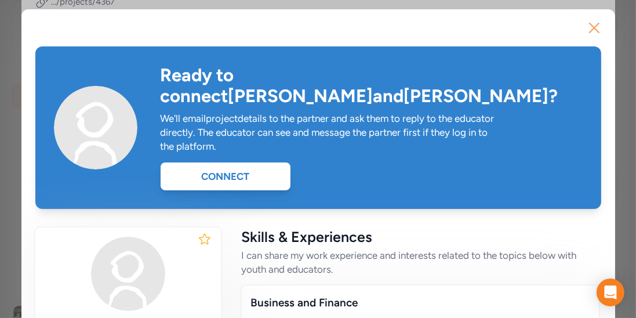
click at [600, 24] on icon "button" at bounding box center [594, 28] width 19 height 19
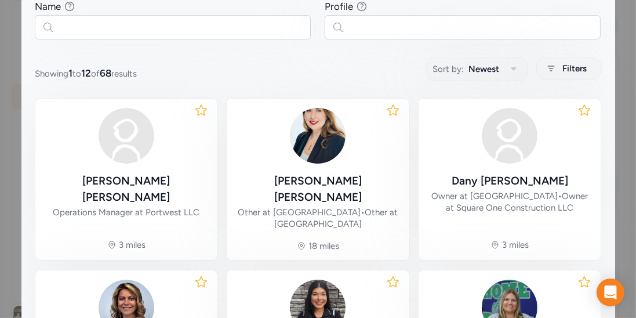
scroll to position [194, 0]
